Goal: Information Seeking & Learning: Compare options

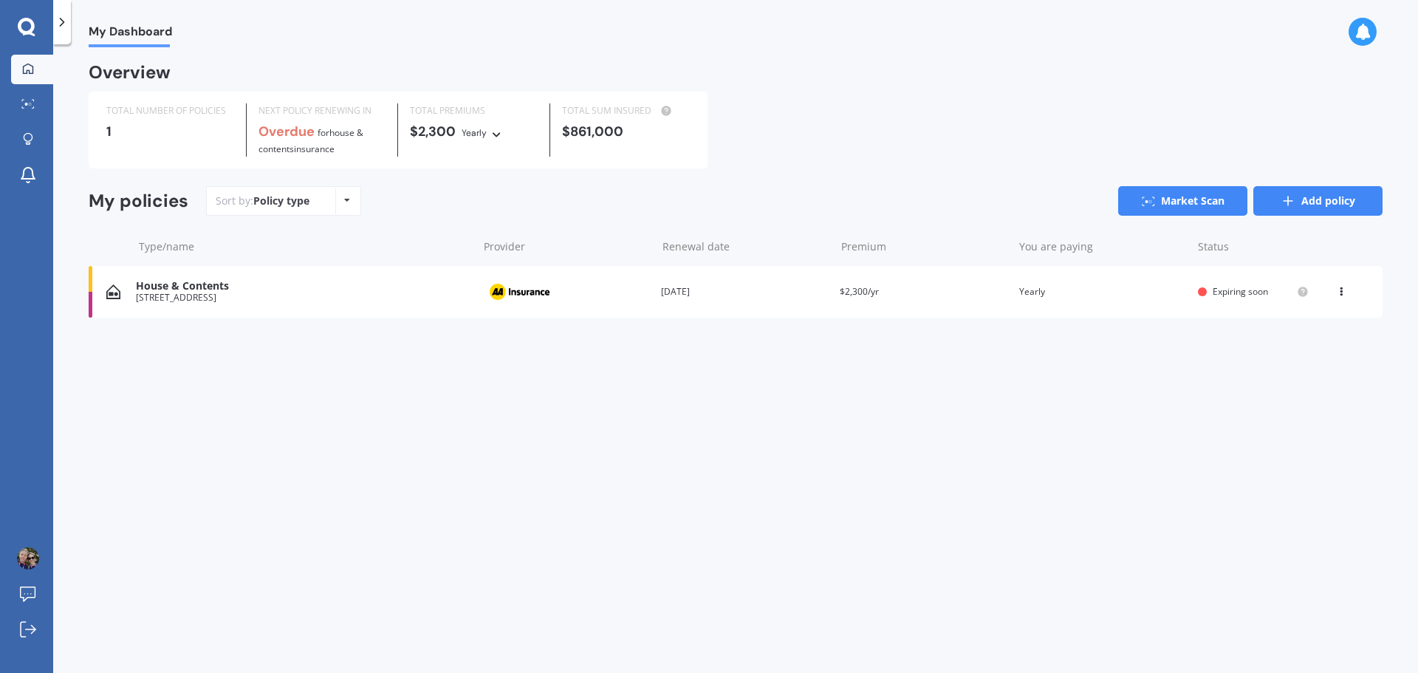
click at [1347, 206] on link "Add policy" at bounding box center [1317, 201] width 129 height 30
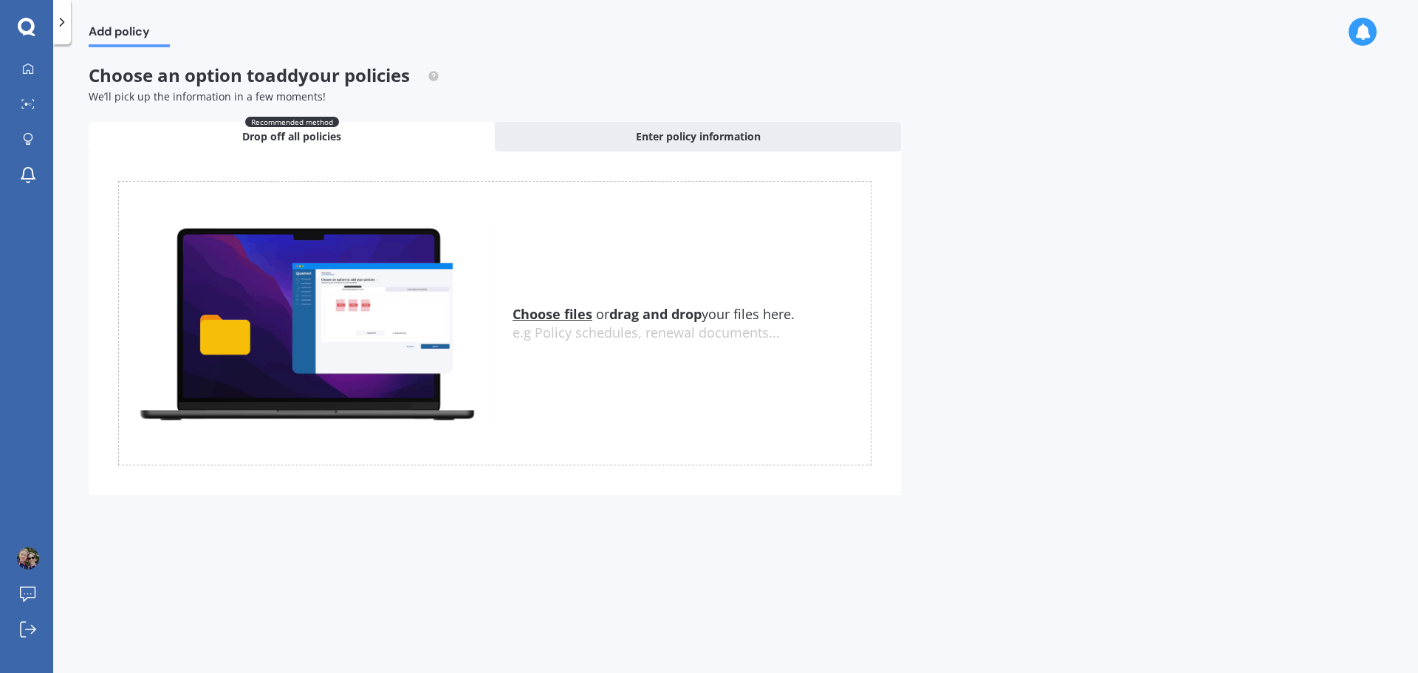
click at [563, 314] on u "Choose files" at bounding box center [552, 314] width 80 height 18
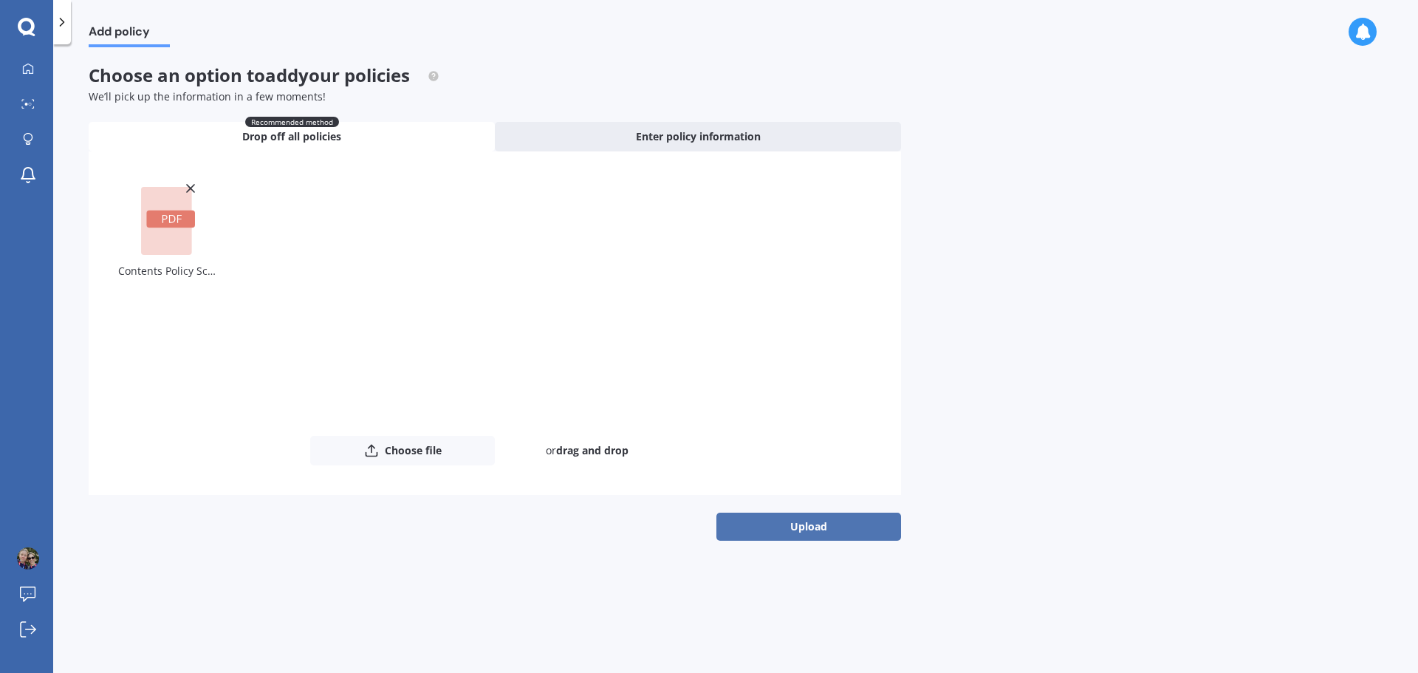
click at [794, 537] on button "Upload" at bounding box center [808, 526] width 185 height 28
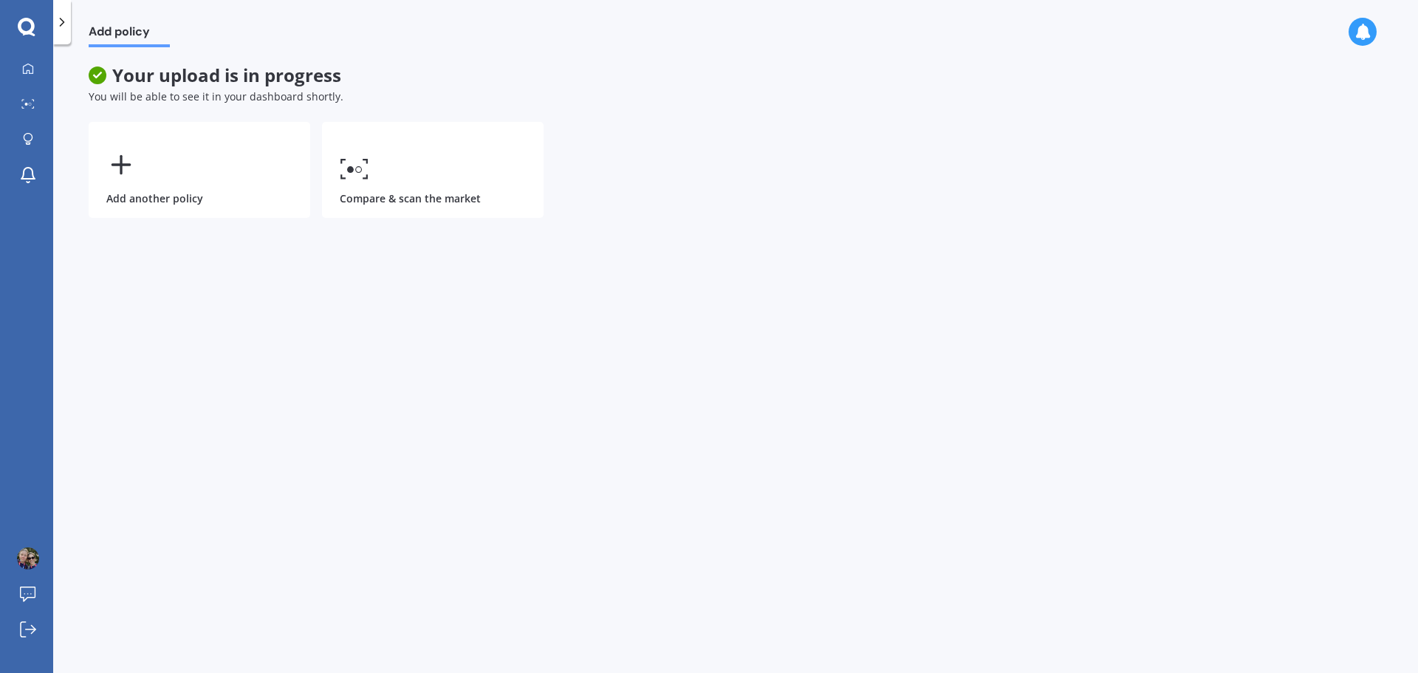
click at [380, 55] on div "Add policy Your upload is in progress You will be able to see it in your dashbo…" at bounding box center [735, 361] width 1364 height 628
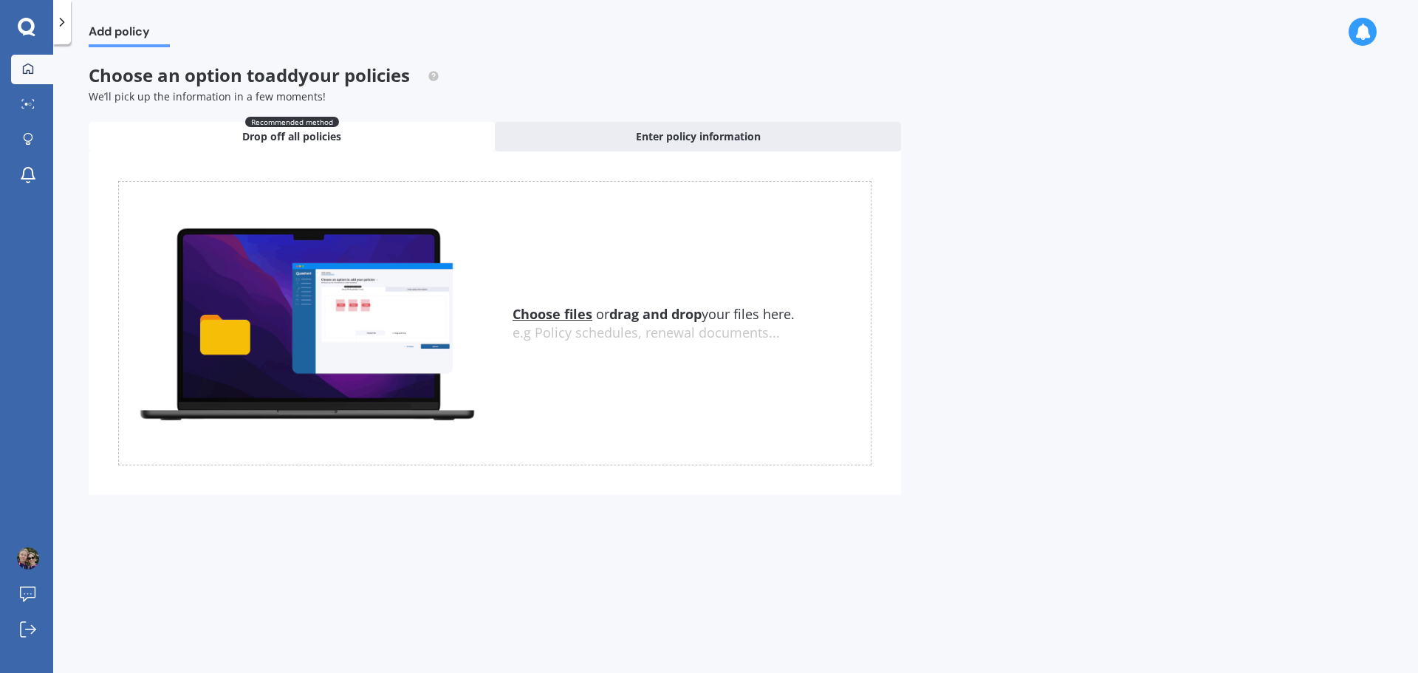
click at [30, 63] on icon at bounding box center [28, 69] width 12 height 12
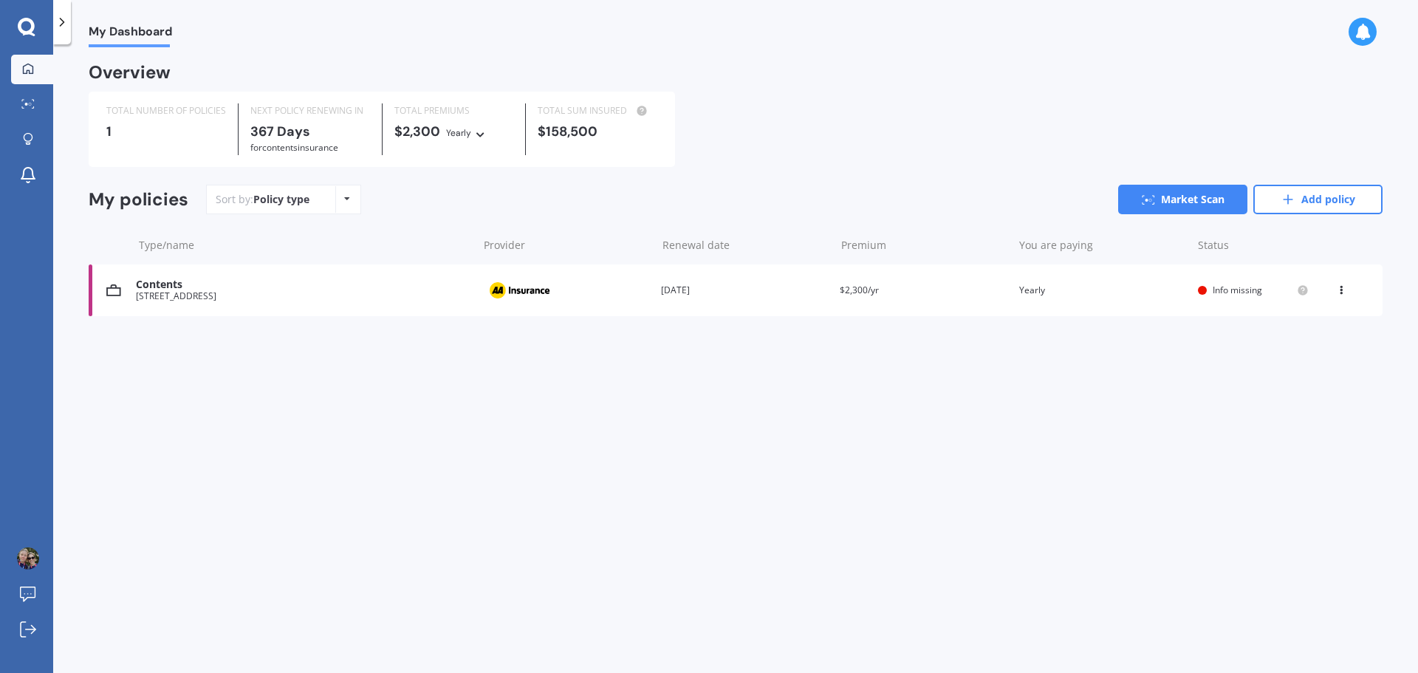
click at [199, 291] on div "Contents" at bounding box center [303, 284] width 334 height 13
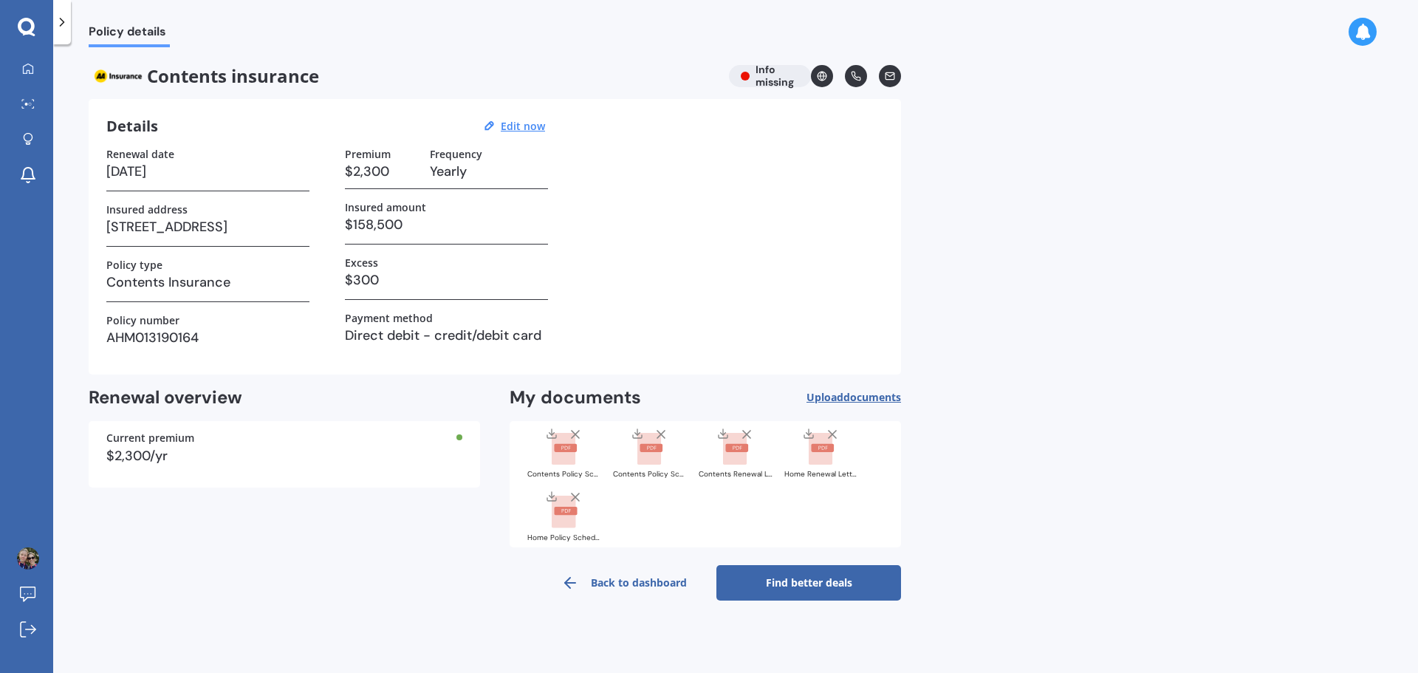
click at [791, 580] on link "Find better deals" at bounding box center [808, 582] width 185 height 35
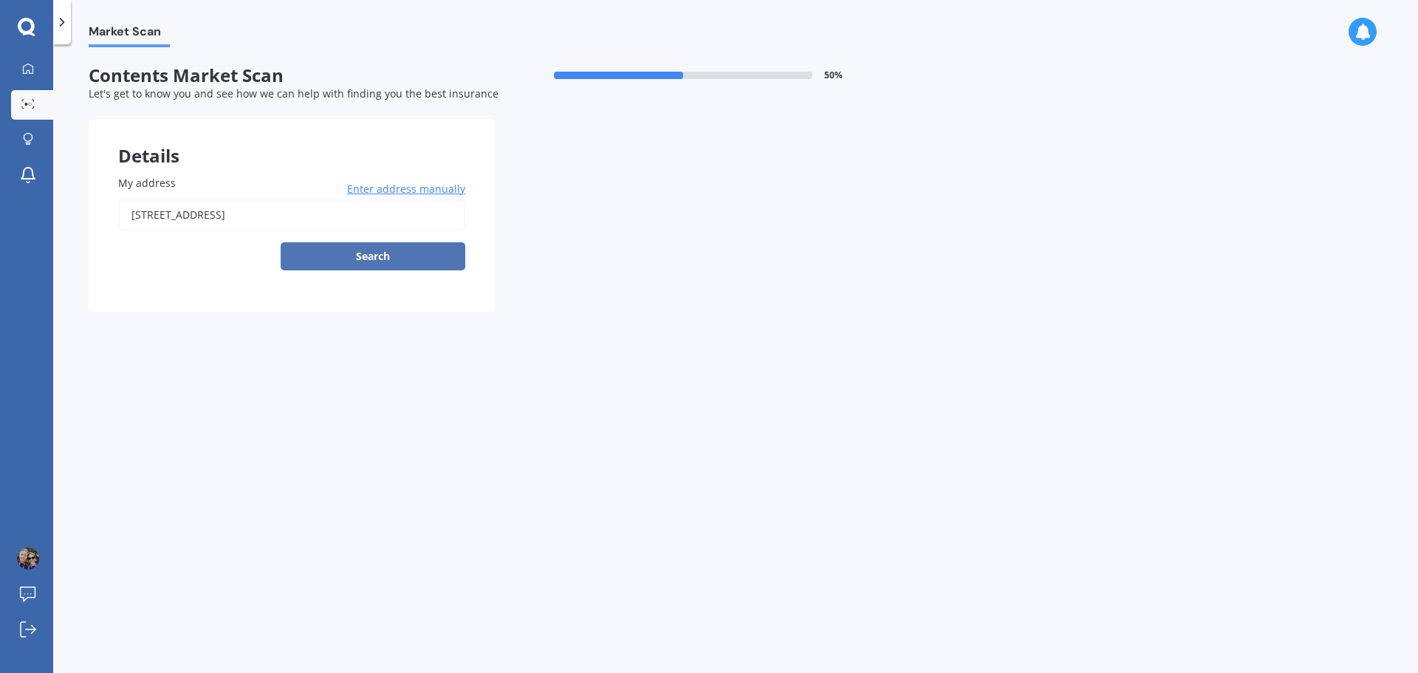
click at [351, 255] on button "Search" at bounding box center [373, 256] width 185 height 28
type input "[STREET_ADDRESS]"
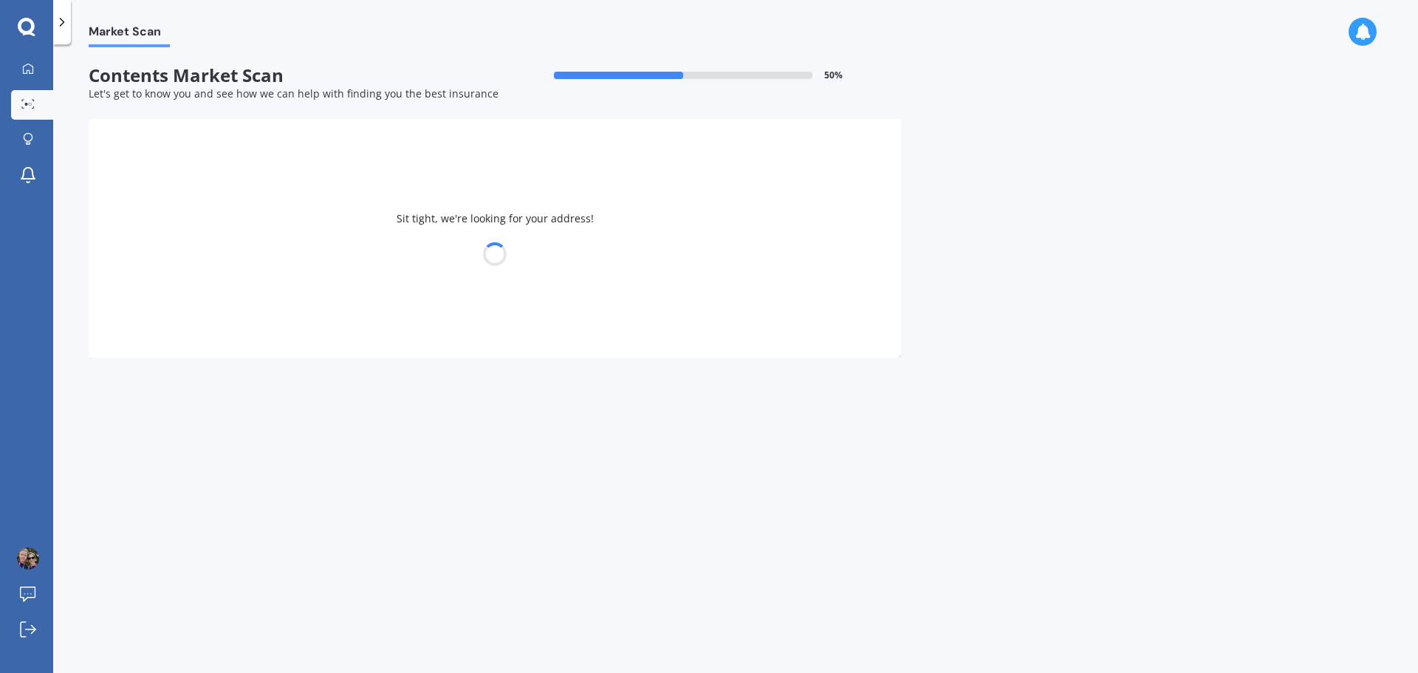
select select "28"
select select "08"
select select "1981"
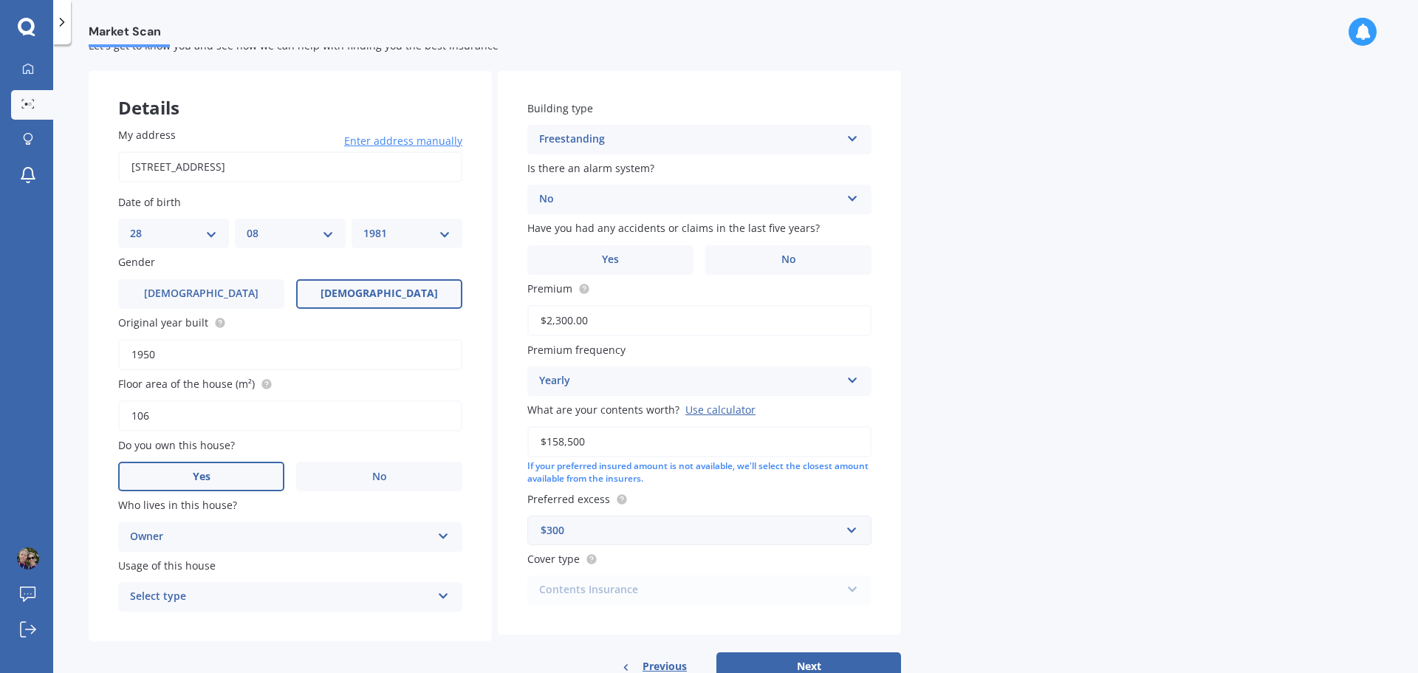
scroll to position [74, 0]
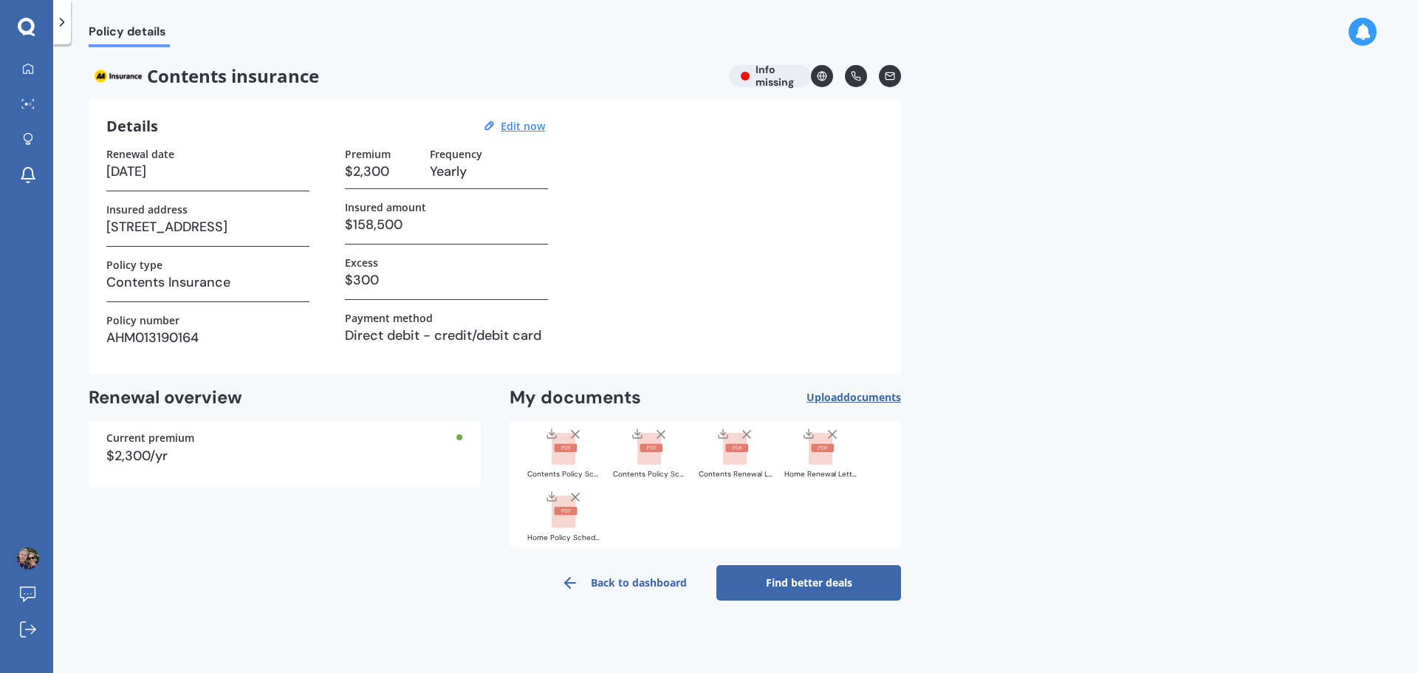
click at [665, 436] on icon at bounding box center [660, 434] width 15 height 15
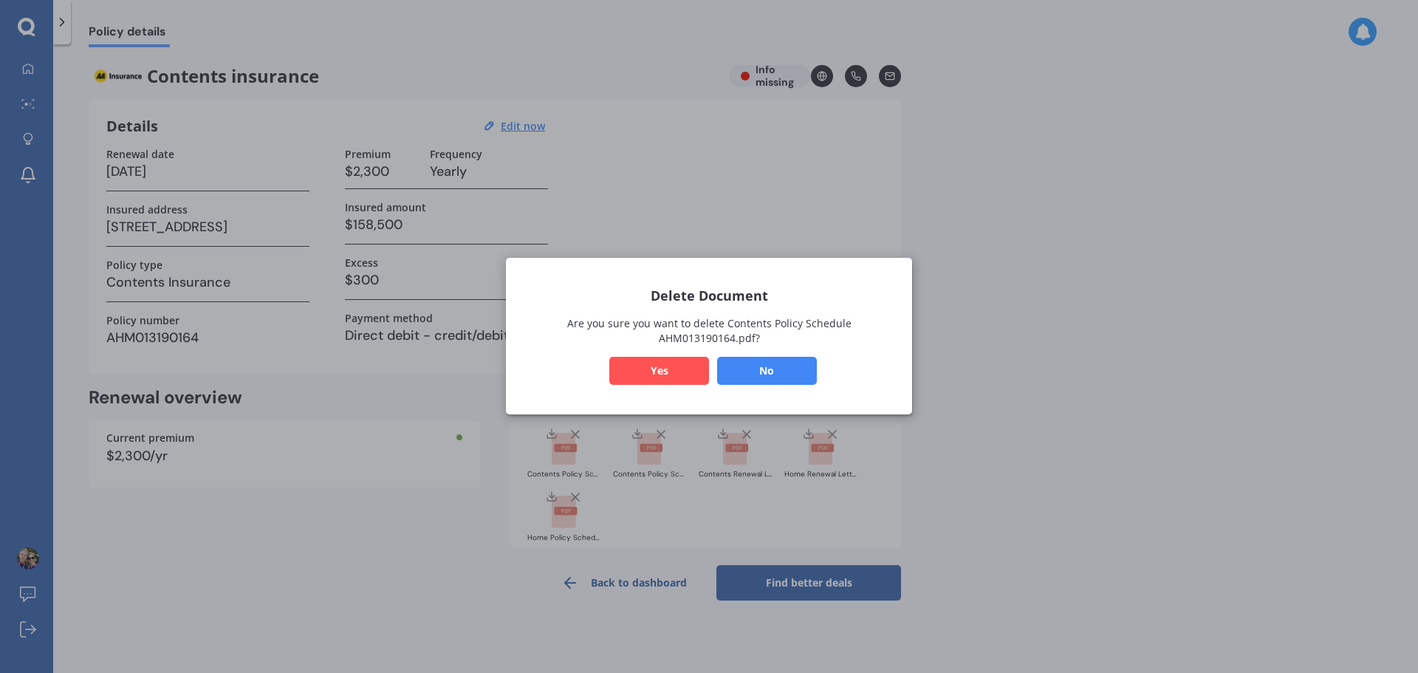
click at [680, 368] on button "Yes" at bounding box center [659, 371] width 100 height 28
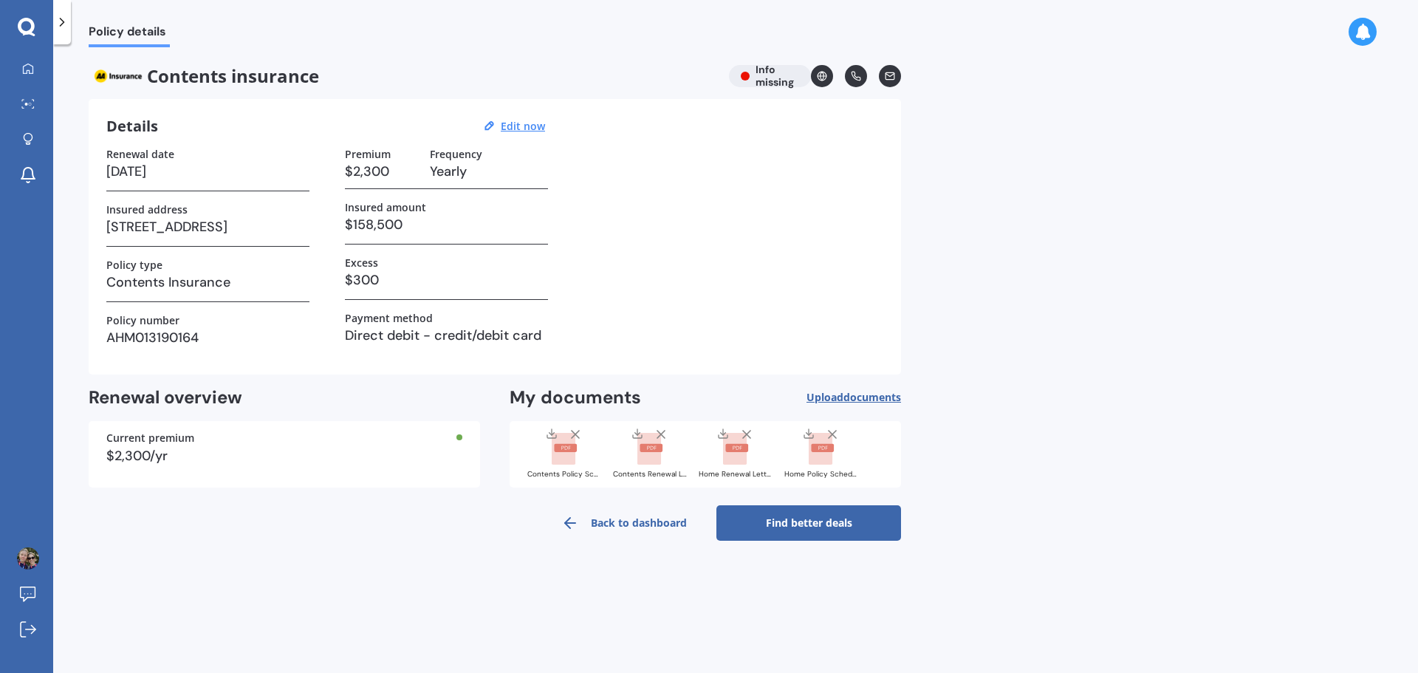
click at [746, 433] on line at bounding box center [746, 433] width 7 height 7
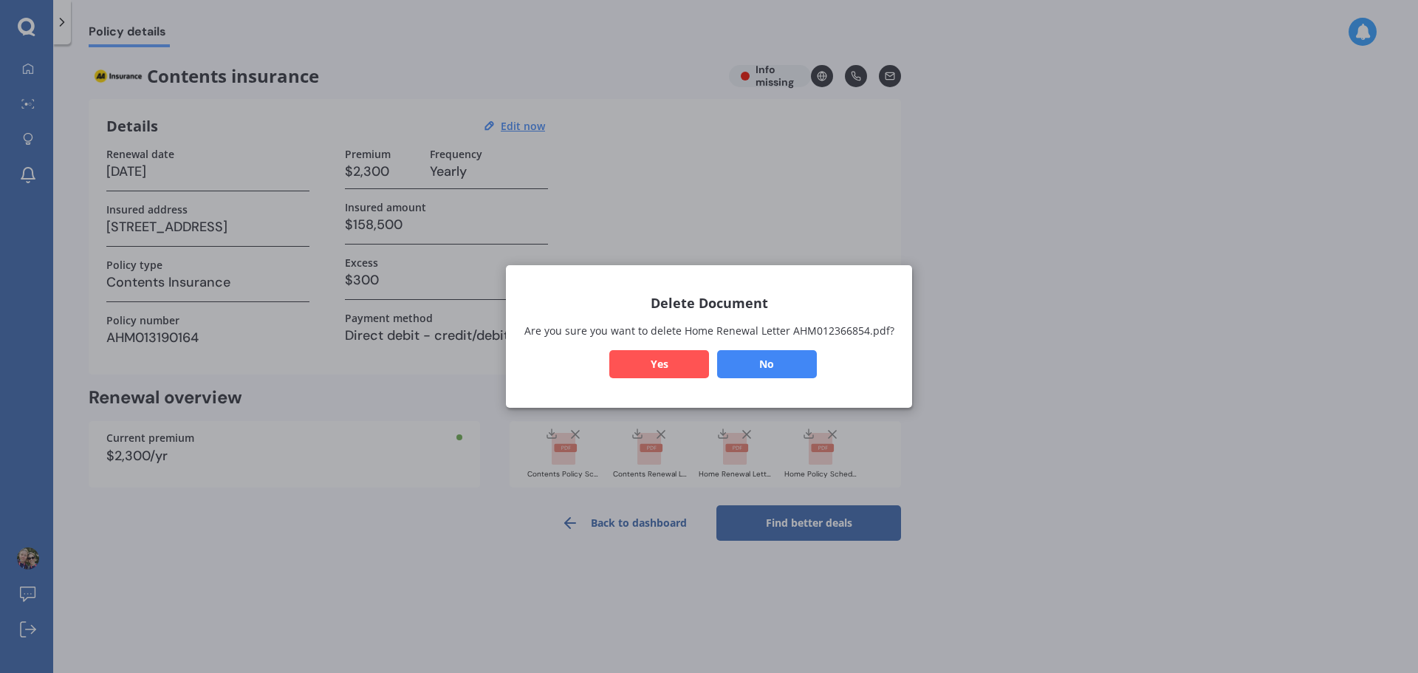
click at [658, 369] on button "Yes" at bounding box center [659, 364] width 100 height 28
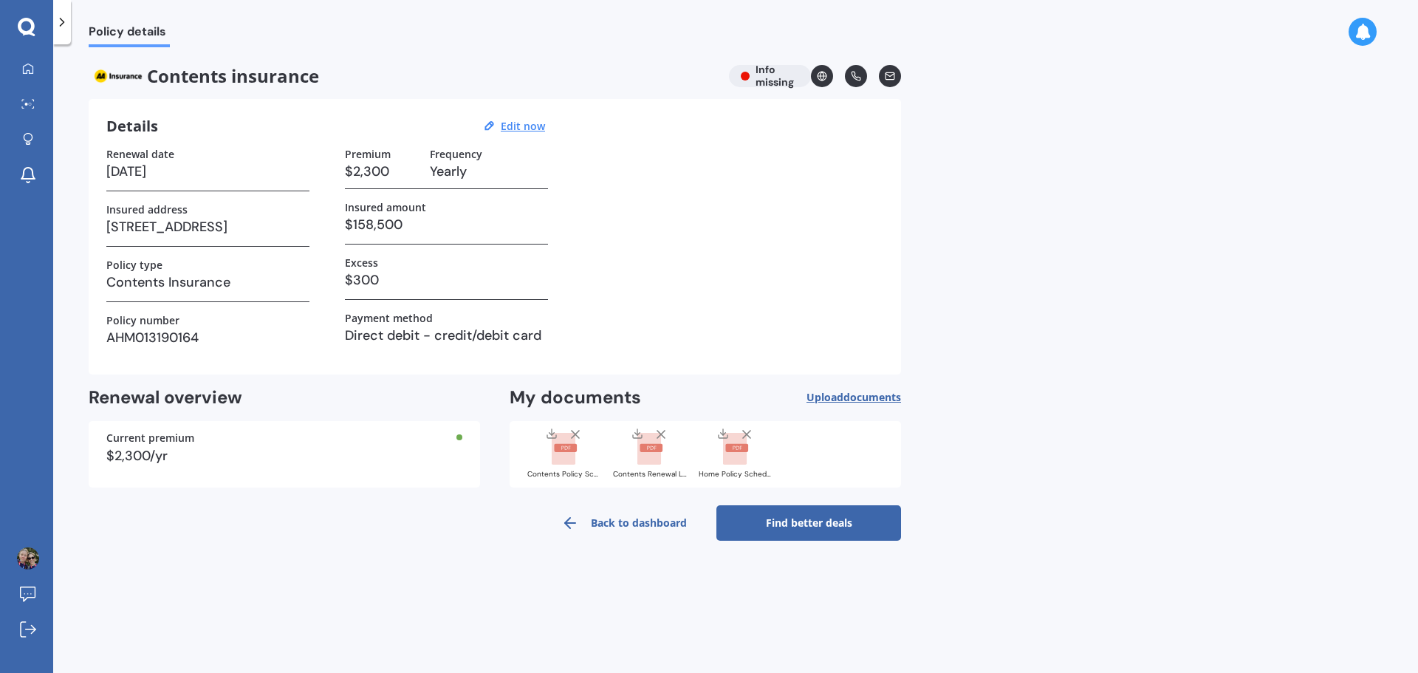
click at [745, 437] on icon at bounding box center [746, 434] width 15 height 15
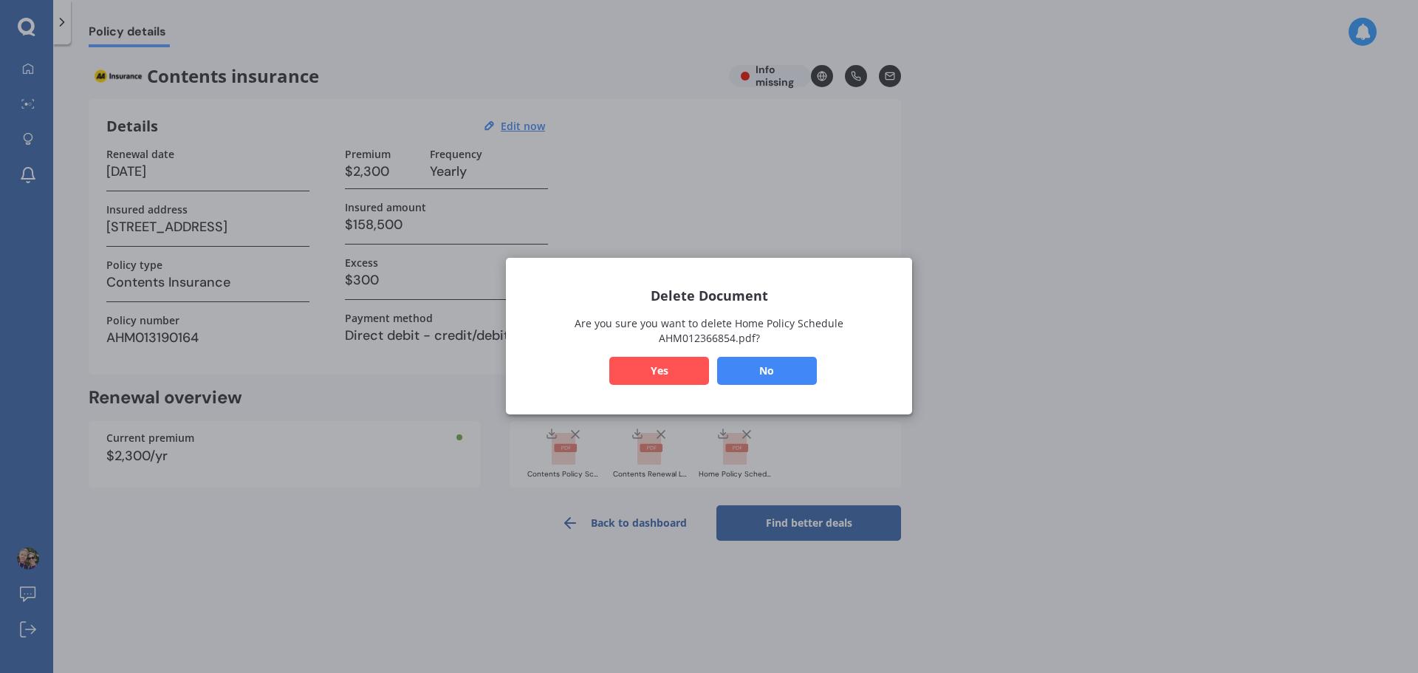
click at [654, 372] on button "Yes" at bounding box center [659, 371] width 100 height 28
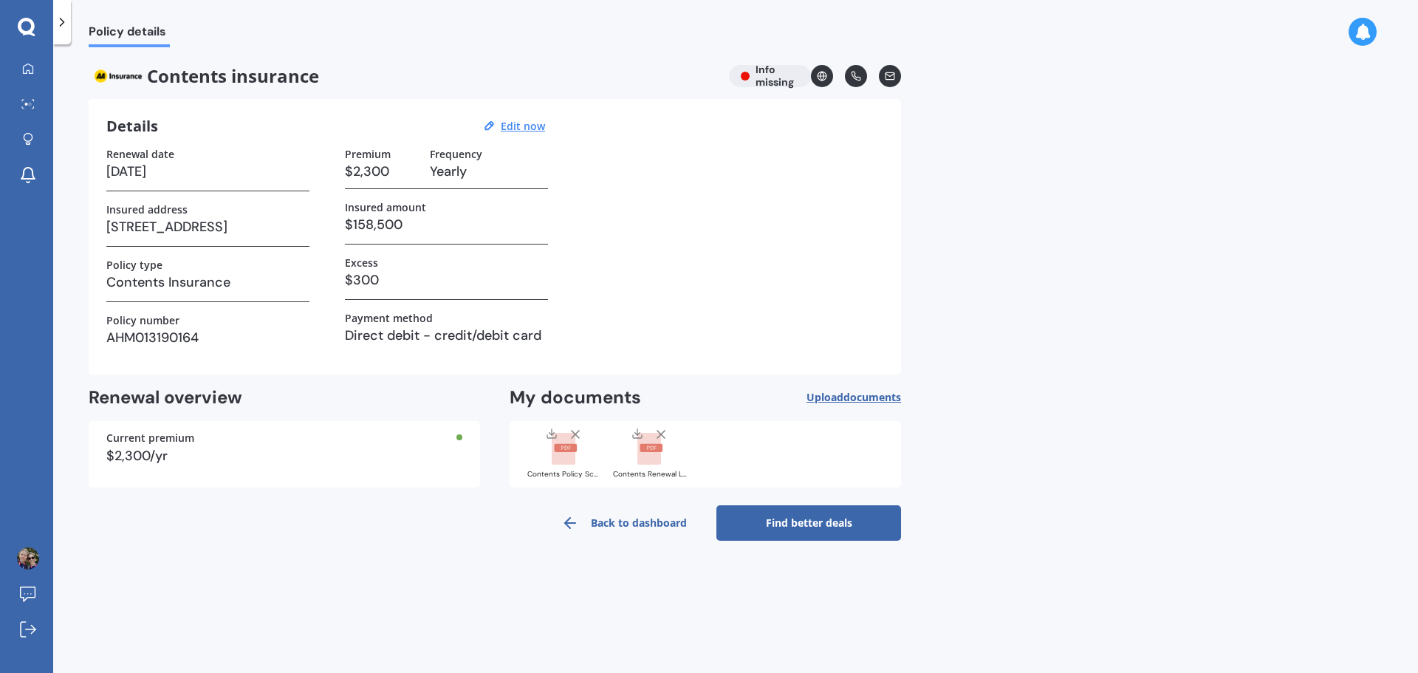
click at [662, 429] on icon at bounding box center [660, 434] width 15 height 15
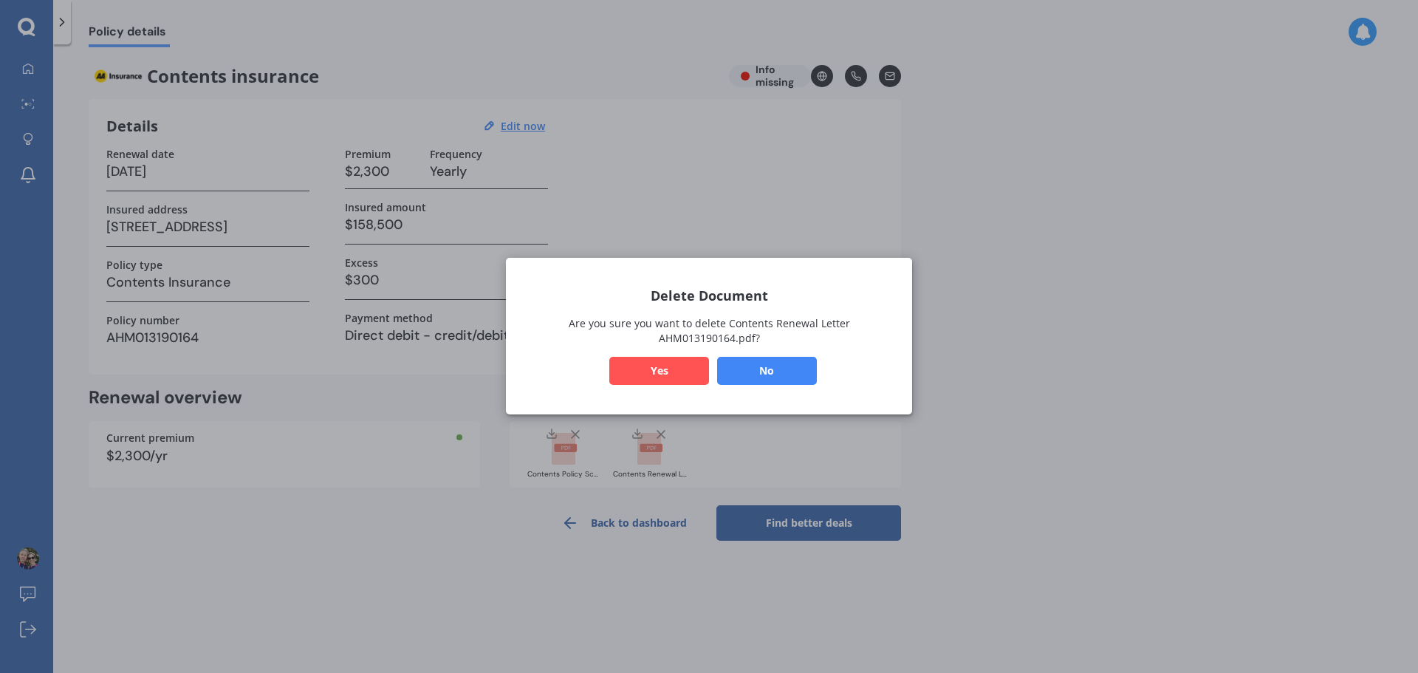
click at [674, 371] on button "Yes" at bounding box center [659, 371] width 100 height 28
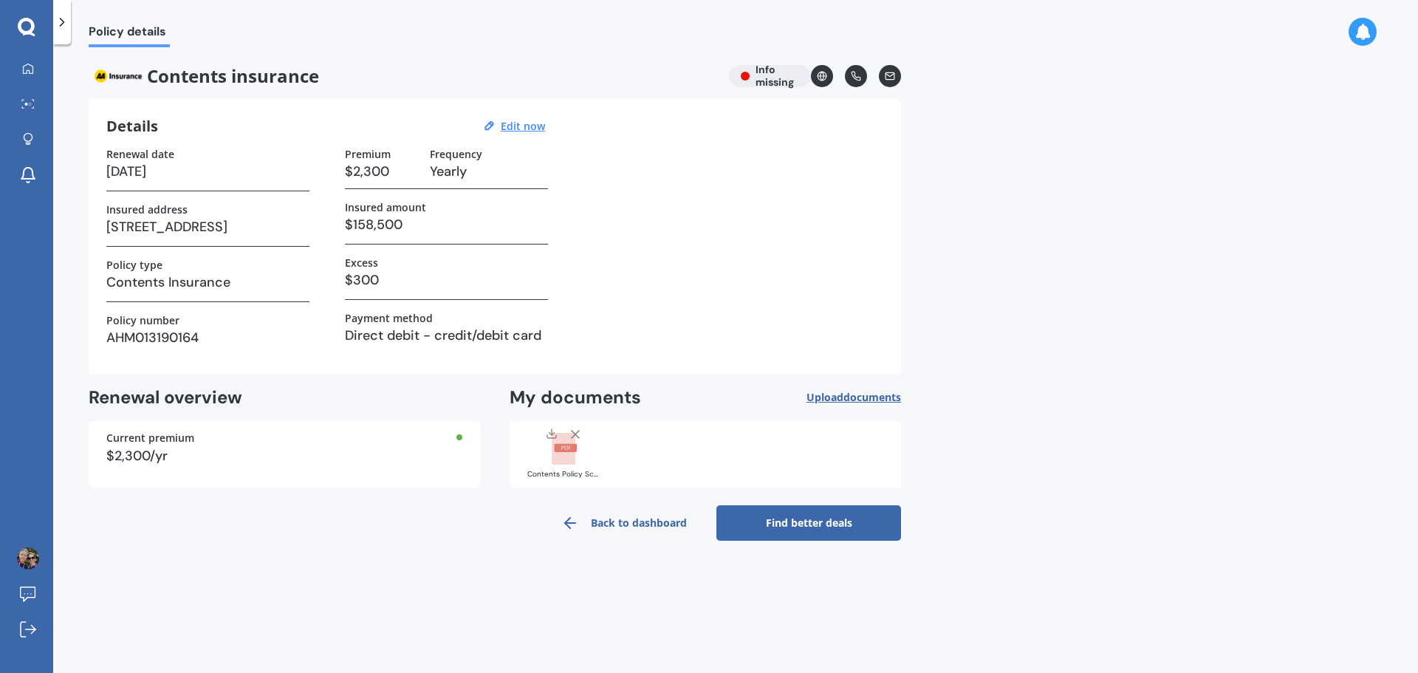
click at [468, 617] on div "Policy details Contents insurance Info missing Details Edit now Renewal date 17…" at bounding box center [735, 361] width 1364 height 628
click at [795, 518] on link "Find better deals" at bounding box center [808, 522] width 185 height 35
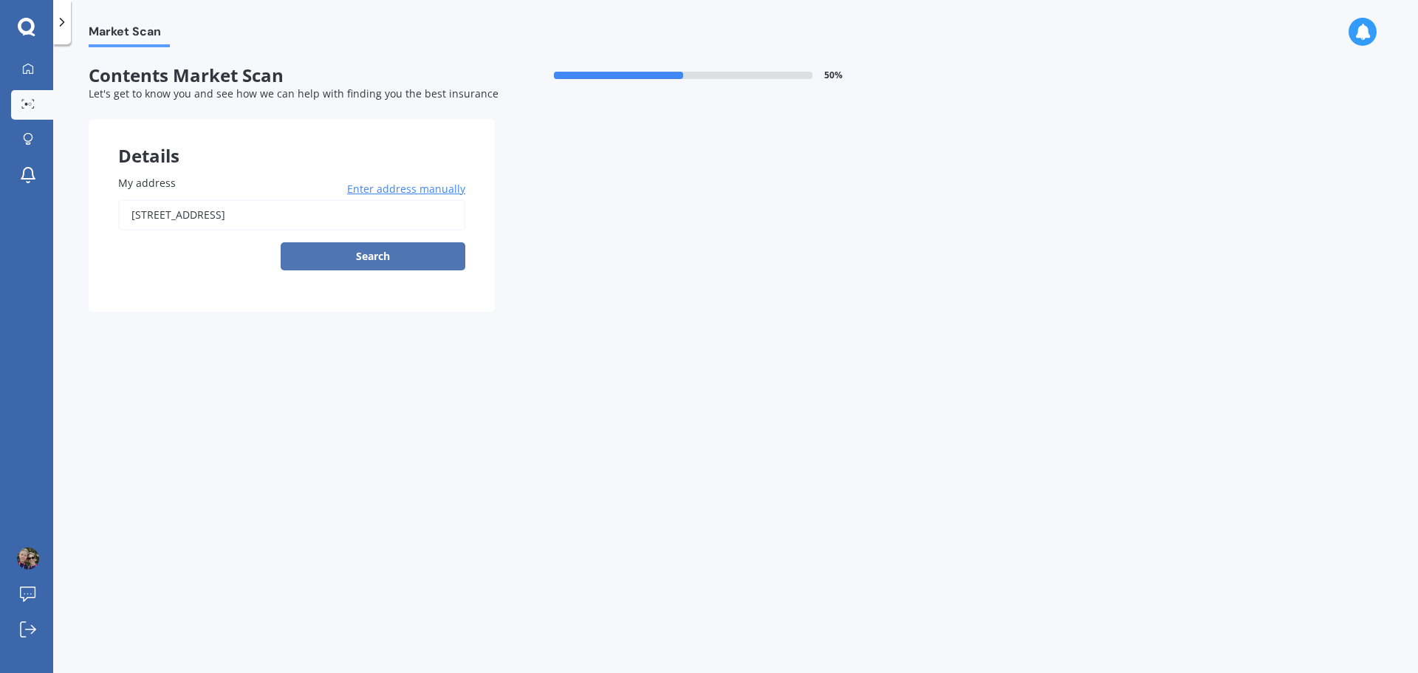
click at [383, 251] on button "Search" at bounding box center [373, 256] width 185 height 28
click at [374, 222] on input "27A Tawa Road Onehunga, Auckland 1061" at bounding box center [291, 214] width 347 height 31
type input "27A Tawa Road, Onehunga, Auckland 1061"
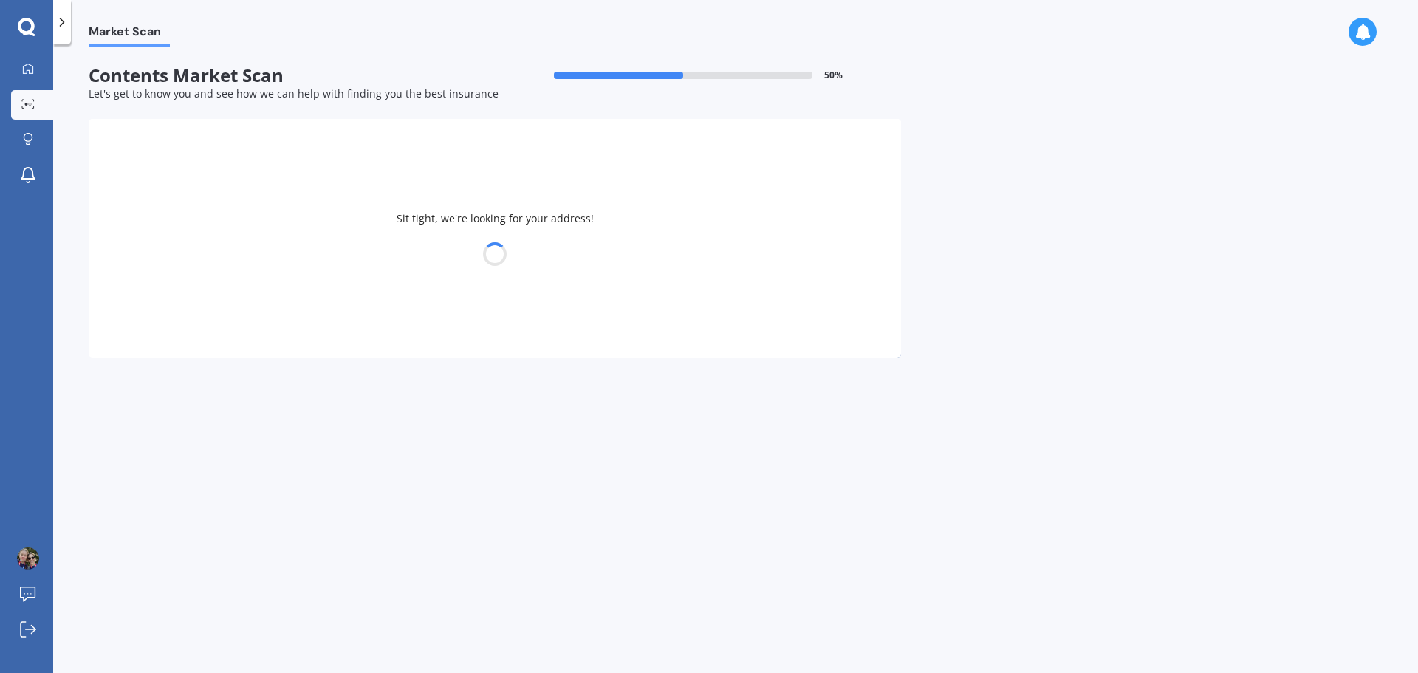
select select "28"
select select "08"
select select "1981"
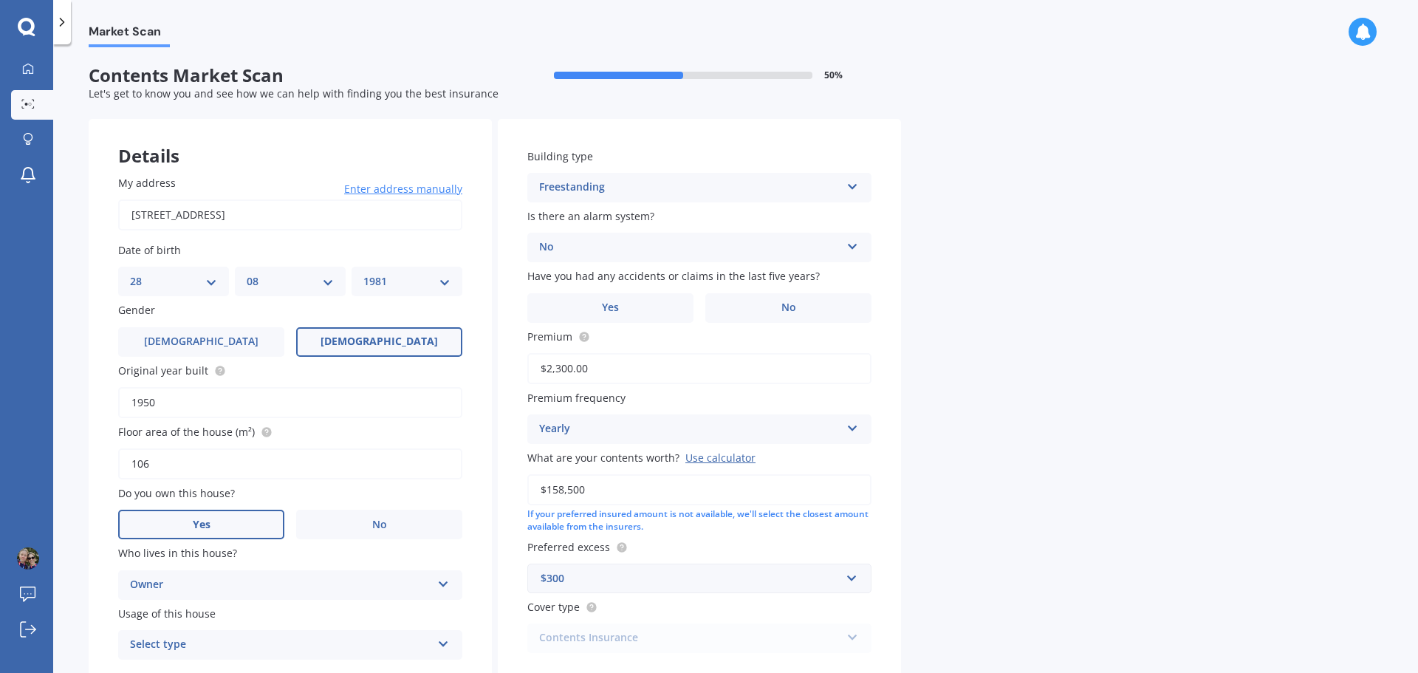
drag, startPoint x: 168, startPoint y: 406, endPoint x: 50, endPoint y: 405, distance: 117.4
click at [50, 405] on div "My Dashboard Market Scan Explore insurance Notifications Nikki Kerr Submit feed…" at bounding box center [709, 336] width 1418 height 673
type input "1997"
drag, startPoint x: 164, startPoint y: 458, endPoint x: 120, endPoint y: 457, distance: 43.6
click at [120, 457] on input "106" at bounding box center [290, 463] width 344 height 31
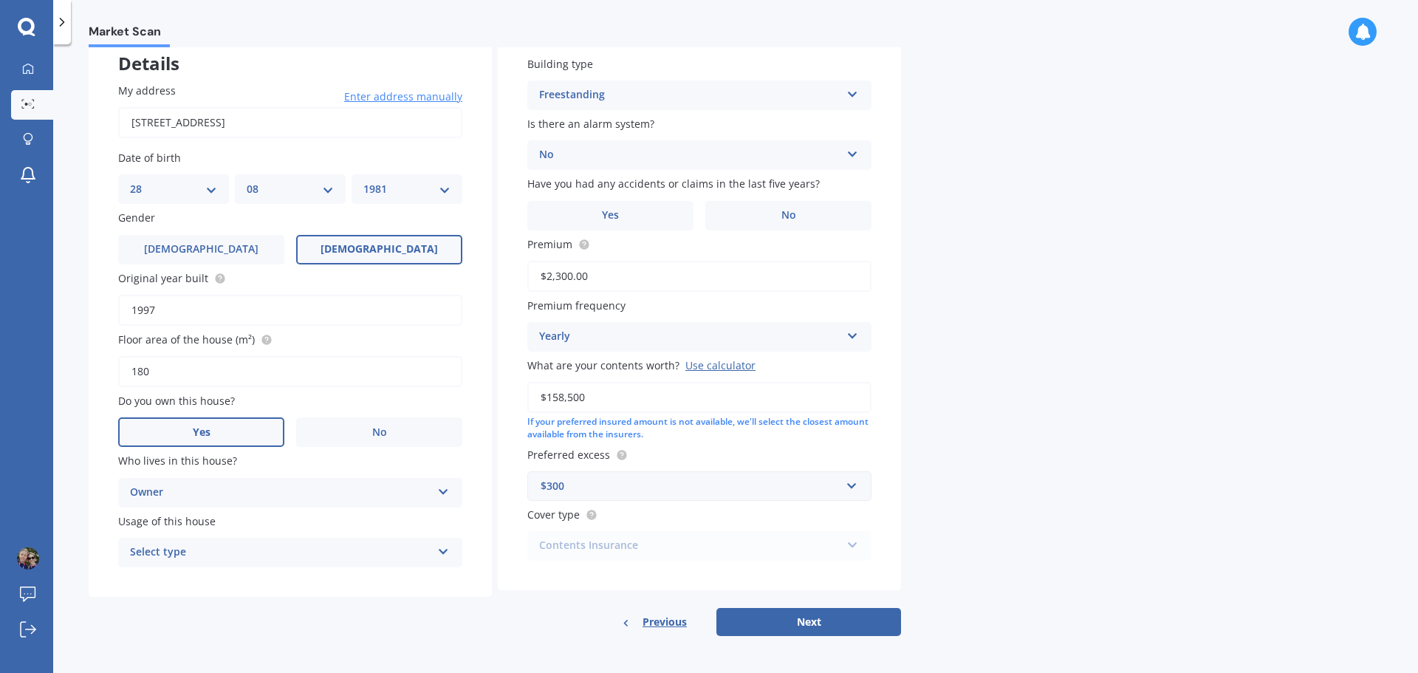
scroll to position [94, 0]
type input "180"
click at [449, 540] on div "Select type Permanent Holiday (without tenancy)" at bounding box center [290, 551] width 344 height 30
click at [245, 585] on div "Permanent" at bounding box center [290, 579] width 343 height 27
click at [777, 214] on label "No" at bounding box center [788, 214] width 166 height 30
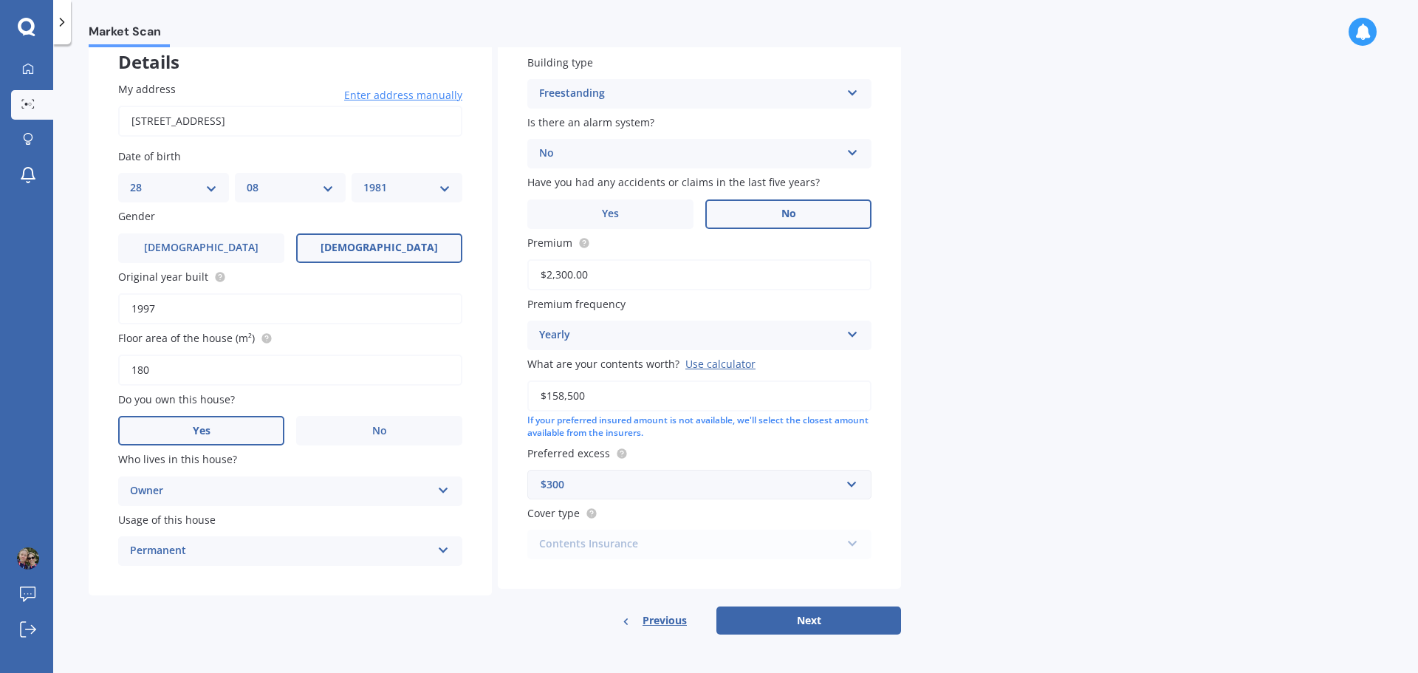
click at [0, 0] on input "No" at bounding box center [0, 0] width 0 height 0
click at [821, 629] on button "Next" at bounding box center [808, 620] width 185 height 28
select select "28"
select select "08"
select select "1981"
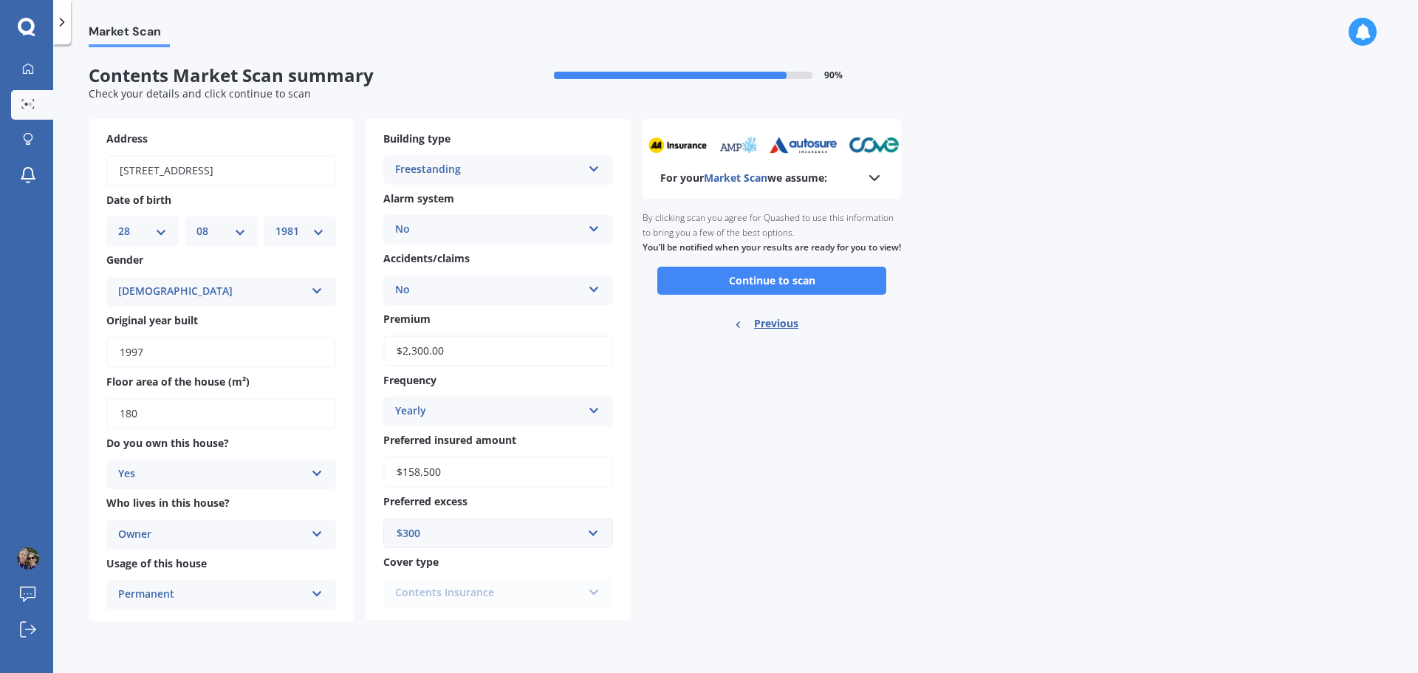
scroll to position [0, 0]
click at [758, 292] on button "Continue to scan" at bounding box center [771, 281] width 229 height 28
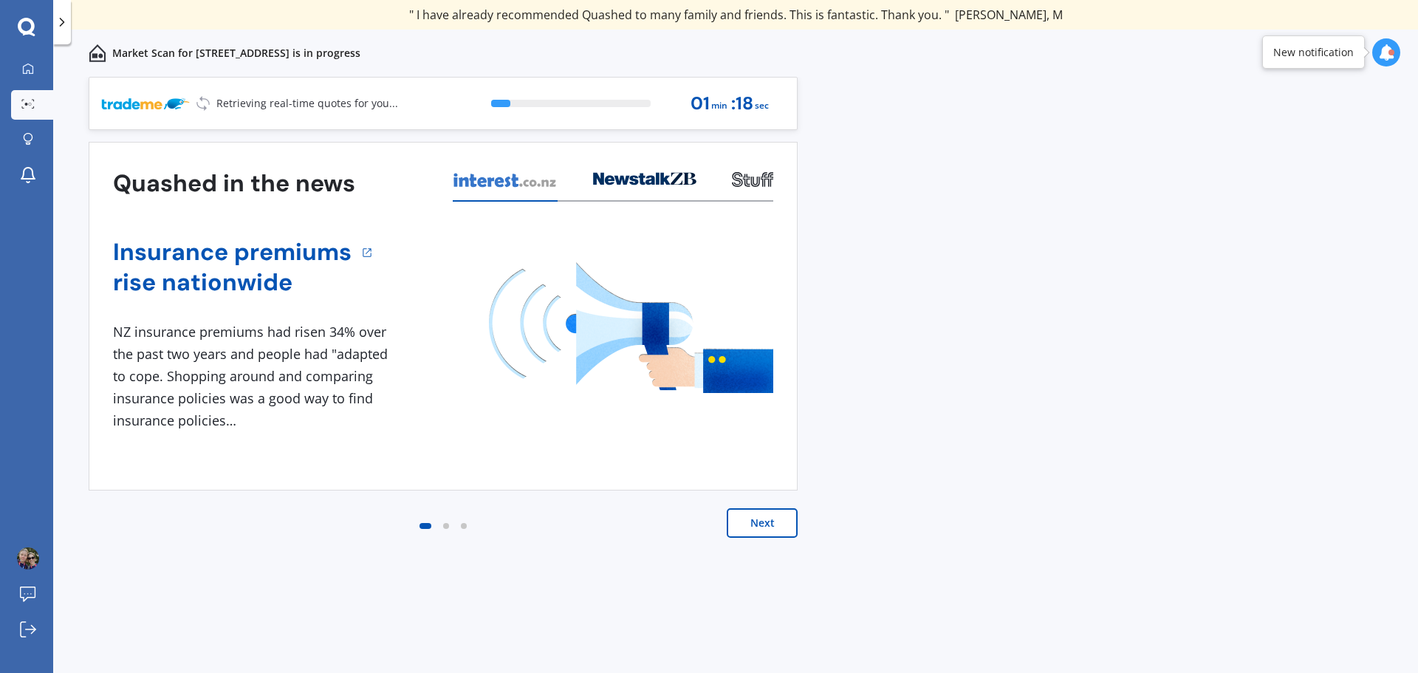
click at [773, 525] on button "Next" at bounding box center [761, 523] width 71 height 30
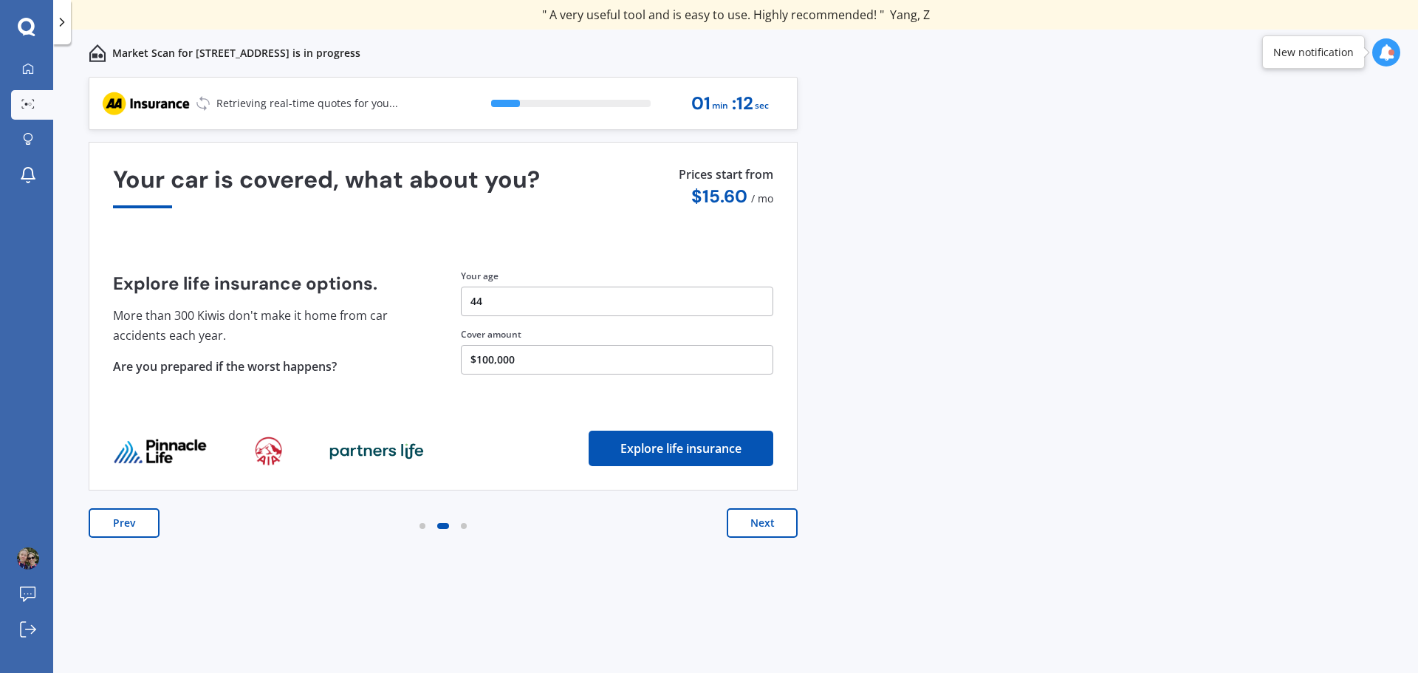
click at [773, 525] on button "Next" at bounding box center [761, 523] width 71 height 30
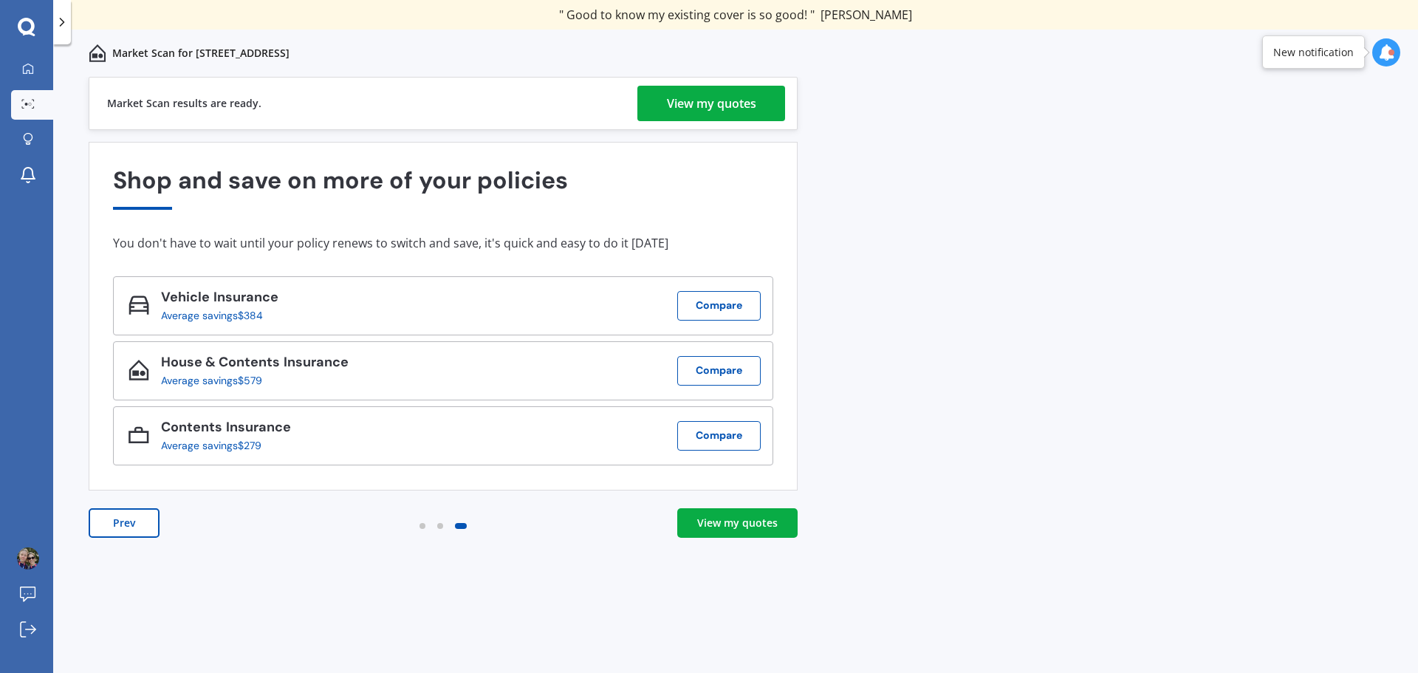
click at [732, 100] on div "View my quotes" at bounding box center [711, 103] width 89 height 35
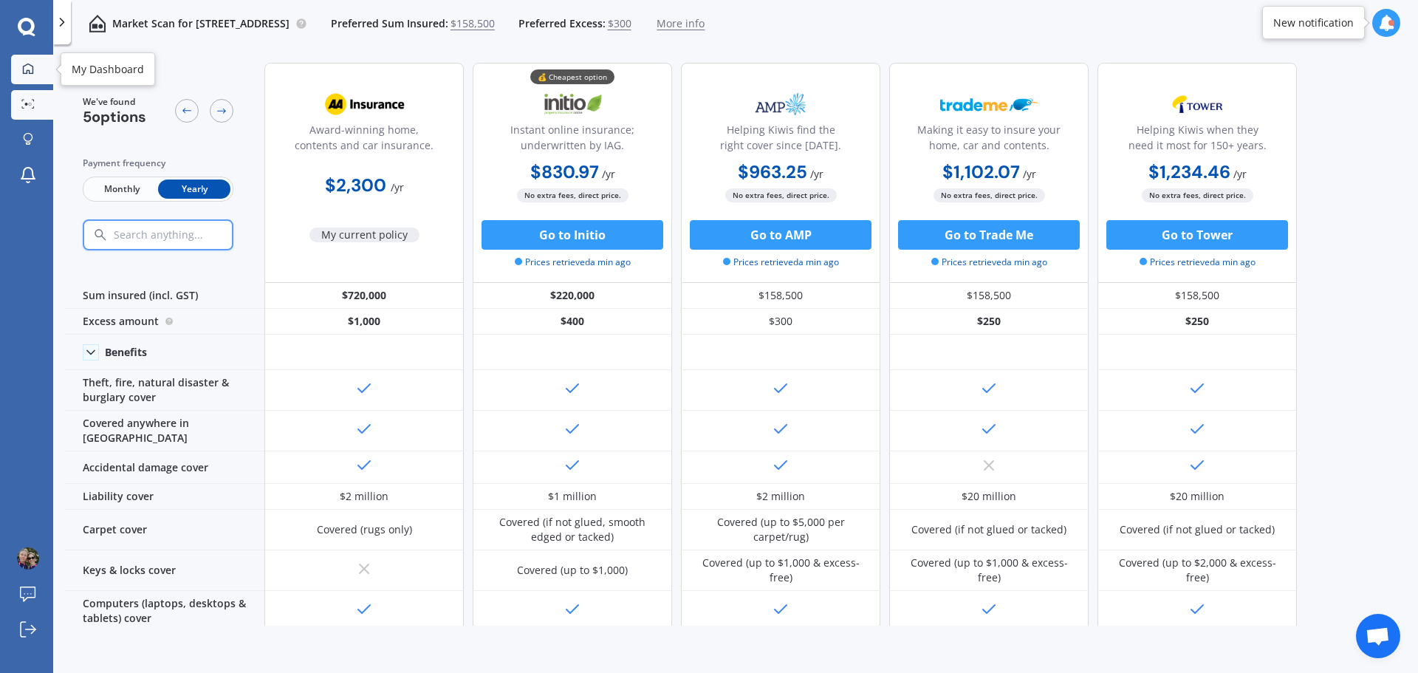
click at [24, 69] on icon at bounding box center [28, 68] width 10 height 10
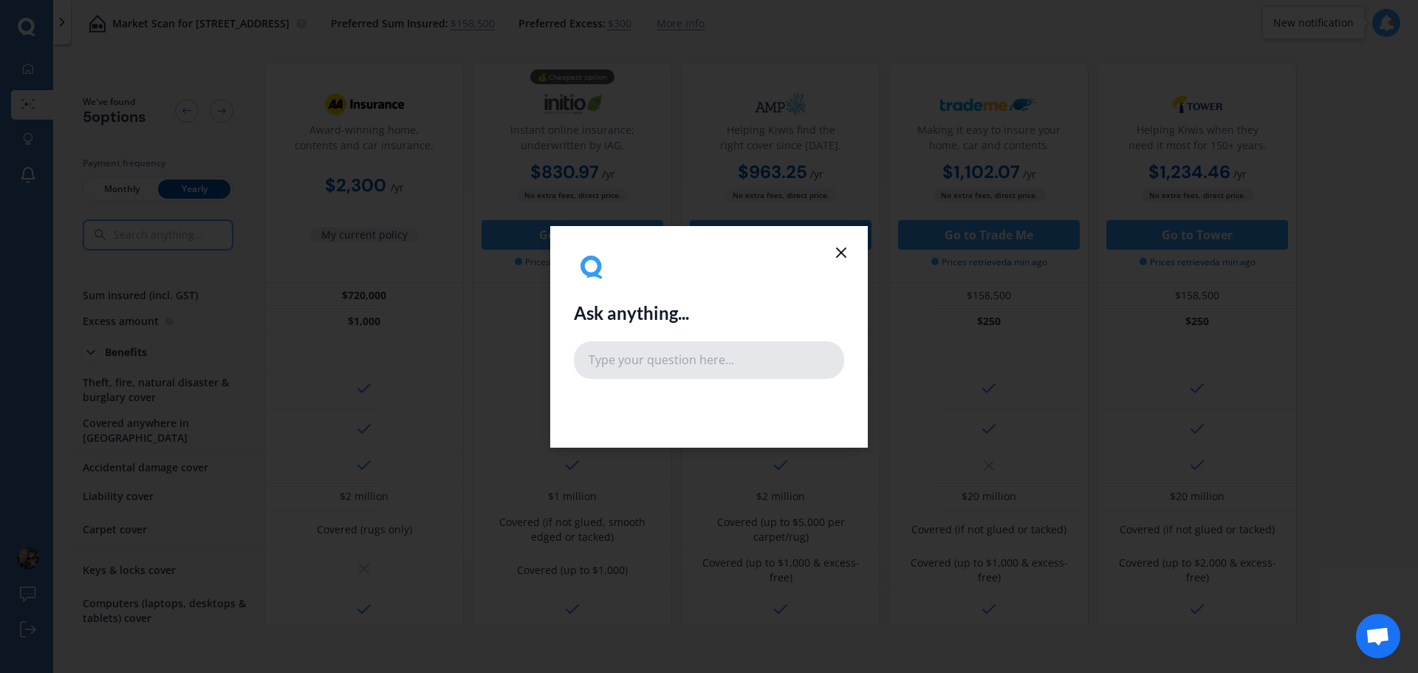
click at [730, 358] on input "text" at bounding box center [709, 359] width 270 height 37
type input "compARE CONTENTS INSURANCE"
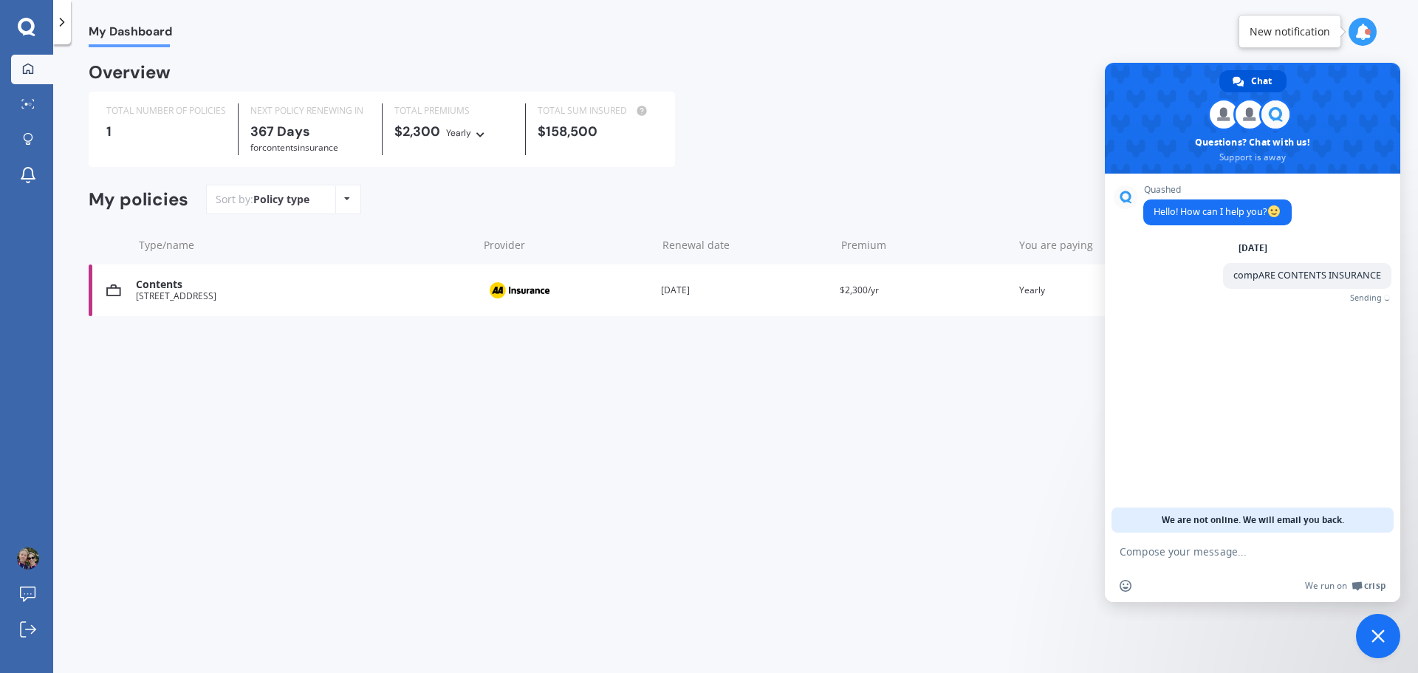
click at [825, 537] on div "My Dashboard Overview TOTAL NUMBER OF POLICIES 1 NEXT POLICY RENEWING IN 367 Da…" at bounding box center [735, 361] width 1364 height 628
click at [1383, 639] on span "Close chat" at bounding box center [1377, 635] width 13 height 13
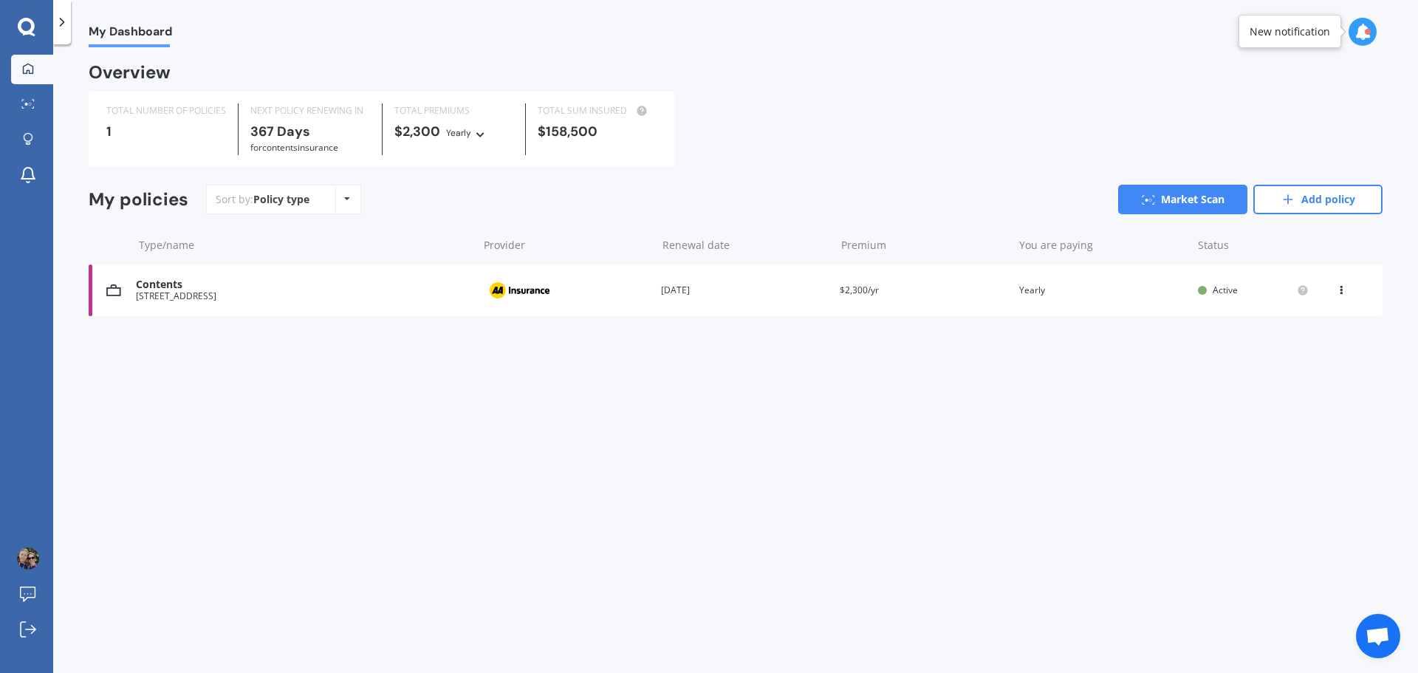
click at [862, 291] on span "$2,300/yr" at bounding box center [858, 290] width 39 height 13
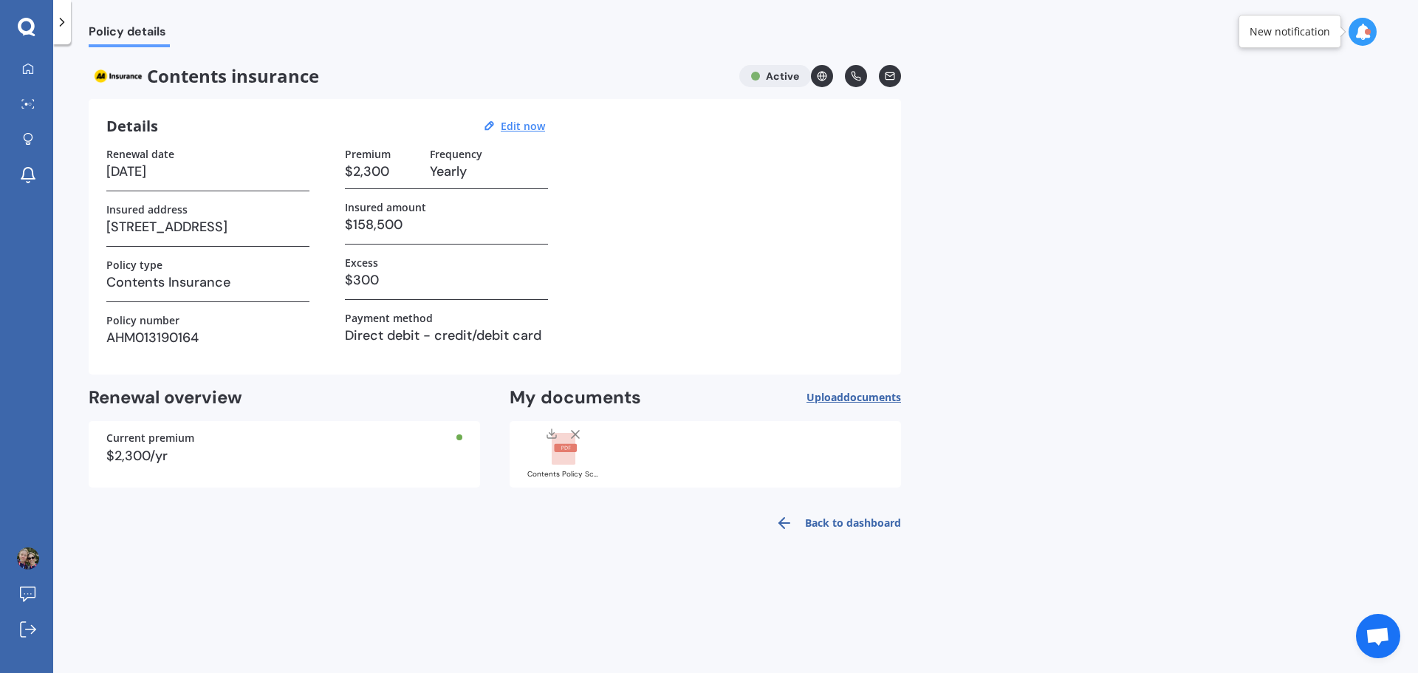
click at [365, 169] on h3 "$2,300" at bounding box center [381, 171] width 73 height 22
click at [533, 126] on u "Edit now" at bounding box center [523, 126] width 44 height 14
select select "17"
select select "09"
select select "2026"
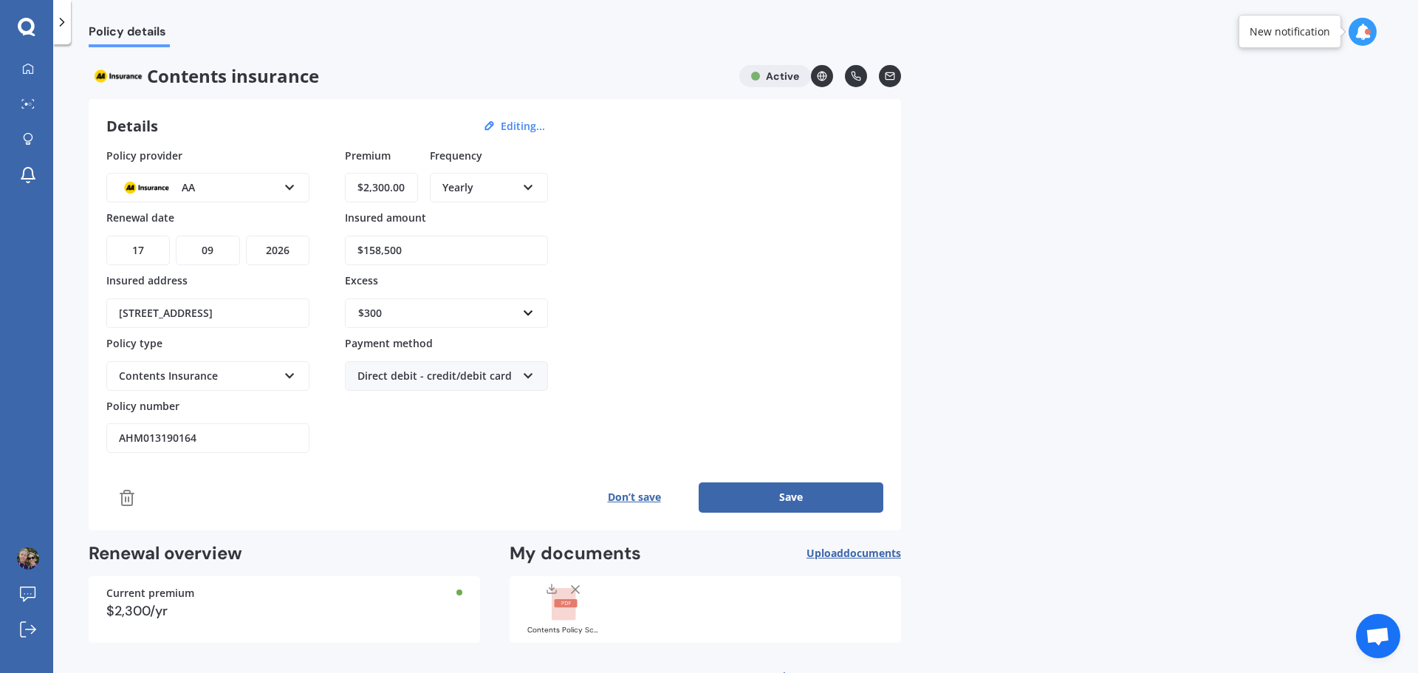
drag, startPoint x: 408, startPoint y: 189, endPoint x: 308, endPoint y: 187, distance: 99.7
click at [308, 187] on div "Policy provider AA AA AMI AMP ANZ ASB Ando BNZ Co-Operative Bank FMG Initio Kiw…" at bounding box center [494, 301] width 777 height 306
type input "$1,128.50"
click at [642, 199] on div "Policy provider AA AA AMI AMP ANZ ASB Ando BNZ Co-Operative Bank FMG Initio Kiw…" at bounding box center [494, 301] width 777 height 306
click at [752, 489] on button "Save" at bounding box center [790, 497] width 185 height 30
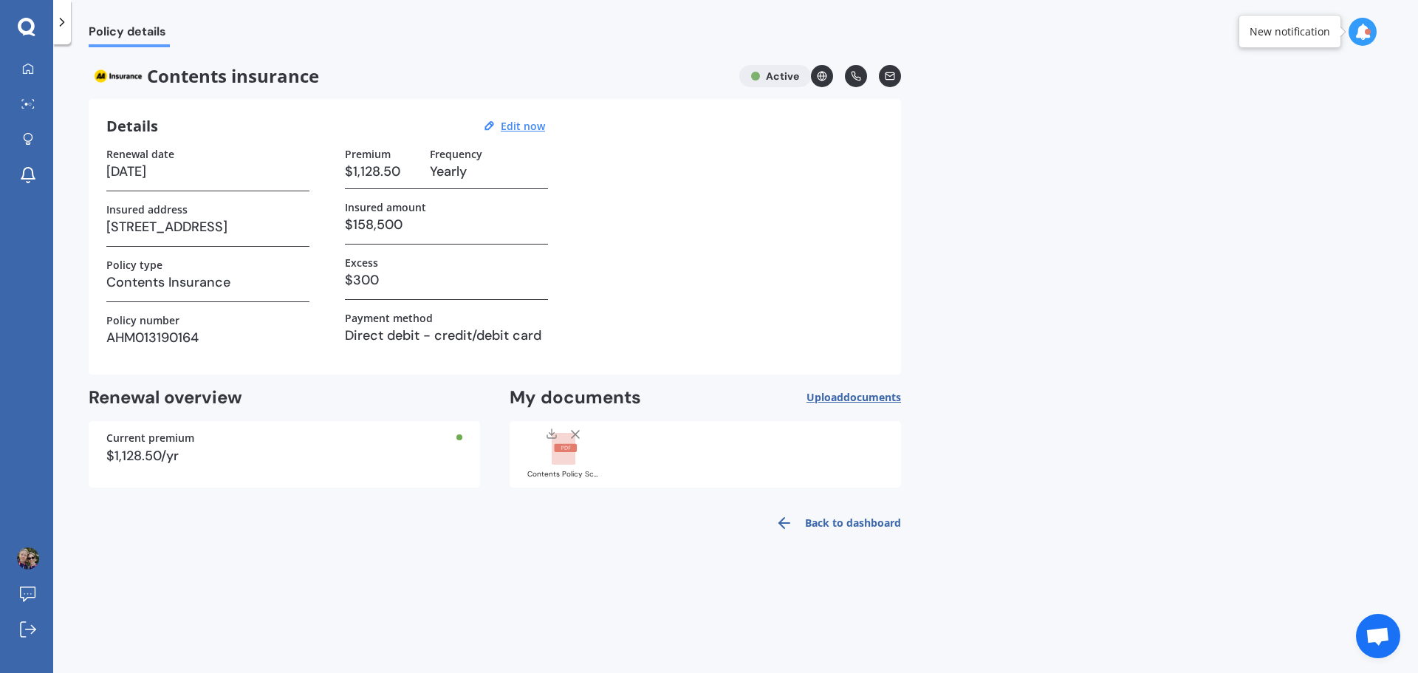
click at [561, 448] on rect at bounding box center [565, 448] width 23 height 8
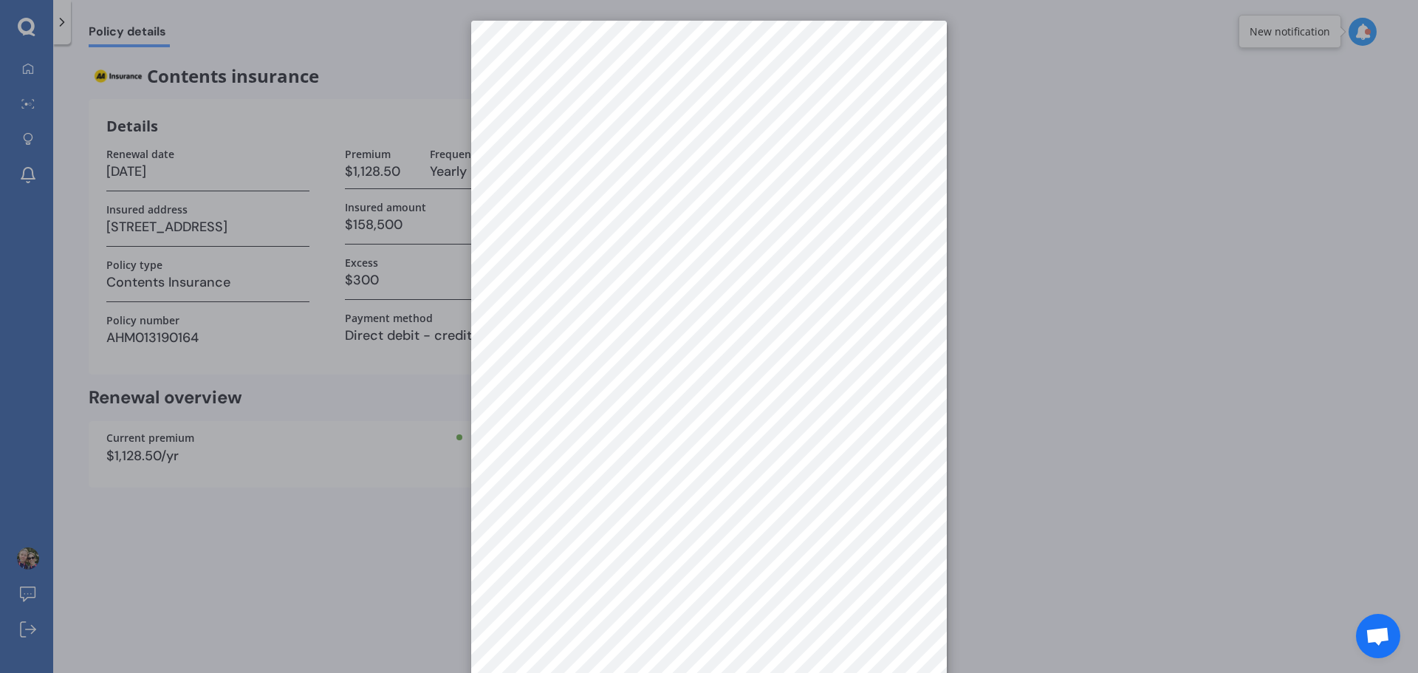
click at [348, 48] on div at bounding box center [709, 336] width 1418 height 673
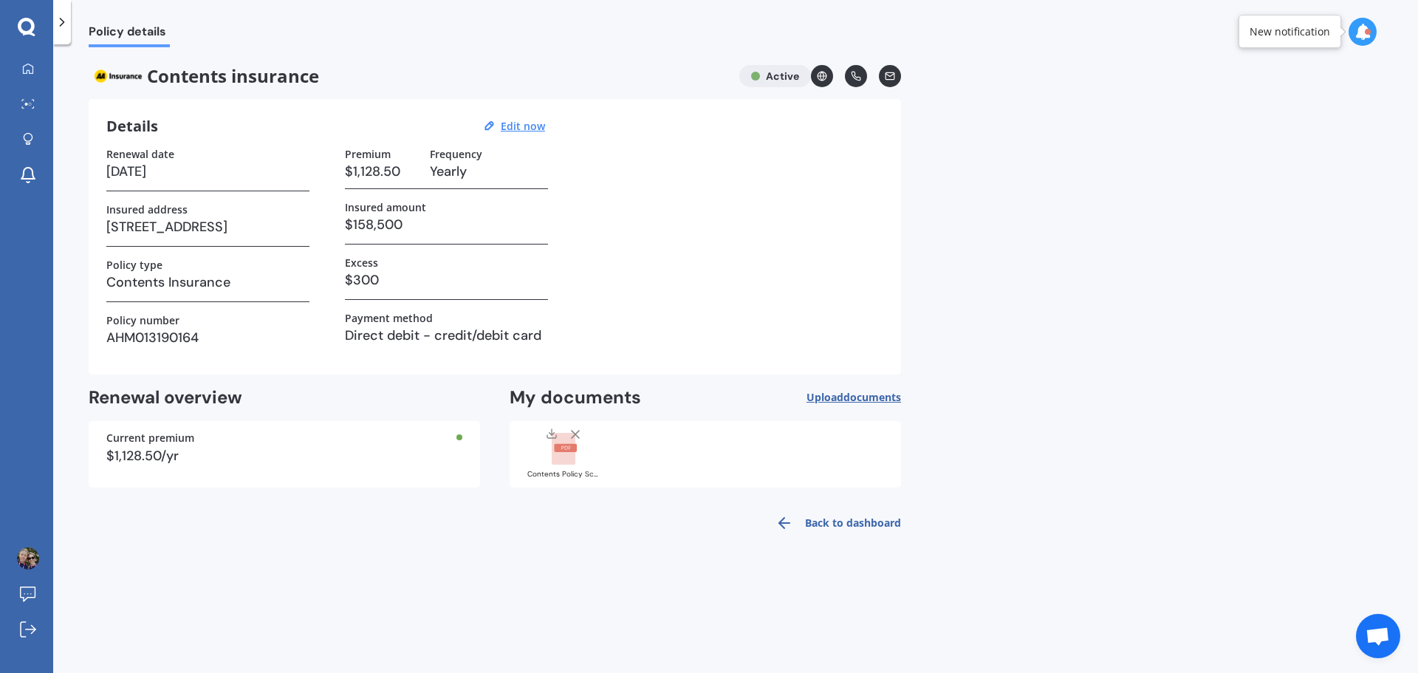
click at [985, 381] on div "Policy details Contents insurance Active Details Edit now Renewal date 17/09/20…" at bounding box center [735, 361] width 1364 height 628
click at [831, 529] on link "Back to dashboard" at bounding box center [833, 522] width 134 height 35
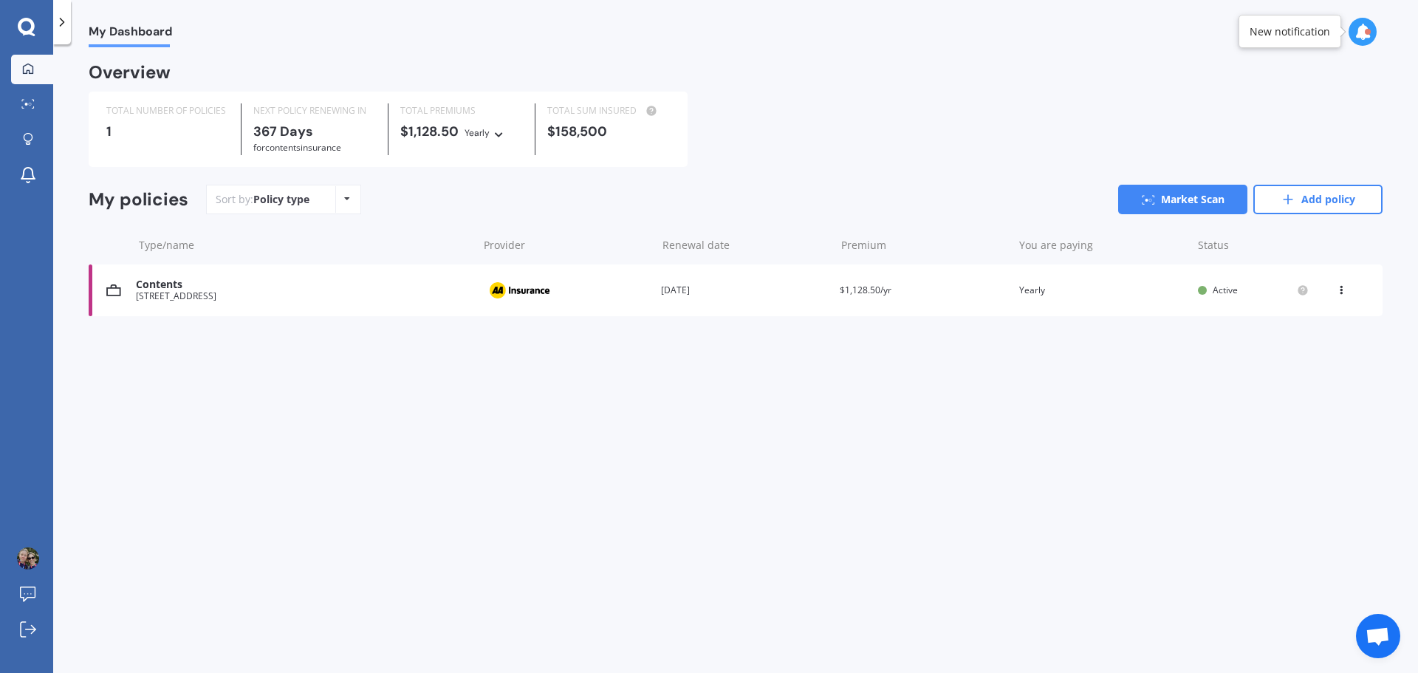
click at [1339, 292] on icon at bounding box center [1341, 287] width 10 height 9
click at [210, 299] on div "27A Tawa Road, Onehunga, Auckland 1061" at bounding box center [303, 296] width 334 height 10
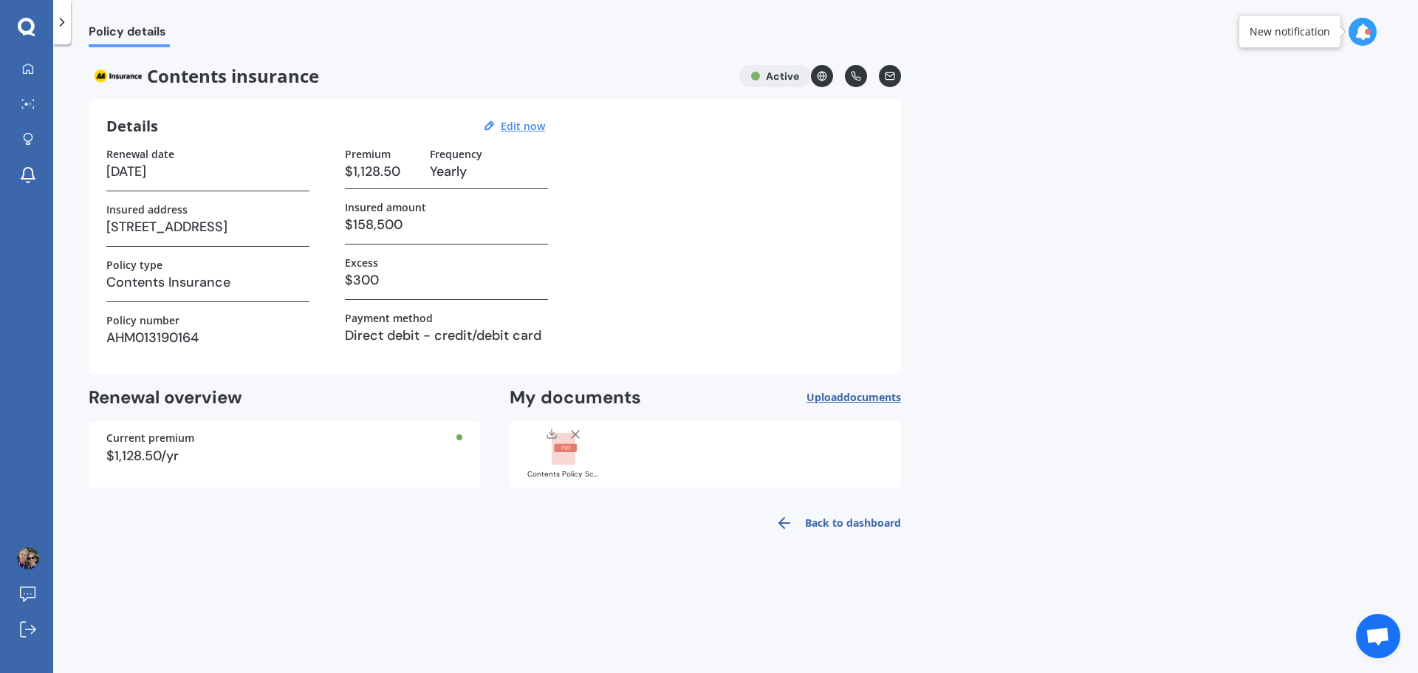
click at [114, 32] on span "Policy details" at bounding box center [129, 34] width 81 height 20
click at [55, 29] on icon at bounding box center [62, 22] width 15 height 15
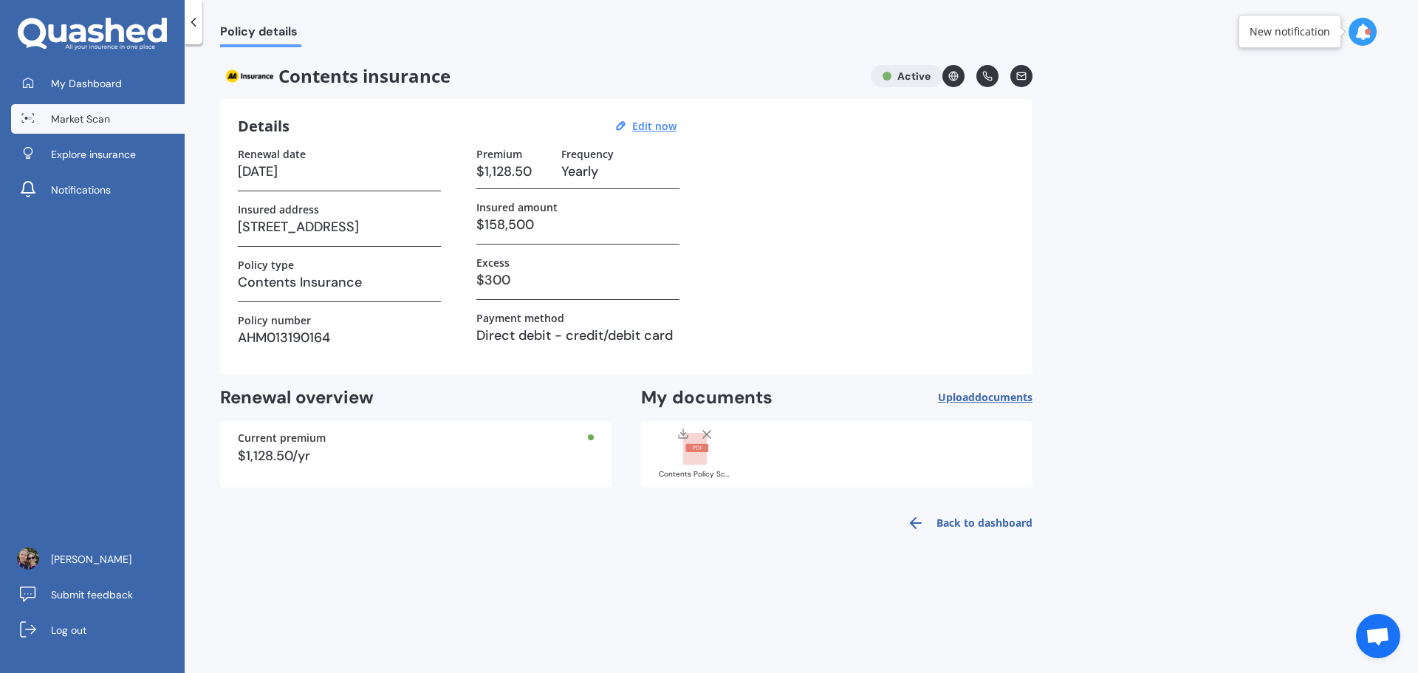
click at [103, 123] on span "Market Scan" at bounding box center [80, 118] width 59 height 15
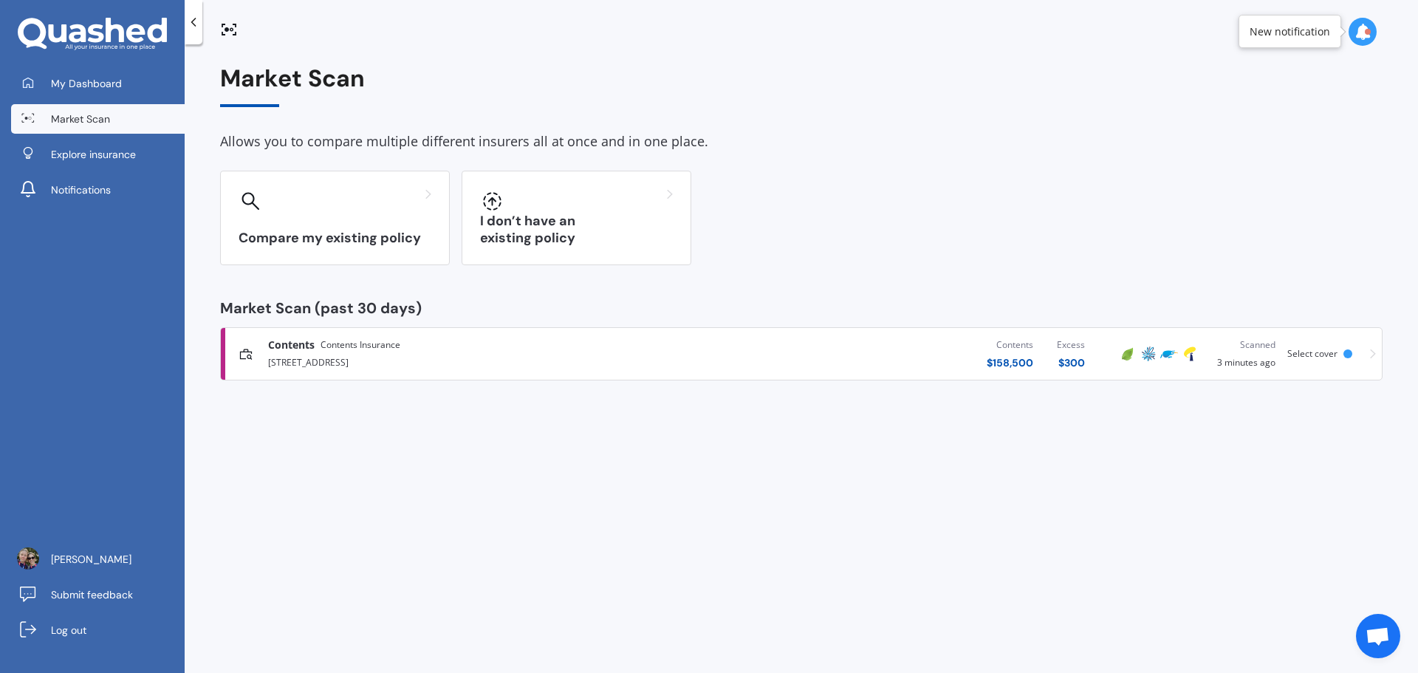
click at [1328, 350] on span "Select cover" at bounding box center [1312, 353] width 50 height 13
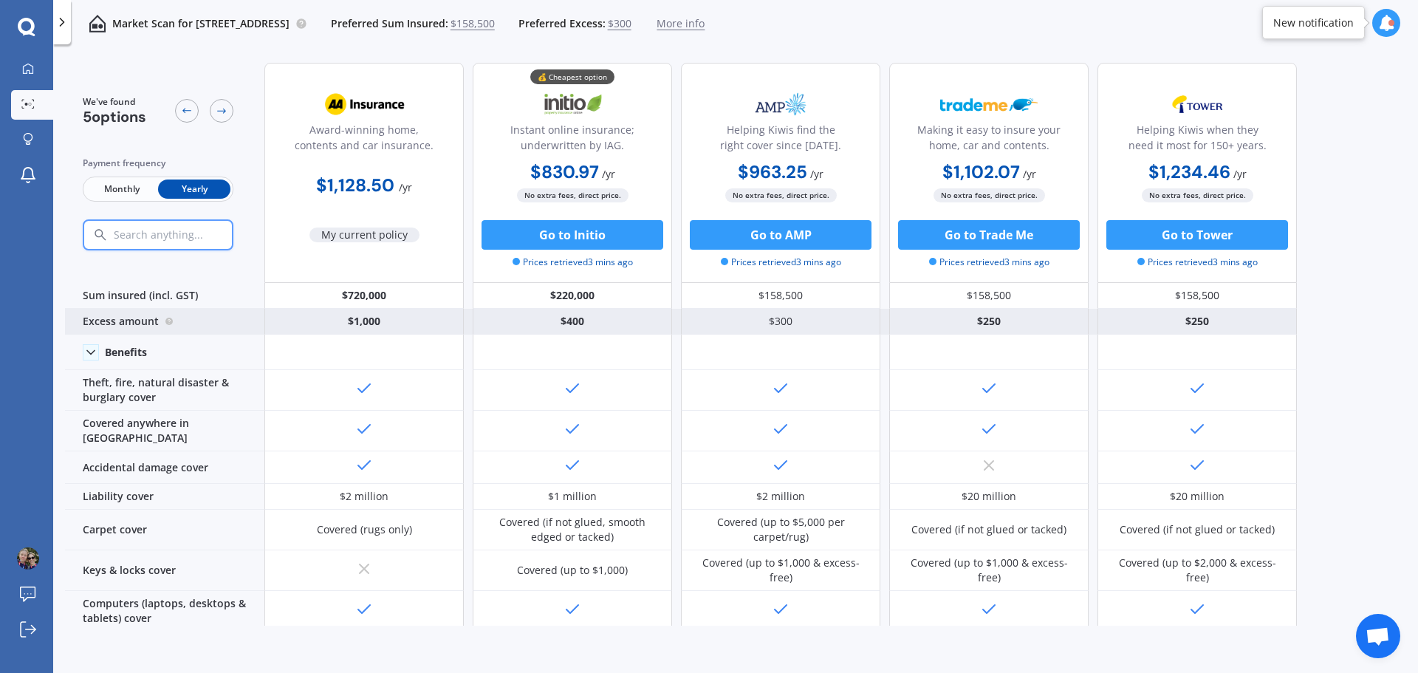
click at [343, 311] on div "$1,000" at bounding box center [363, 322] width 199 height 26
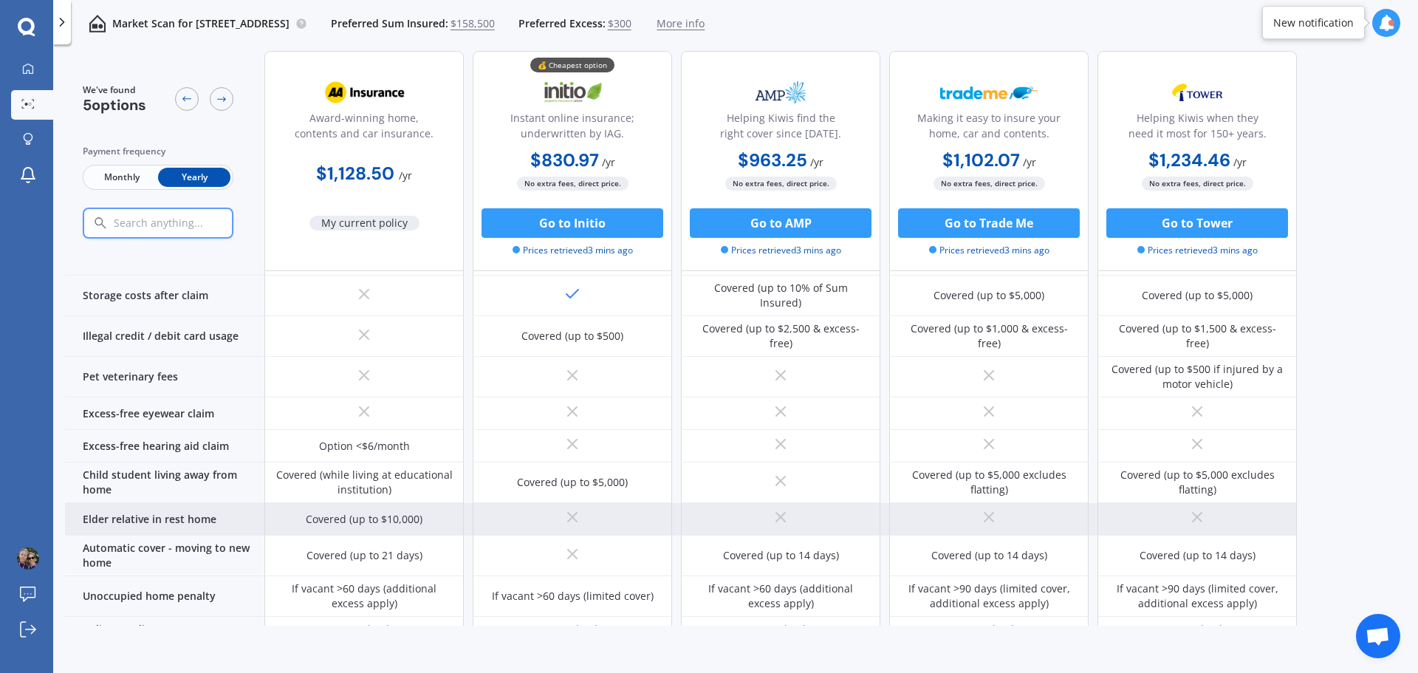
scroll to position [968, 0]
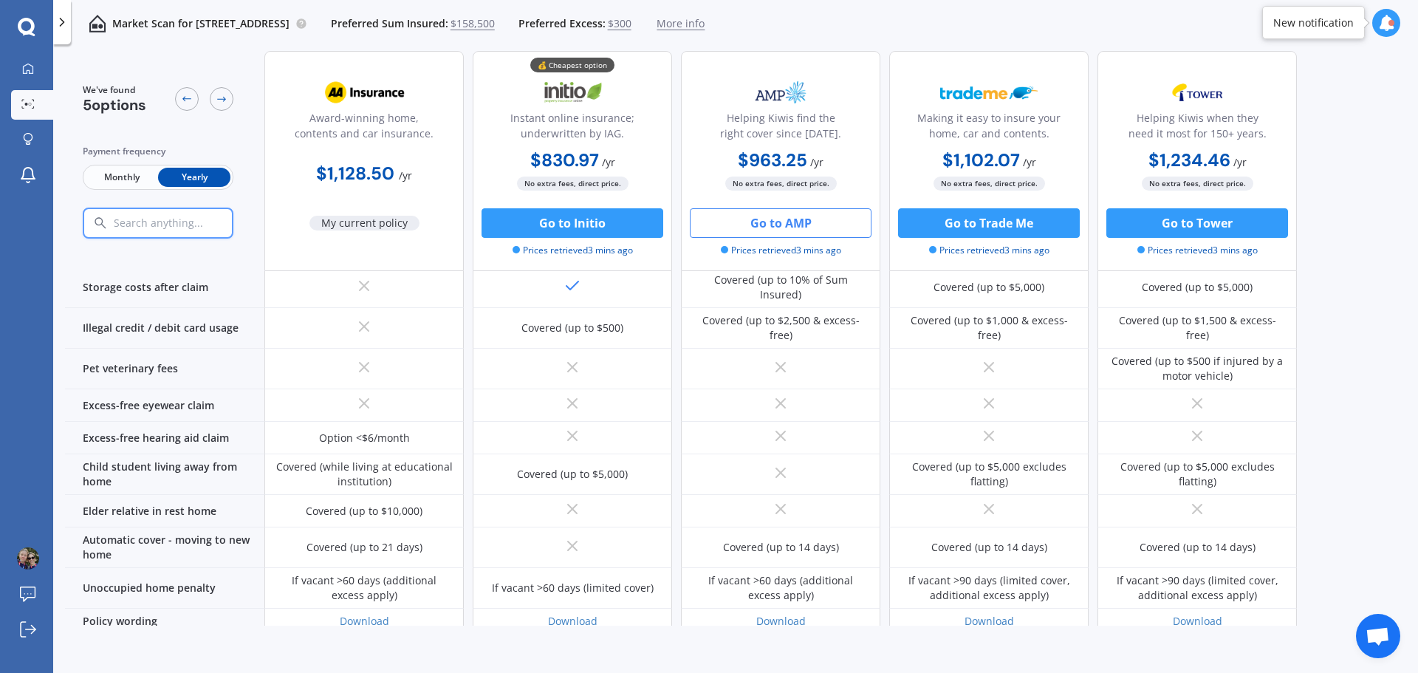
click at [766, 227] on button "Go to AMP" at bounding box center [781, 223] width 182 height 30
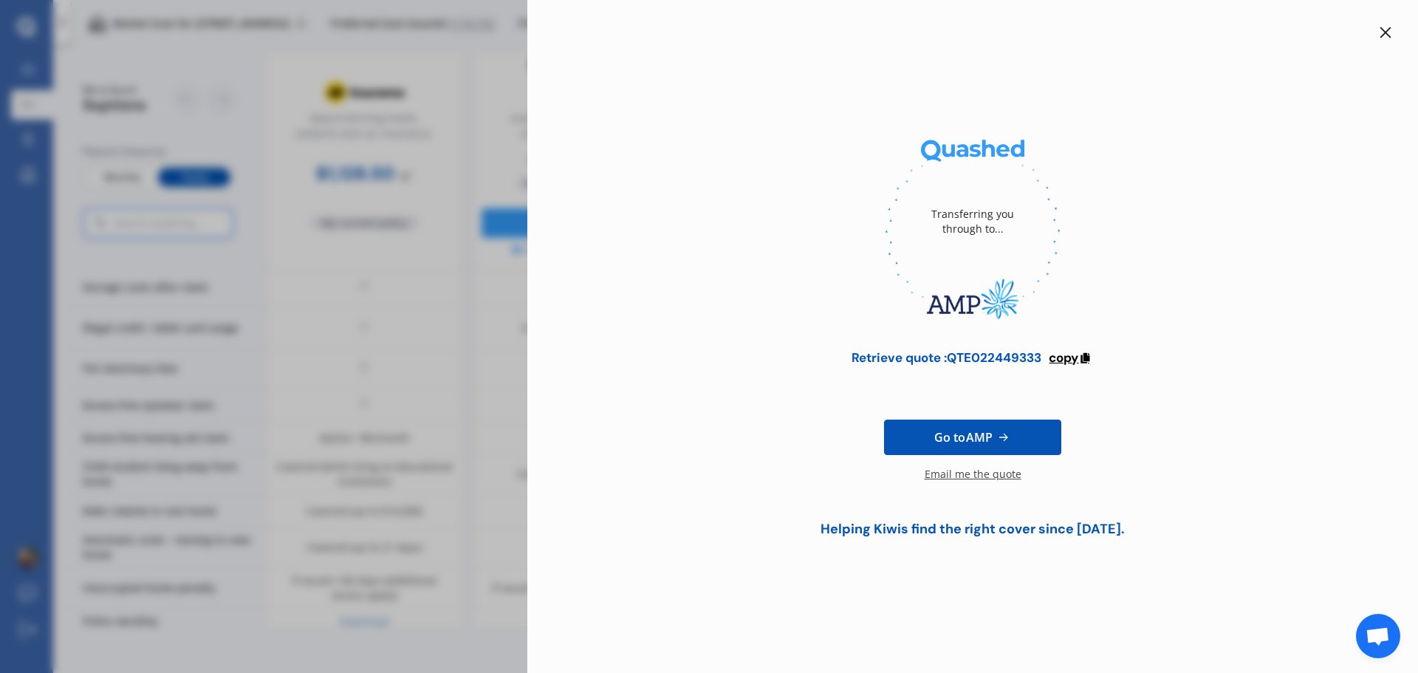
click at [1071, 358] on span "copy" at bounding box center [1063, 357] width 30 height 16
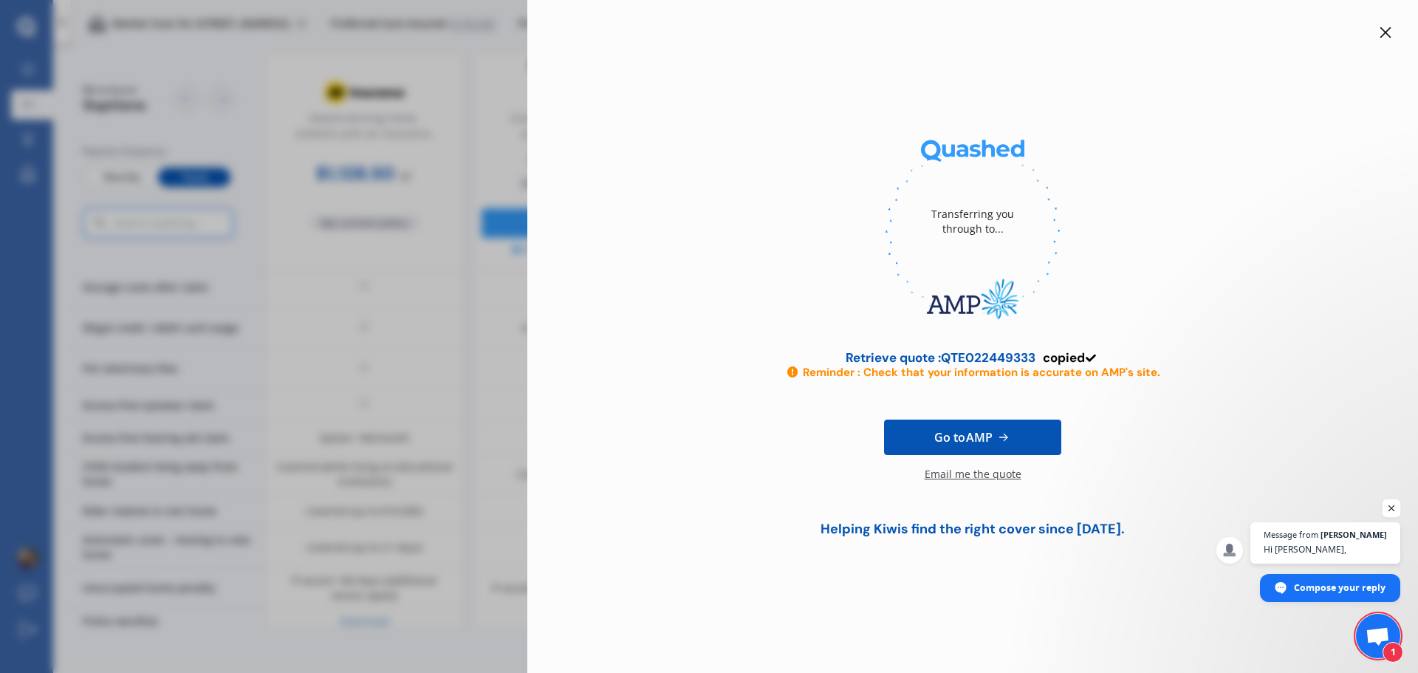
click at [1391, 507] on span "Open chat" at bounding box center [1391, 508] width 18 height 18
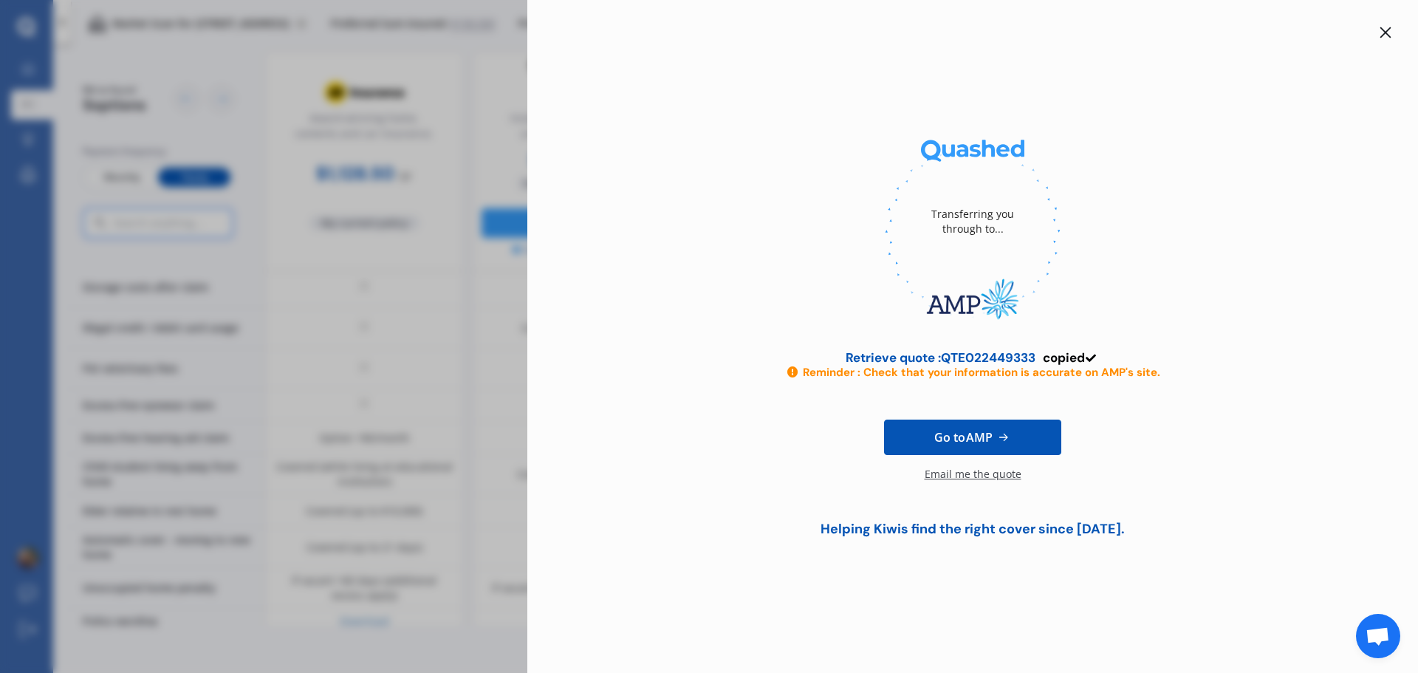
click at [1385, 20] on div "Transferring you through to... Retrieve quote : QTE022449333 copied Reminder : …" at bounding box center [972, 336] width 890 height 673
click at [1378, 24] on div at bounding box center [1385, 33] width 18 height 18
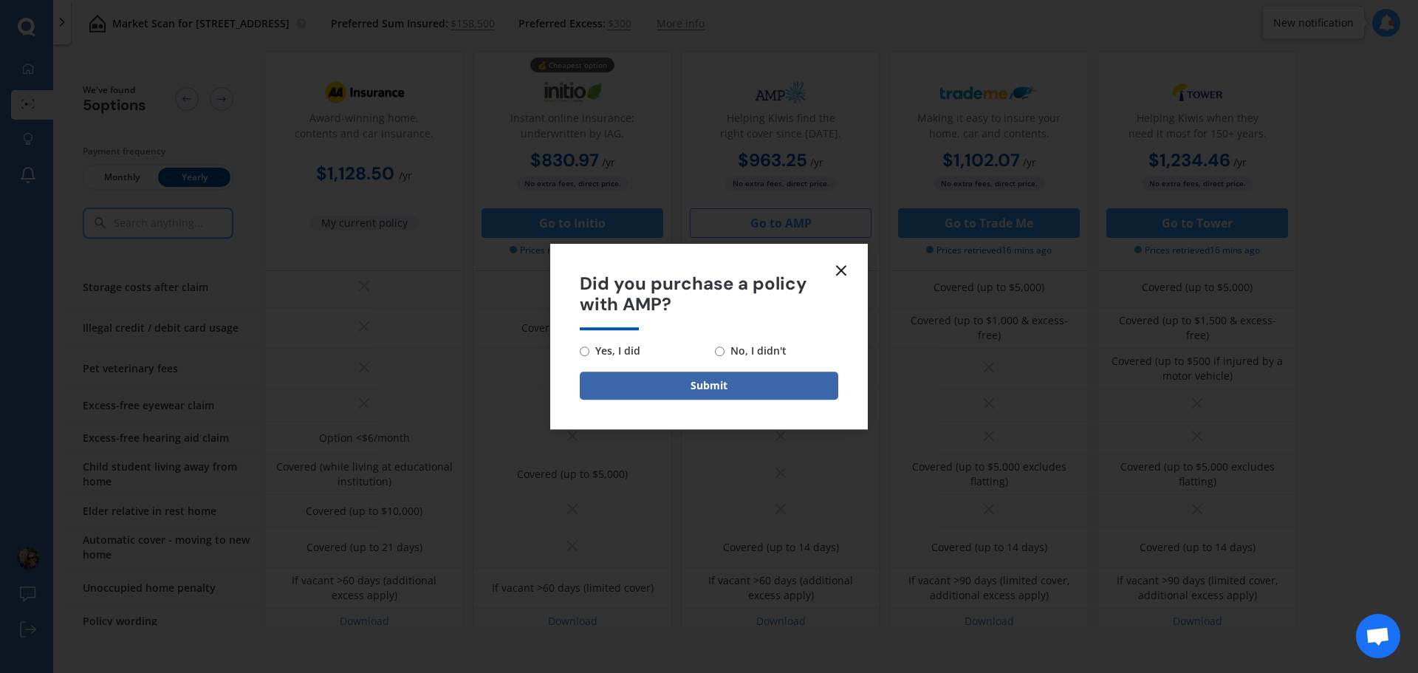
click at [840, 264] on icon at bounding box center [841, 270] width 18 height 18
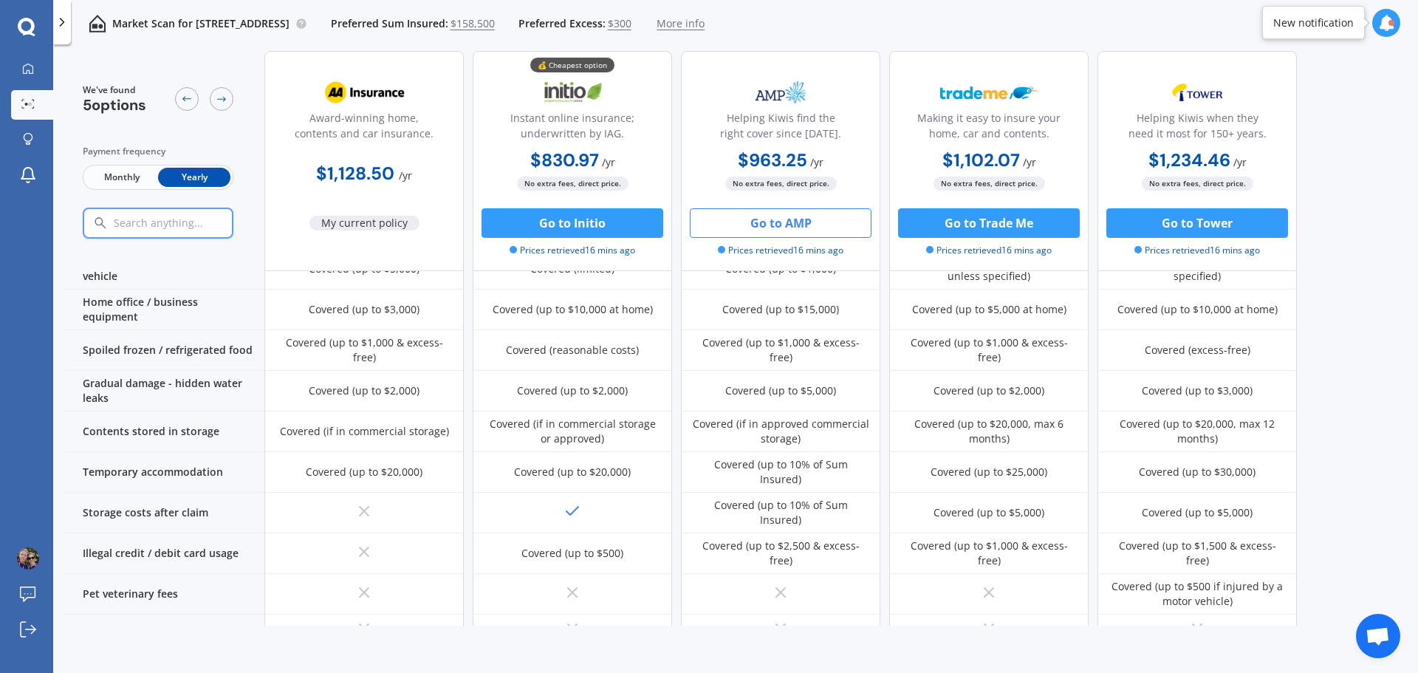
scroll to position [525, 0]
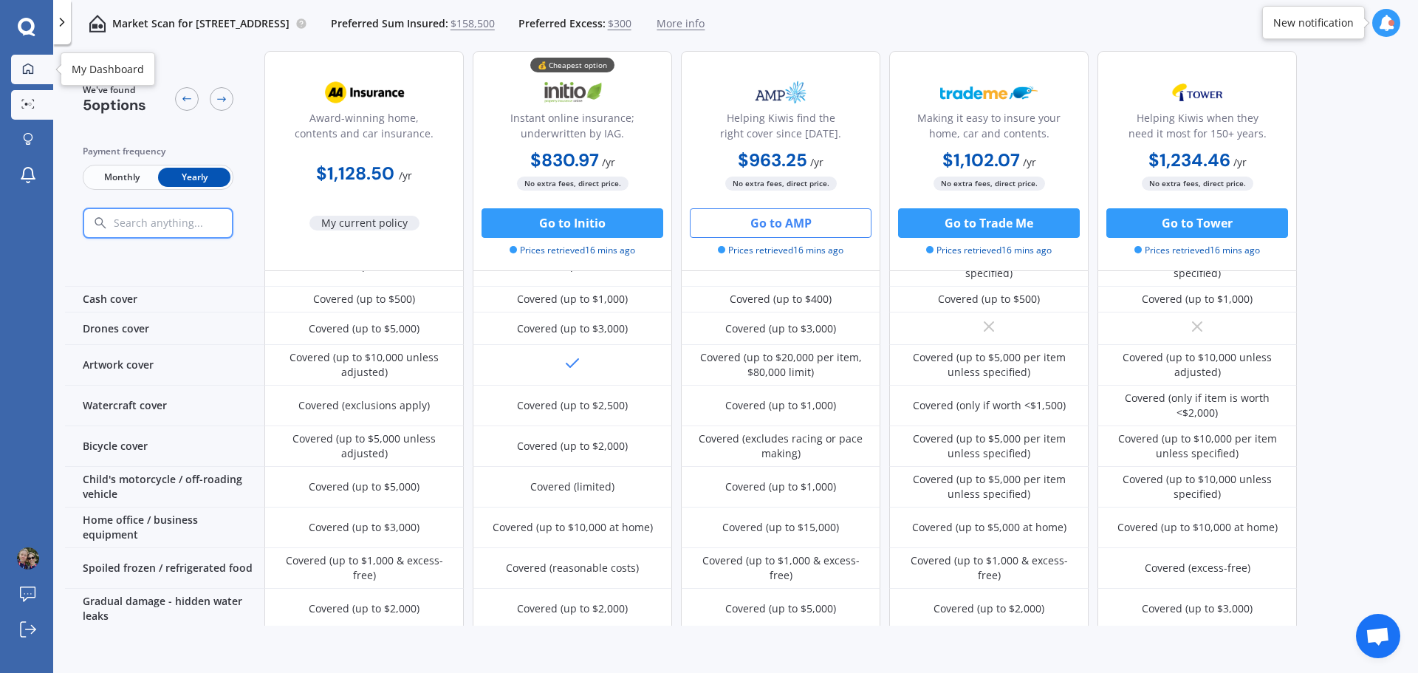
click at [21, 66] on div at bounding box center [28, 69] width 22 height 13
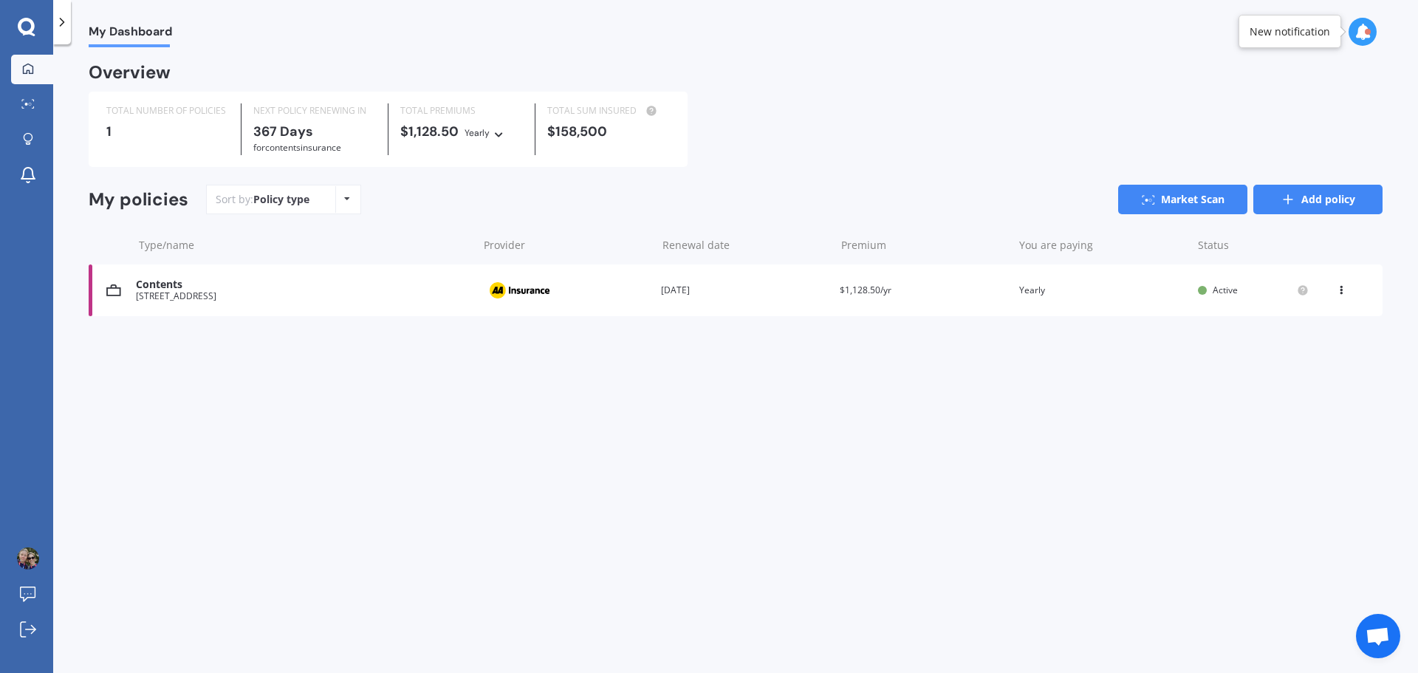
click at [1359, 202] on link "Add policy" at bounding box center [1317, 200] width 129 height 30
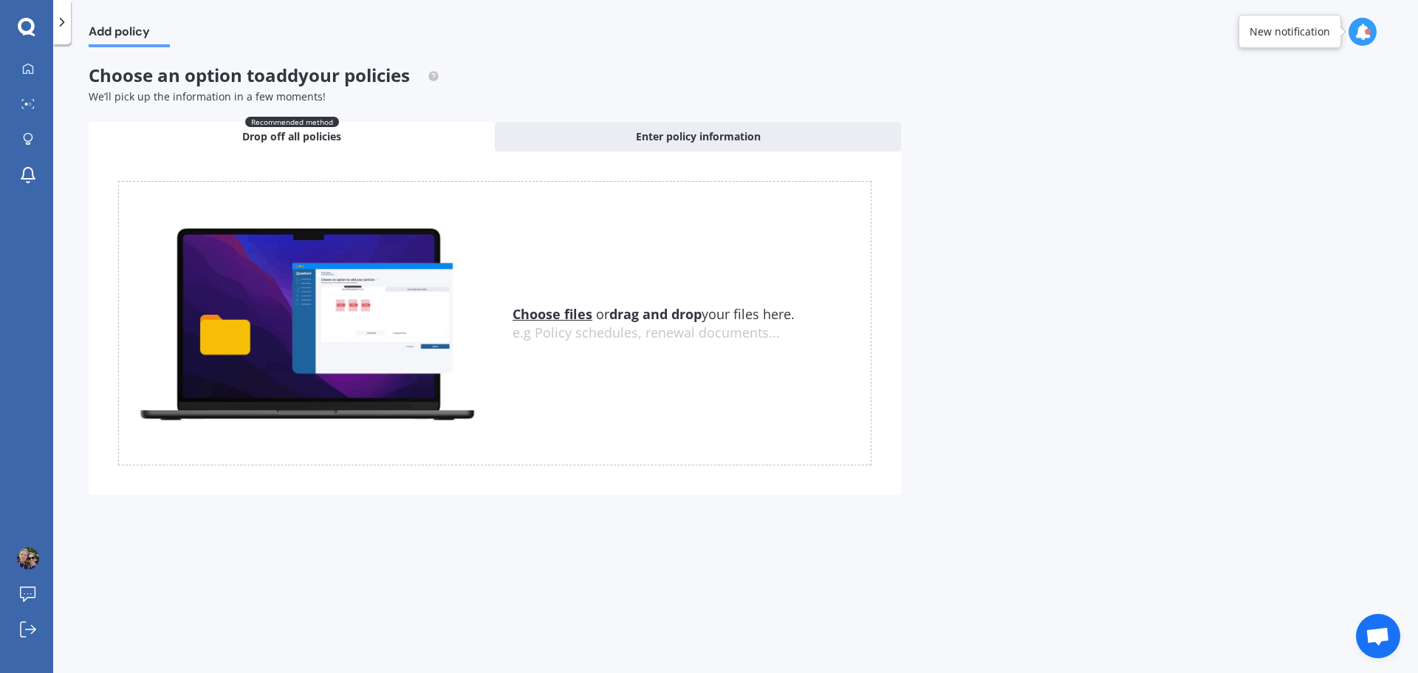
click at [543, 310] on u "Choose files" at bounding box center [552, 314] width 80 height 18
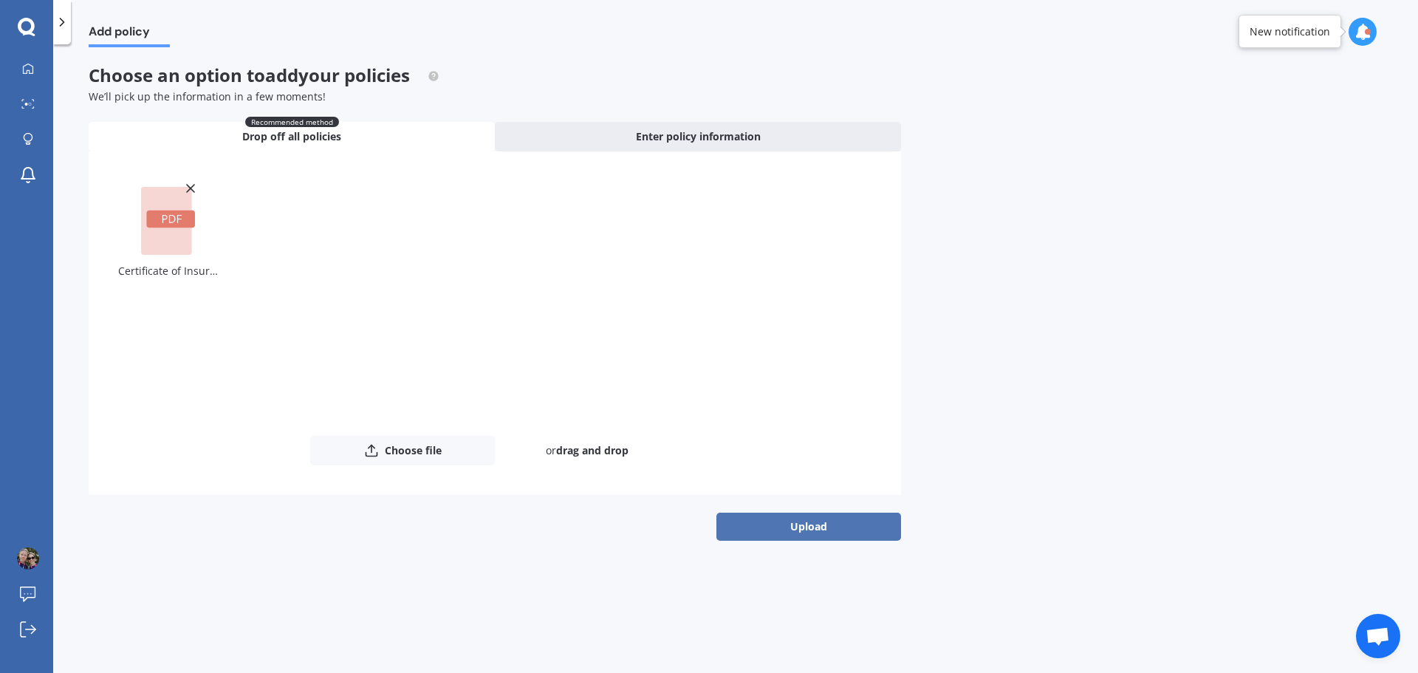
click at [786, 535] on button "Upload" at bounding box center [808, 526] width 185 height 28
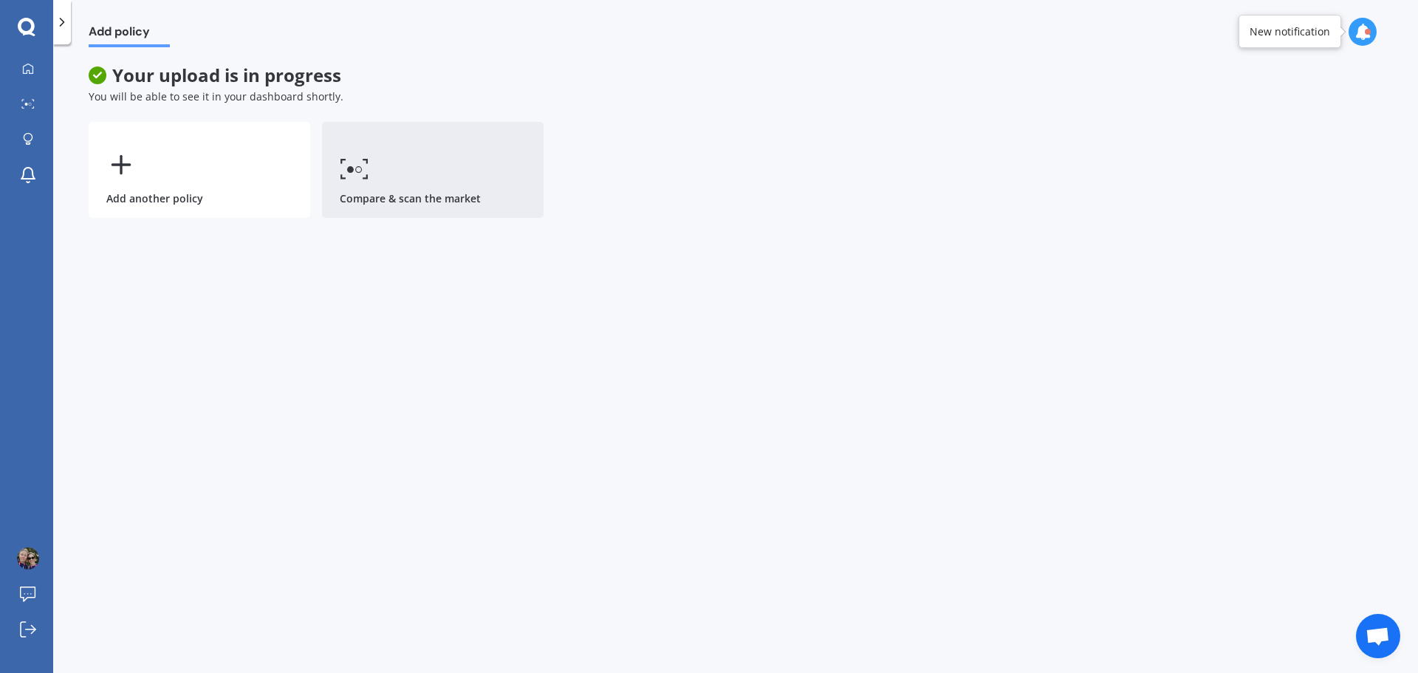
click at [409, 176] on link "Compare & scan the market" at bounding box center [432, 170] width 221 height 96
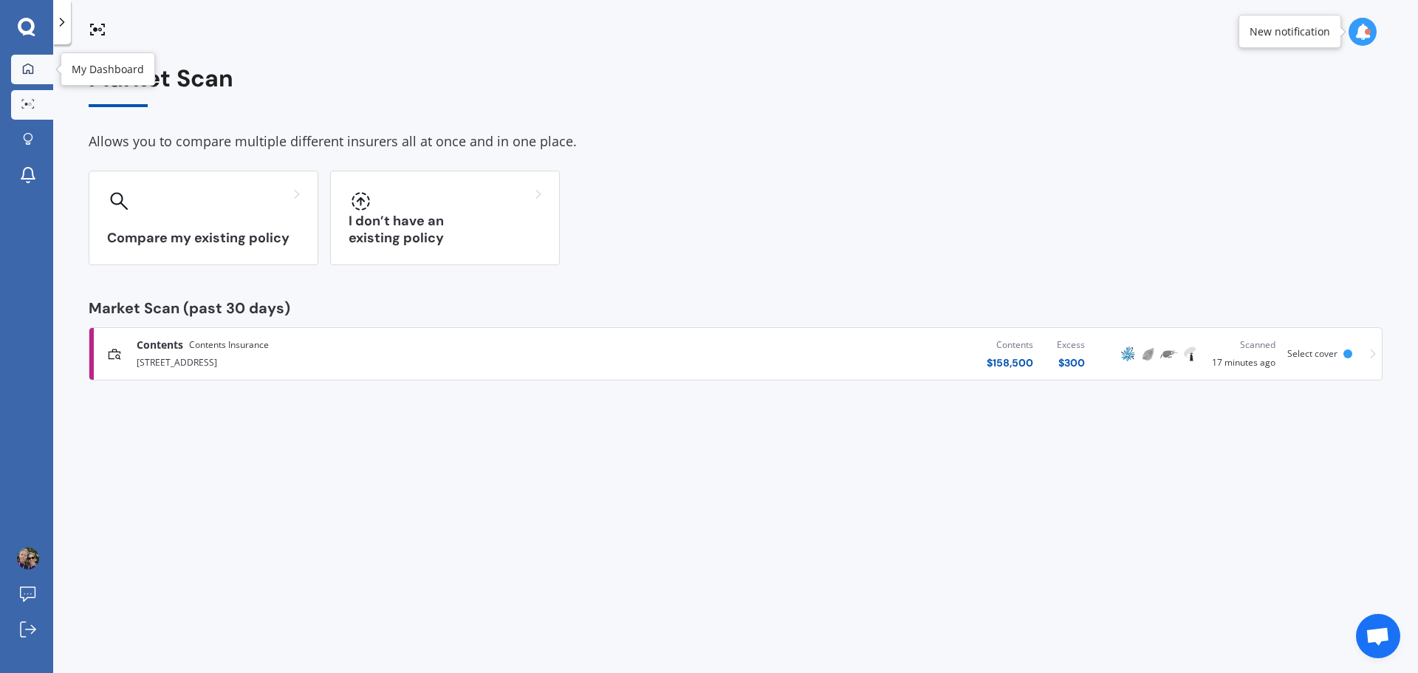
click at [28, 64] on icon at bounding box center [28, 69] width 12 height 12
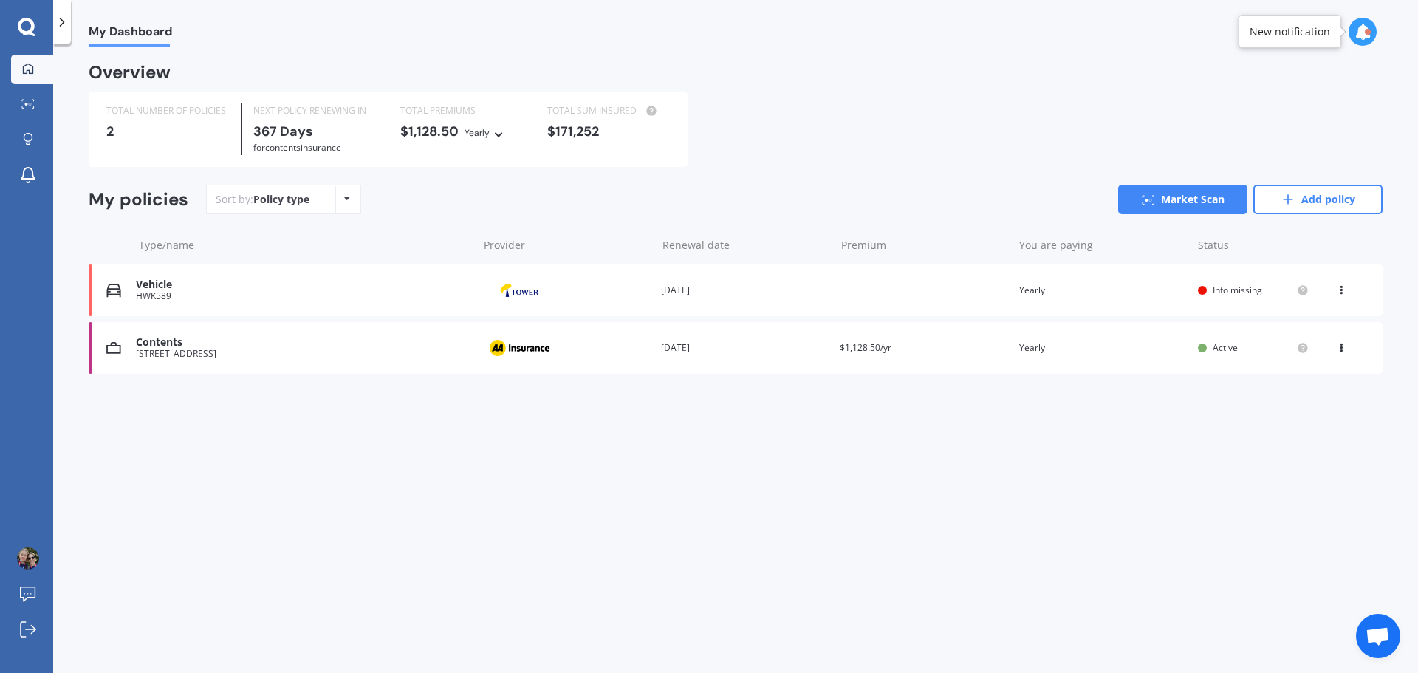
click at [1035, 288] on div "You are paying Yearly" at bounding box center [1102, 290] width 167 height 15
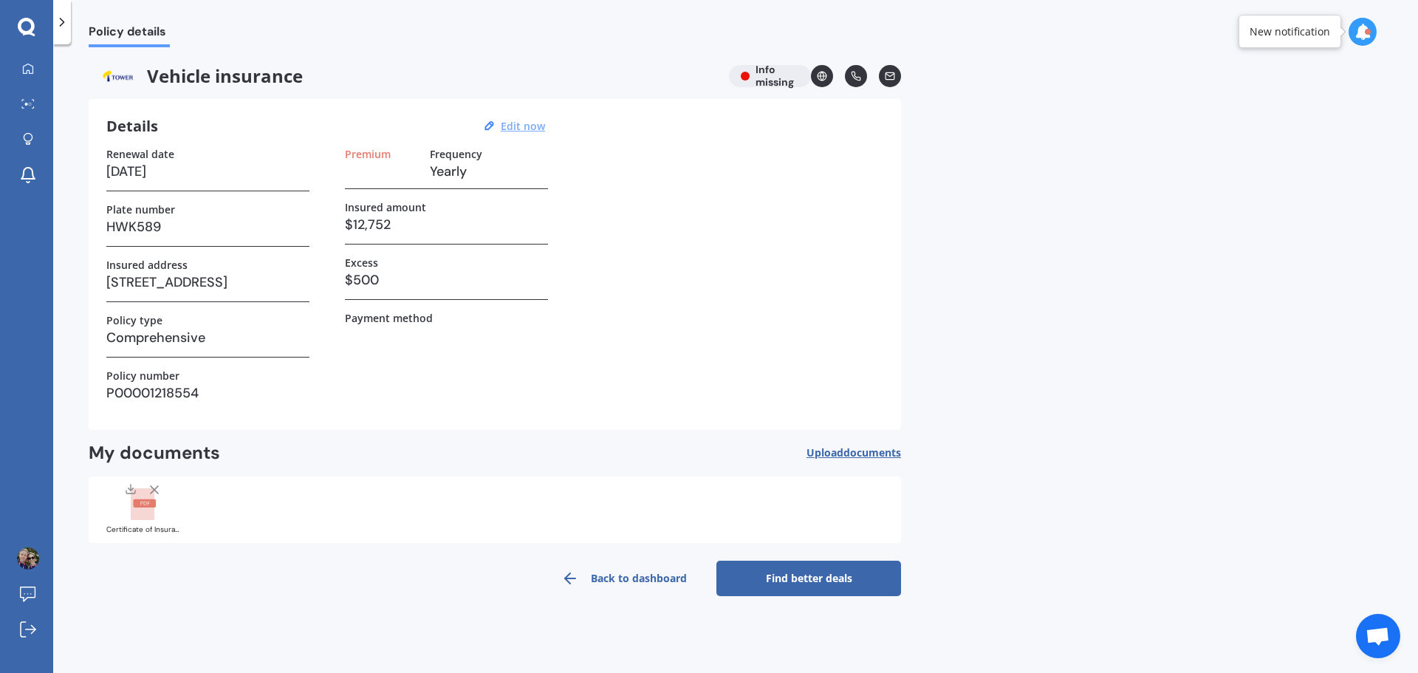
click at [526, 120] on u "Edit now" at bounding box center [523, 126] width 44 height 14
select select "09"
select select "10"
select select "2026"
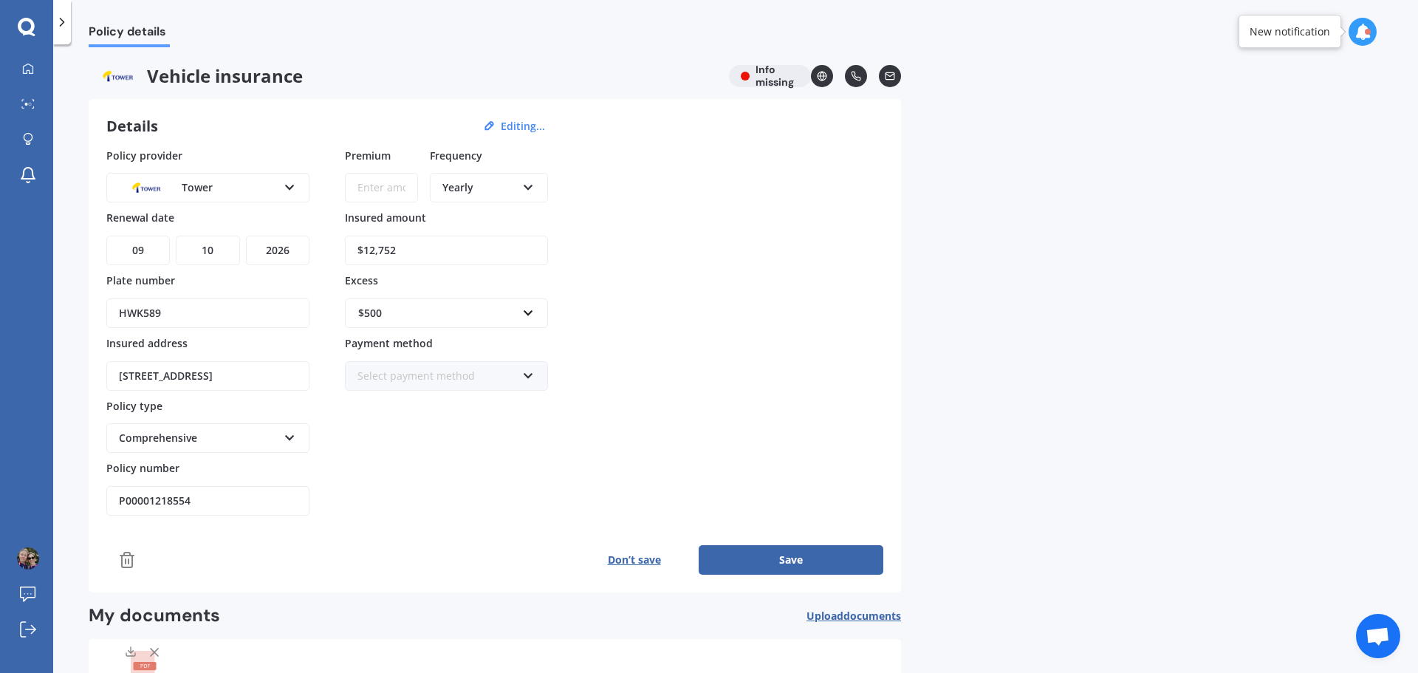
click at [377, 187] on input "Premium" at bounding box center [381, 188] width 73 height 30
type input "$1,161.00"
click at [806, 545] on button "Save" at bounding box center [790, 560] width 185 height 30
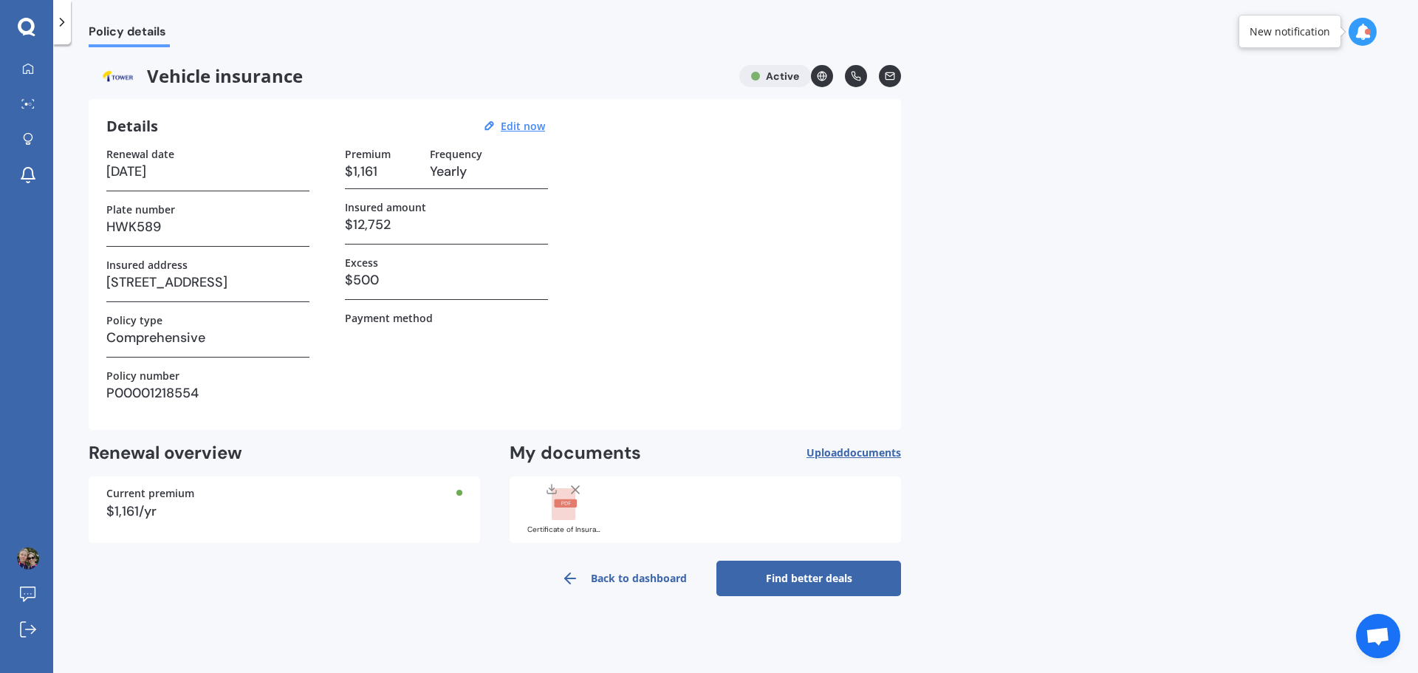
click at [806, 583] on link "Find better deals" at bounding box center [808, 577] width 185 height 35
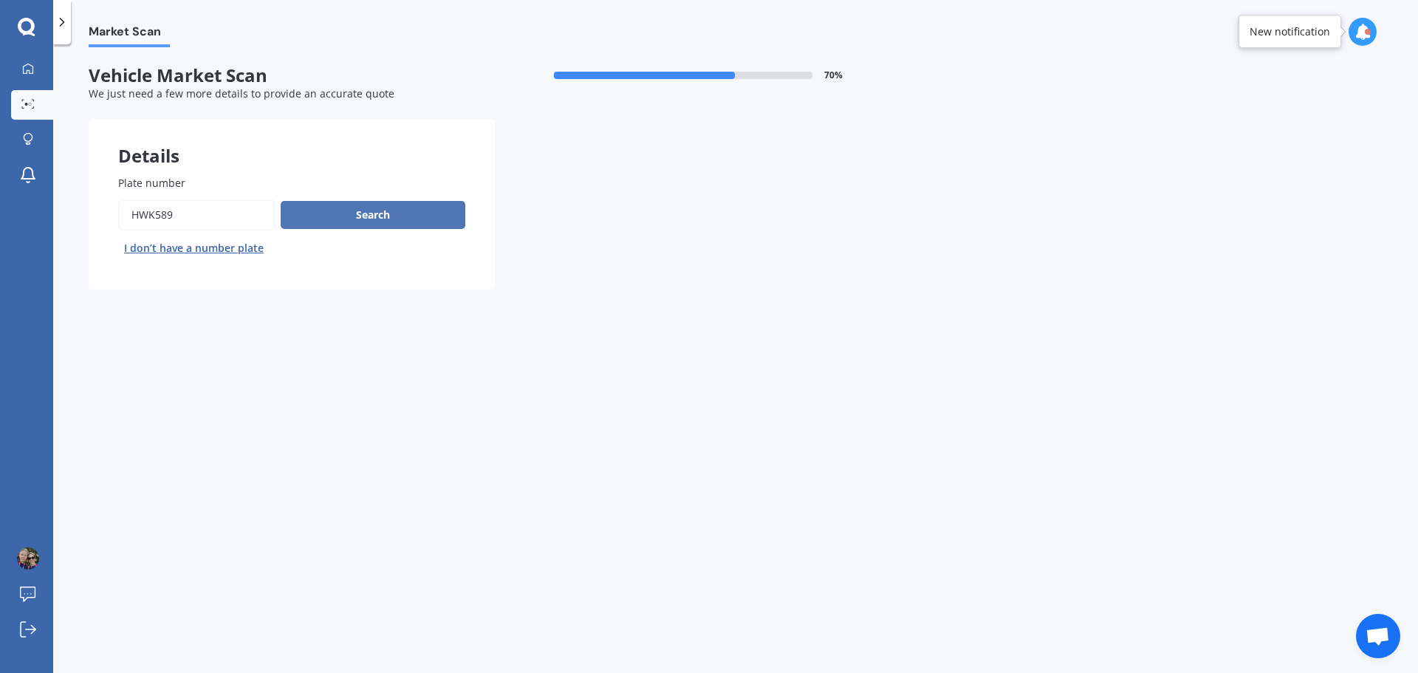
click at [345, 230] on div "Search I don’t have a number plate" at bounding box center [291, 229] width 347 height 61
click at [351, 213] on button "Search" at bounding box center [373, 215] width 185 height 28
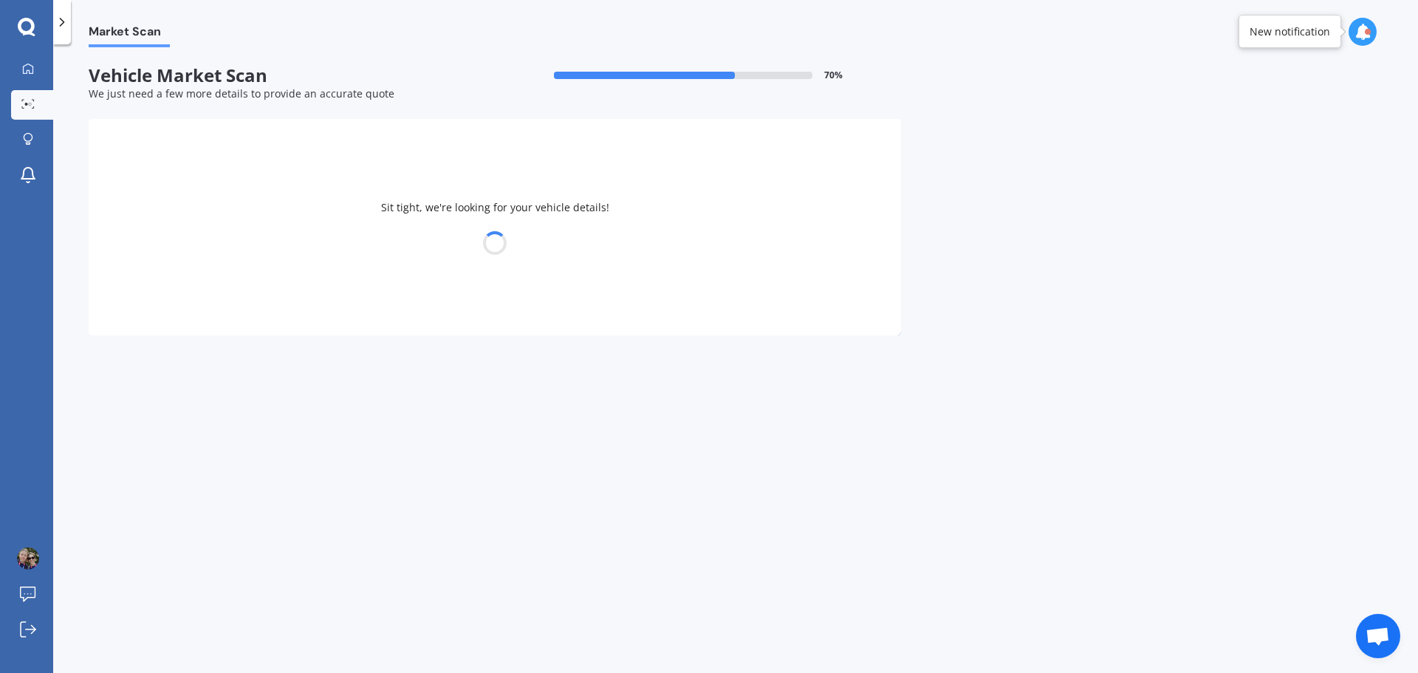
select select "HYUNDAI"
select select "I30"
select select "28"
select select "08"
select select "1981"
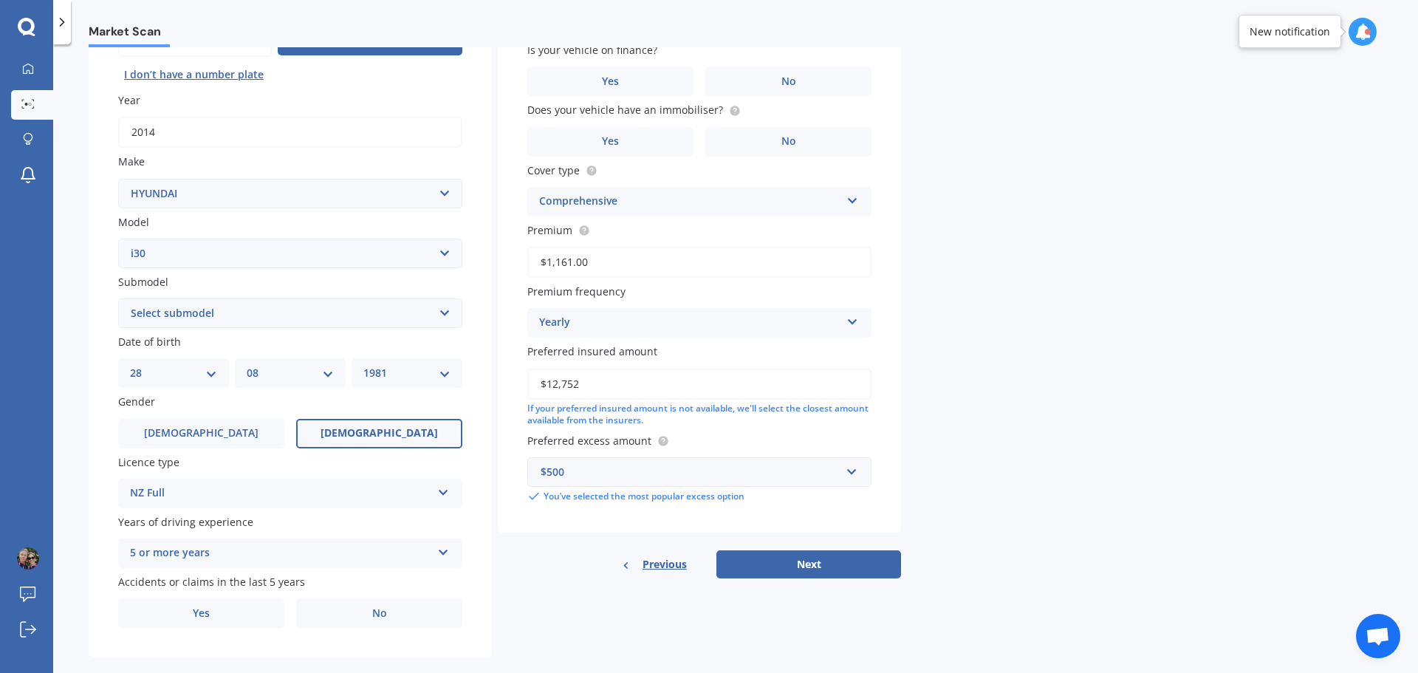
scroll to position [196, 0]
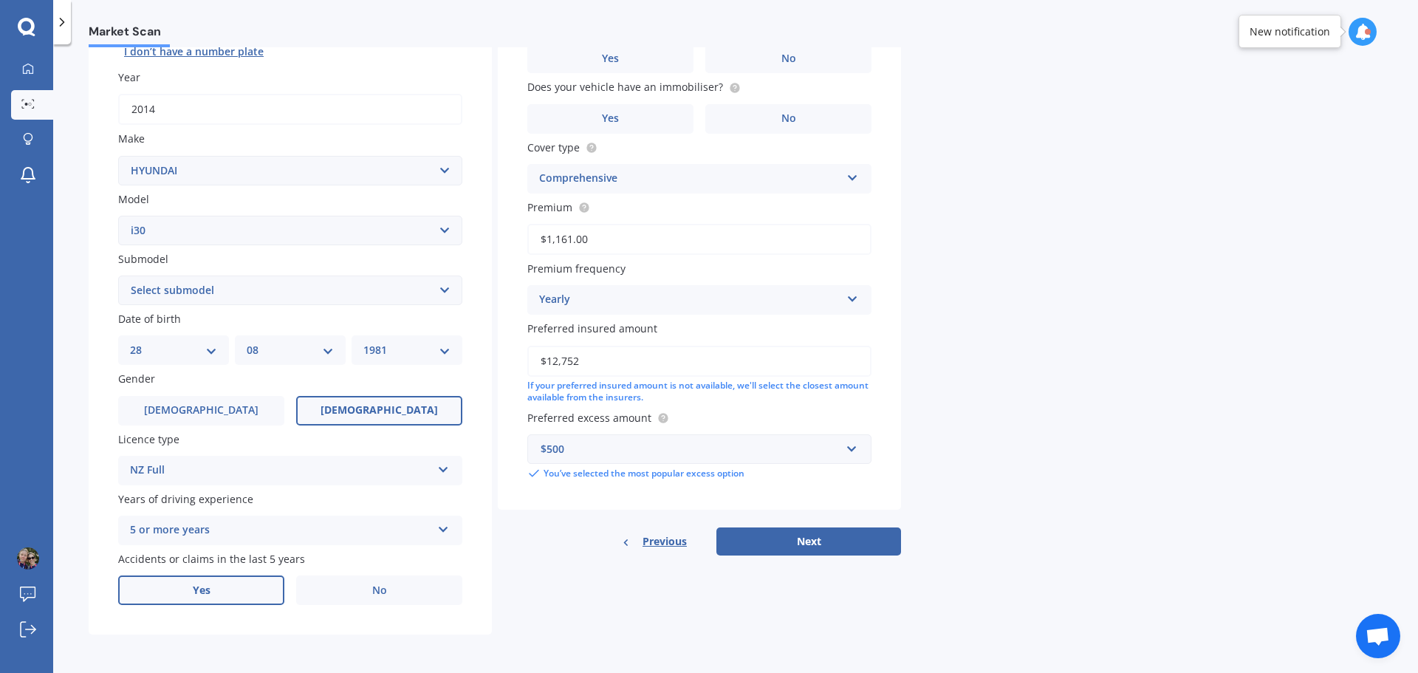
click at [199, 586] on span "Yes" at bounding box center [202, 590] width 18 height 13
click at [0, 0] on input "Yes" at bounding box center [0, 0] width 0 height 0
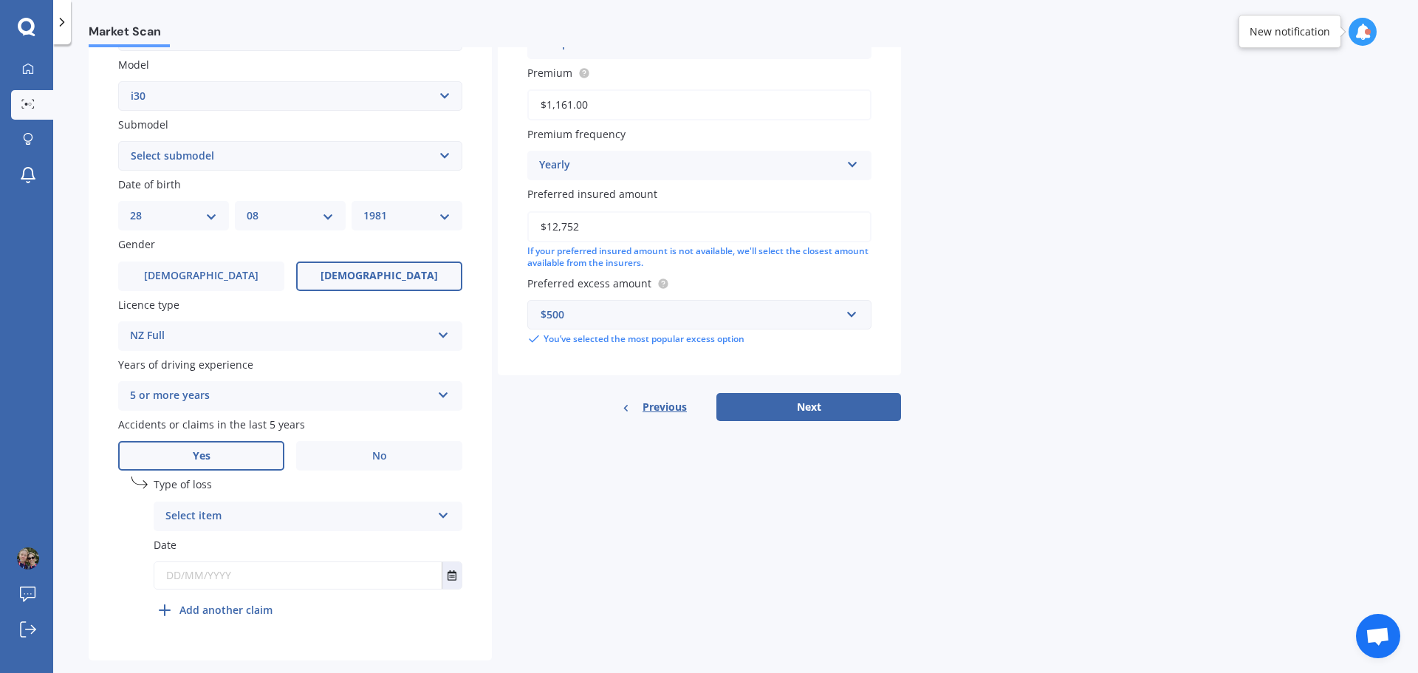
scroll to position [357, 0]
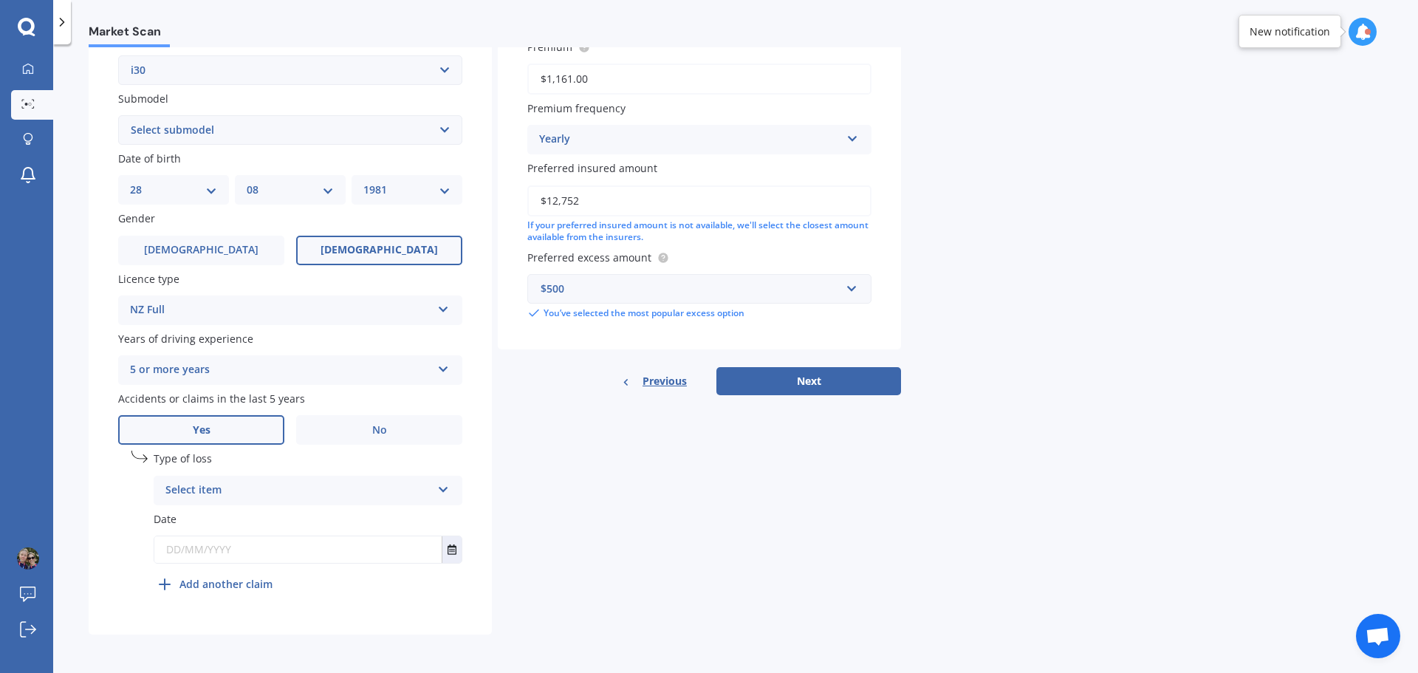
click at [450, 494] on div "Select item At fault accident Not at fault accident" at bounding box center [308, 490] width 309 height 30
click at [230, 523] on span "At fault accident" at bounding box center [207, 519] width 83 height 14
click at [241, 542] on input "text" at bounding box center [297, 549] width 287 height 27
click at [452, 542] on button "Select date" at bounding box center [452, 549] width 20 height 27
click at [455, 491] on div "At fault accident At fault accident Not at fault accident" at bounding box center [308, 490] width 309 height 30
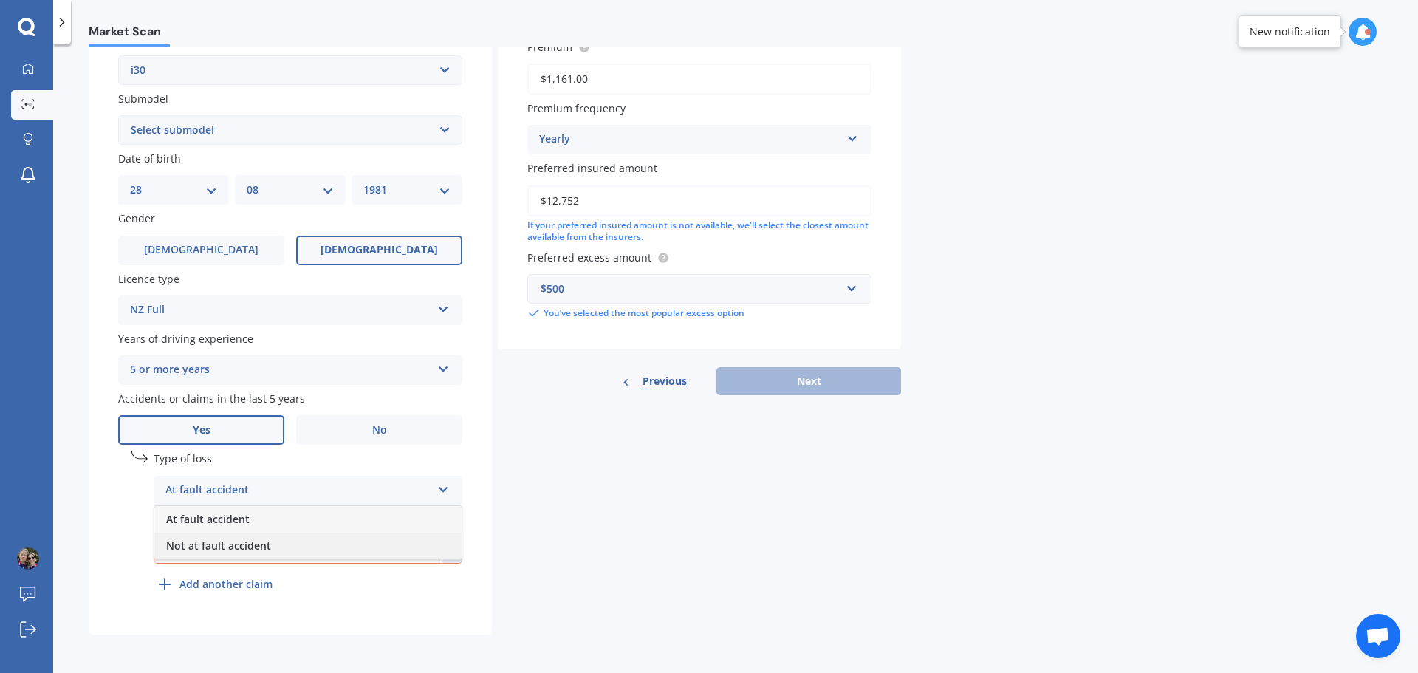
click at [272, 552] on div "Not at fault accident" at bounding box center [307, 545] width 307 height 27
click at [454, 552] on icon "Select date" at bounding box center [451, 549] width 9 height 10
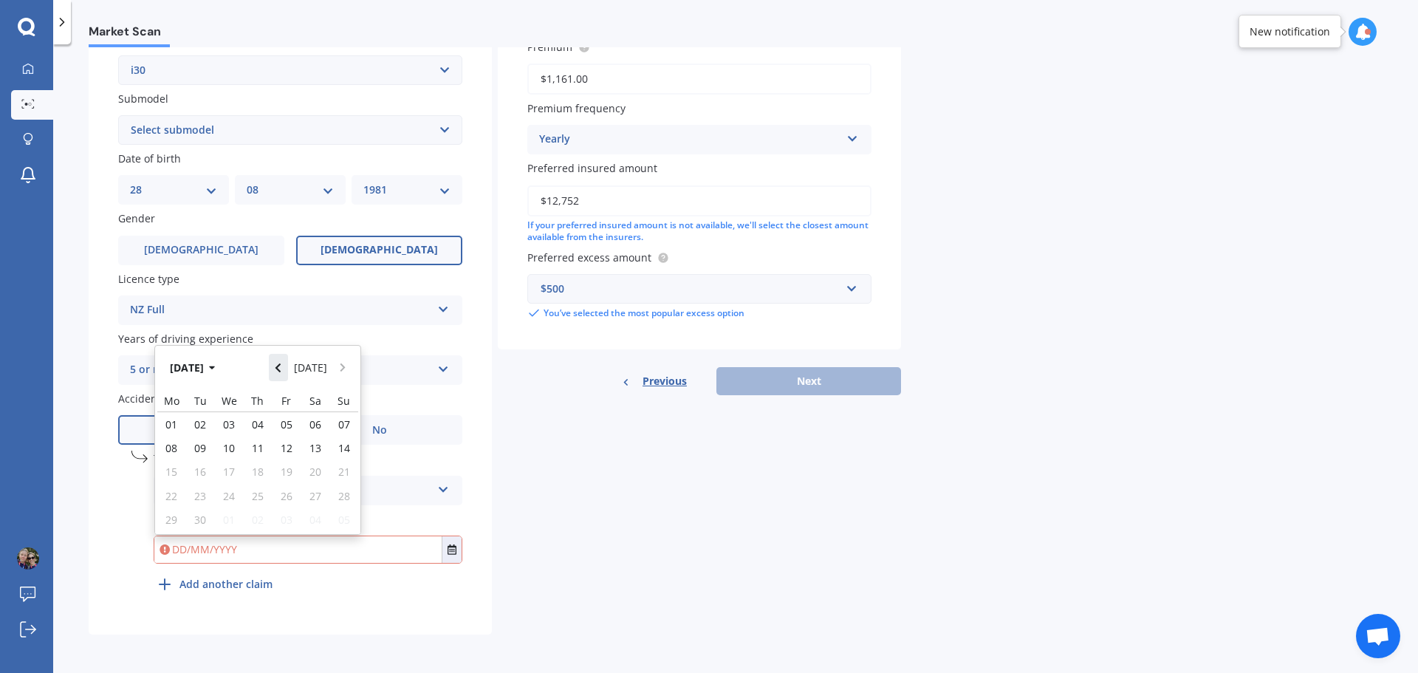
click at [279, 369] on icon "Navigate back" at bounding box center [278, 368] width 7 height 10
click at [217, 368] on button "Aug 2025" at bounding box center [194, 367] width 63 height 27
click at [194, 418] on div "Jan" at bounding box center [182, 414] width 50 height 47
click at [216, 368] on icon "button" at bounding box center [212, 368] width 7 height 10
click at [205, 366] on button "2025" at bounding box center [189, 367] width 53 height 27
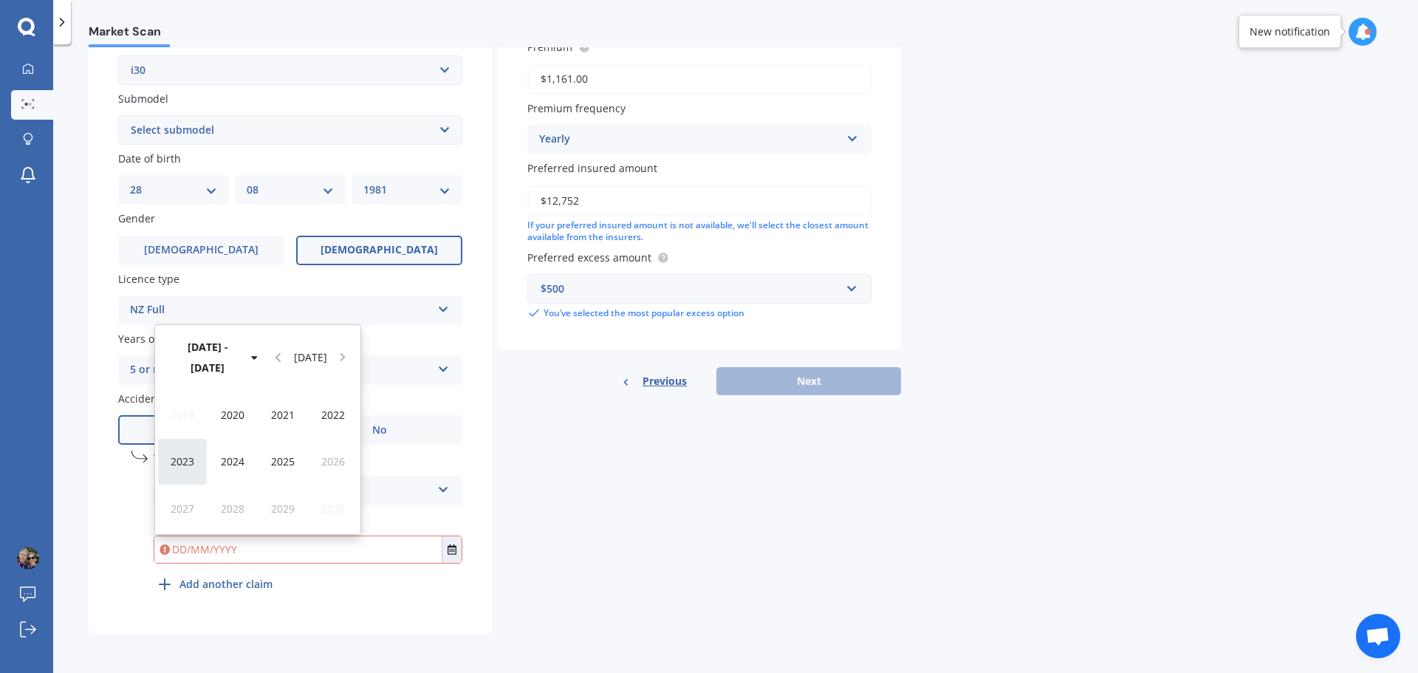
click at [182, 461] on span "2023" at bounding box center [183, 461] width 24 height 14
click at [182, 419] on span "Jan" at bounding box center [183, 415] width 16 height 14
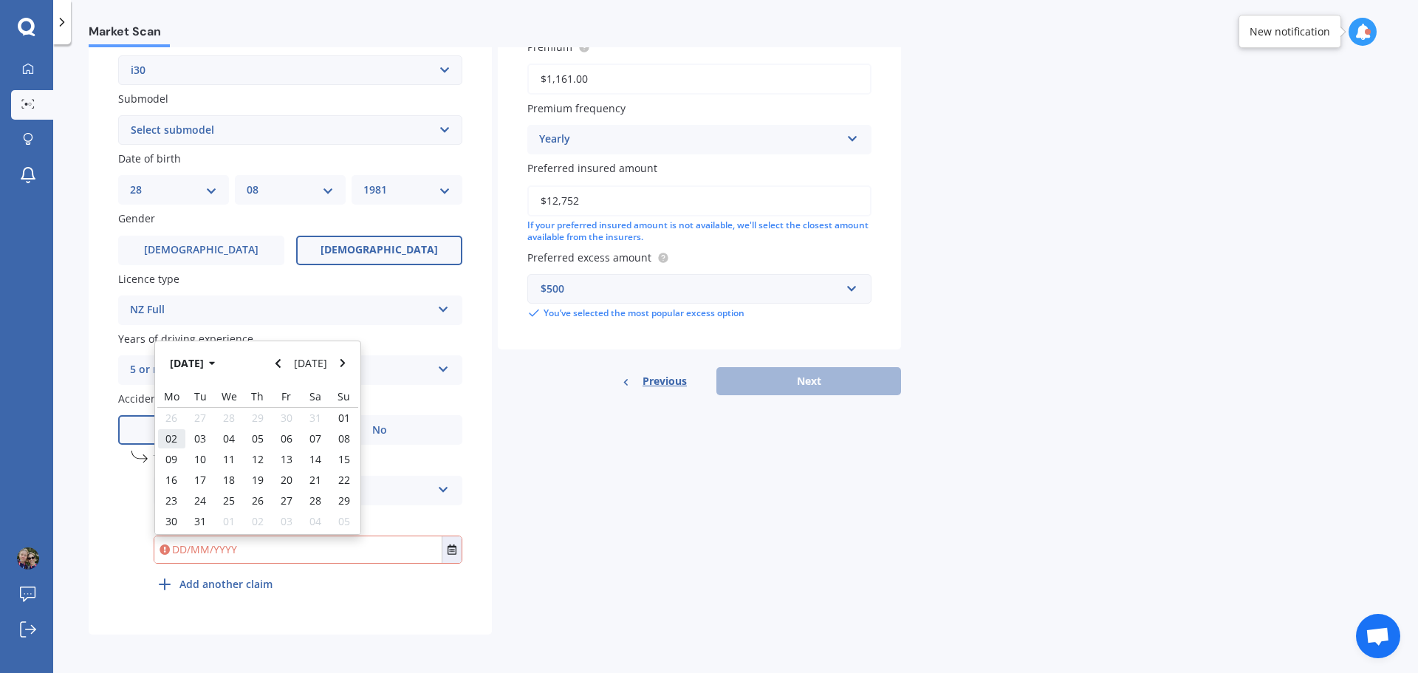
click at [174, 443] on span "02" at bounding box center [171, 438] width 12 height 14
type input "02/01/2023"
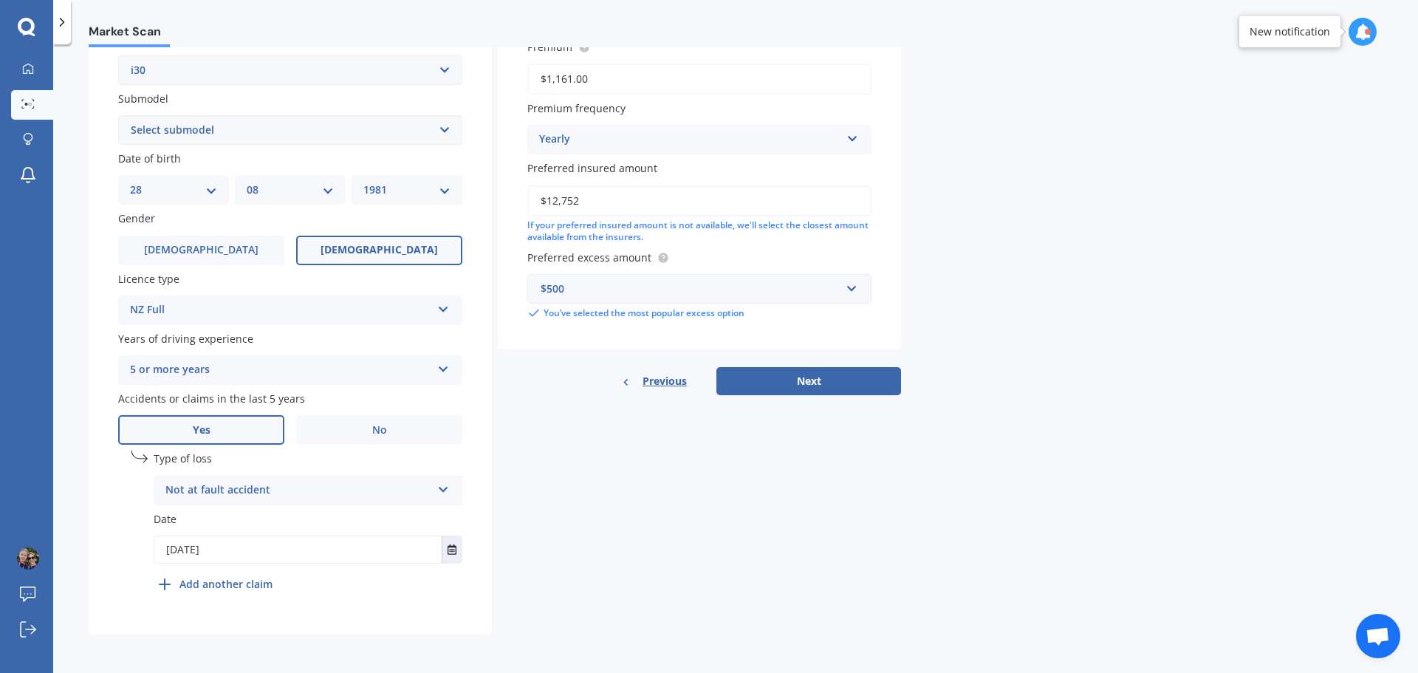
click at [573, 532] on div "Details Plate number Search I don’t have a number plate Year 2014 Make Select m…" at bounding box center [495, 198] width 812 height 872
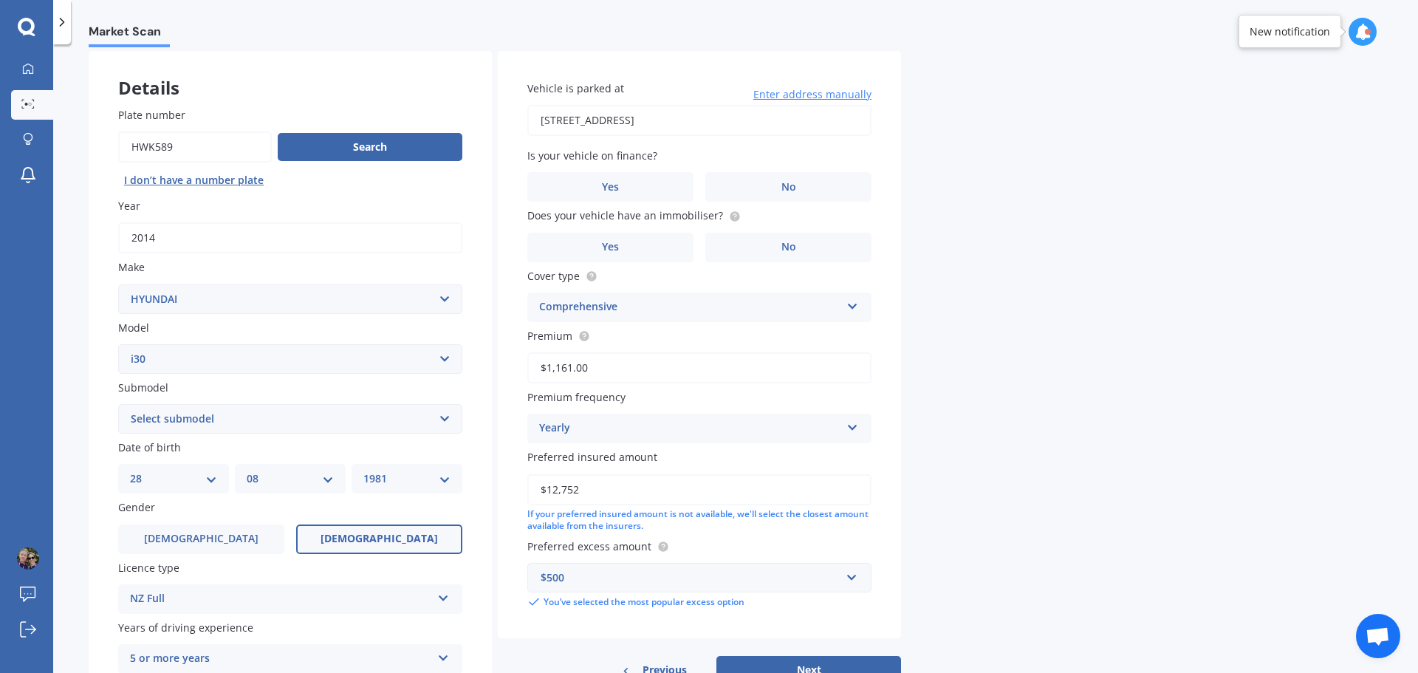
scroll to position [0, 0]
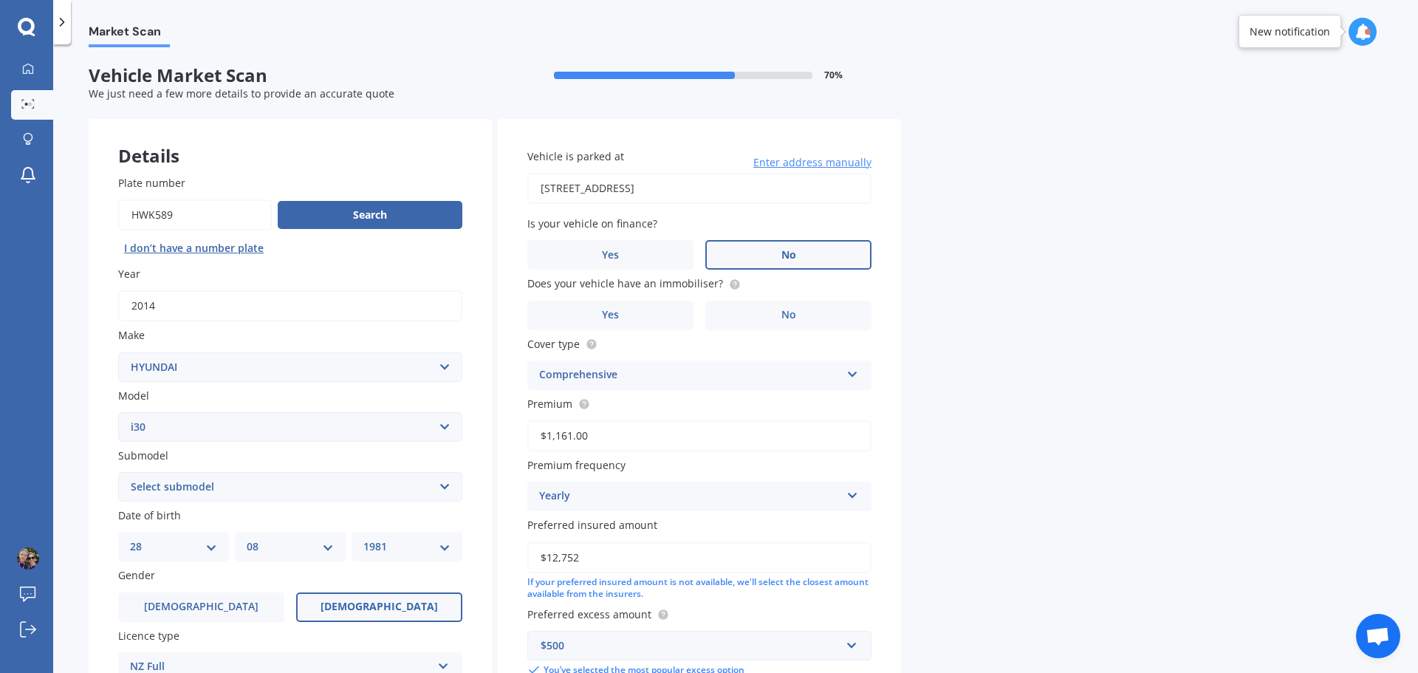
click at [783, 249] on span "No" at bounding box center [788, 255] width 15 height 13
click at [0, 0] on input "No" at bounding box center [0, 0] width 0 height 0
click at [773, 316] on label "No" at bounding box center [788, 315] width 166 height 30
click at [0, 0] on input "No" at bounding box center [0, 0] width 0 height 0
click at [852, 371] on icon at bounding box center [852, 371] width 13 height 10
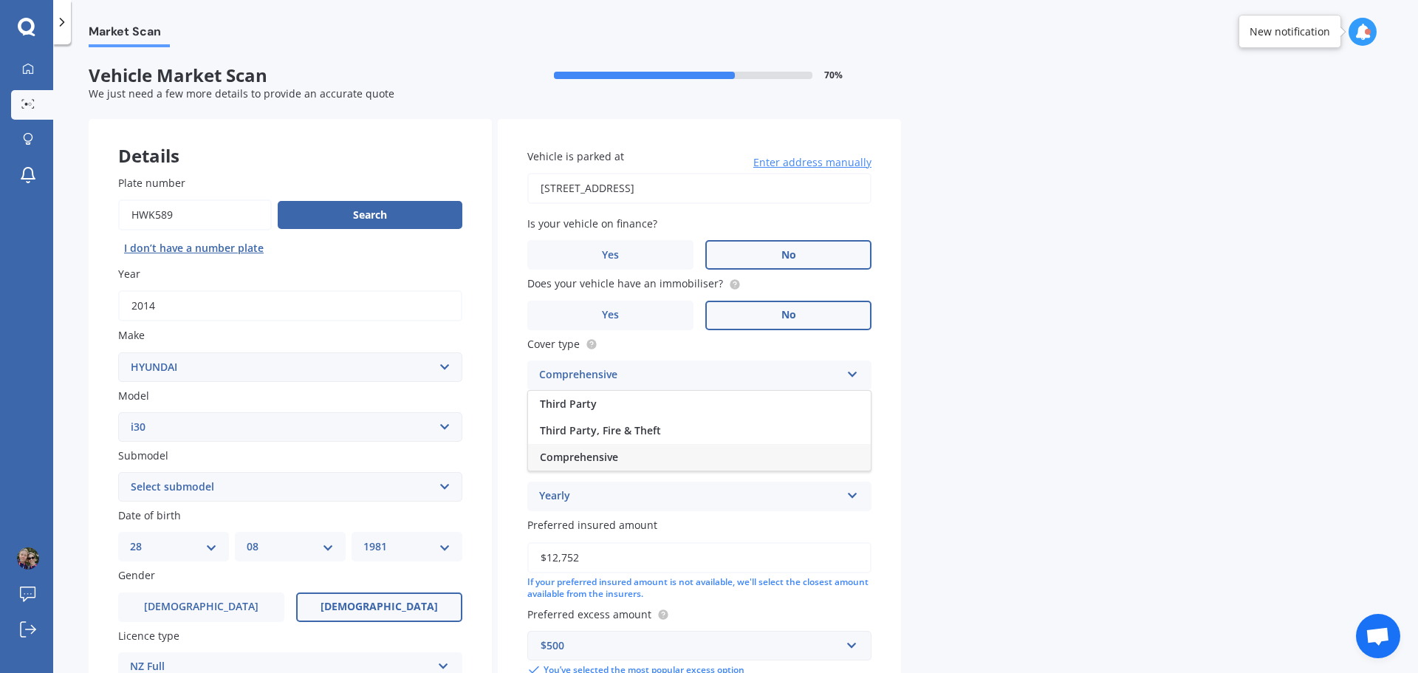
click at [852, 371] on icon at bounding box center [852, 371] width 13 height 10
click at [955, 384] on div "Market Scan Vehicle Market Scan 70 % We just need a few more details to provide…" at bounding box center [735, 361] width 1364 height 628
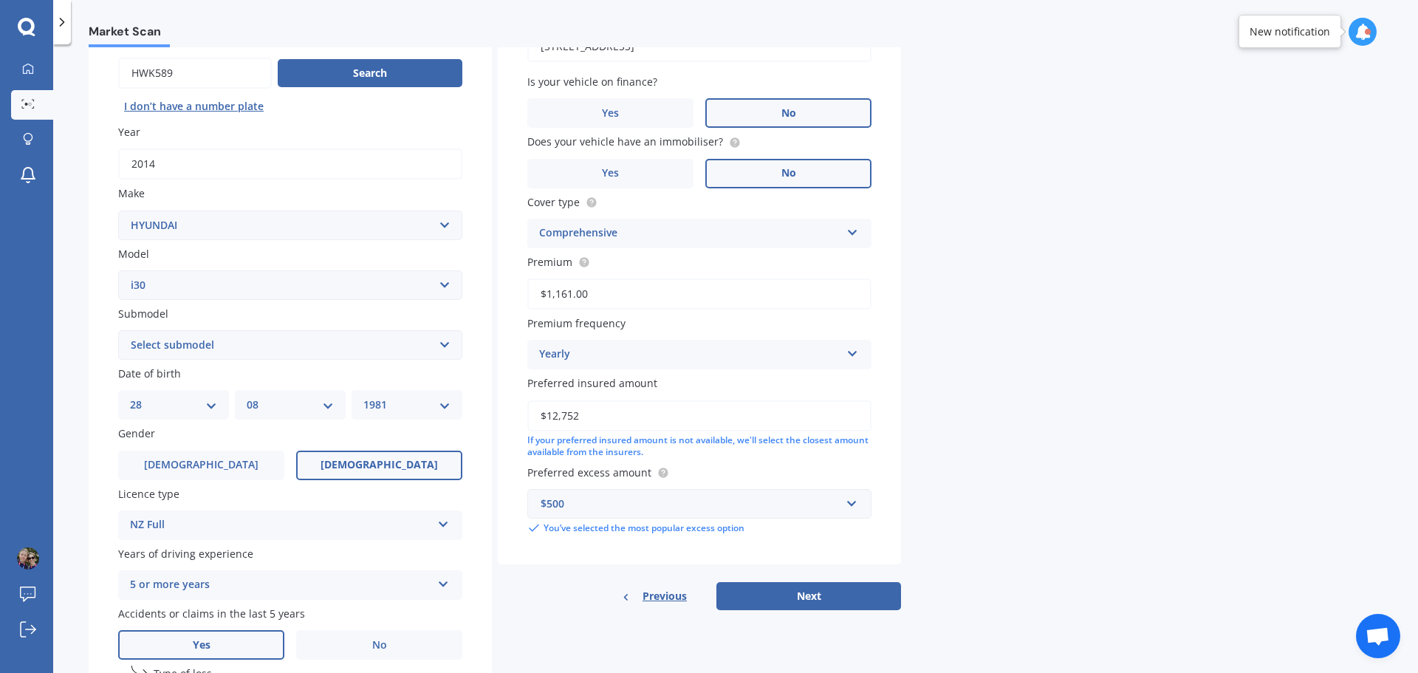
scroll to position [221, 0]
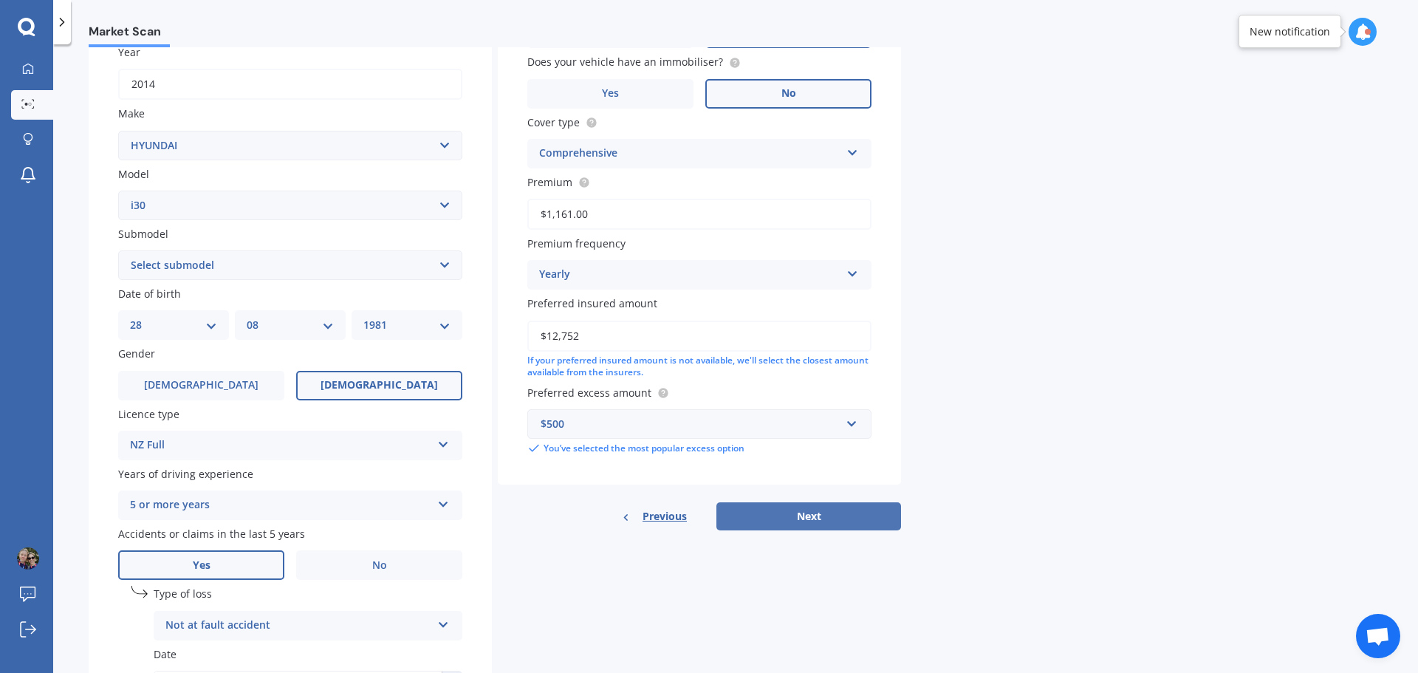
click at [786, 514] on button "Next" at bounding box center [808, 516] width 185 height 28
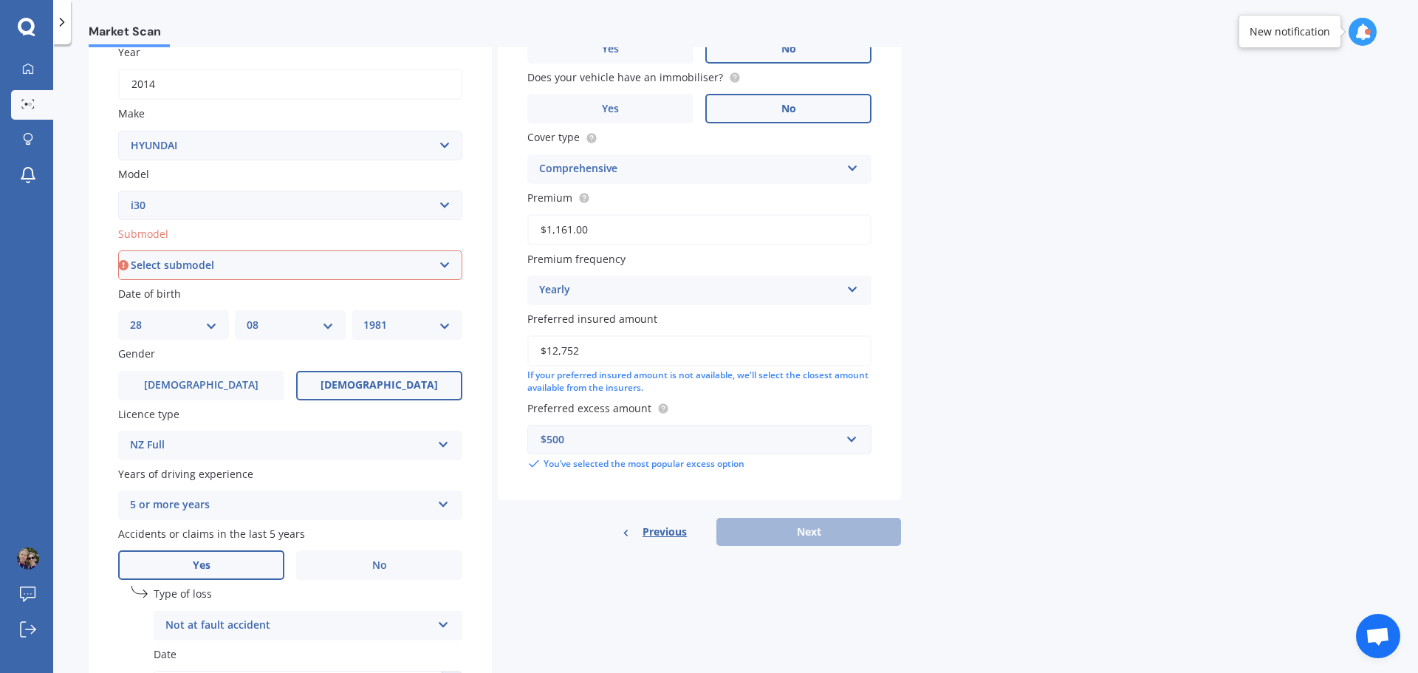
click at [445, 265] on select "Select submodel Diesel Turbo Hatchback Petrol Turbo Station Wagon 1.6A4" at bounding box center [290, 265] width 344 height 30
select select "HATCHBACK"
click at [118, 250] on select "Select submodel Diesel Turbo Hatchback Petrol Turbo Station Wagon 1.6A4" at bounding box center [290, 265] width 344 height 30
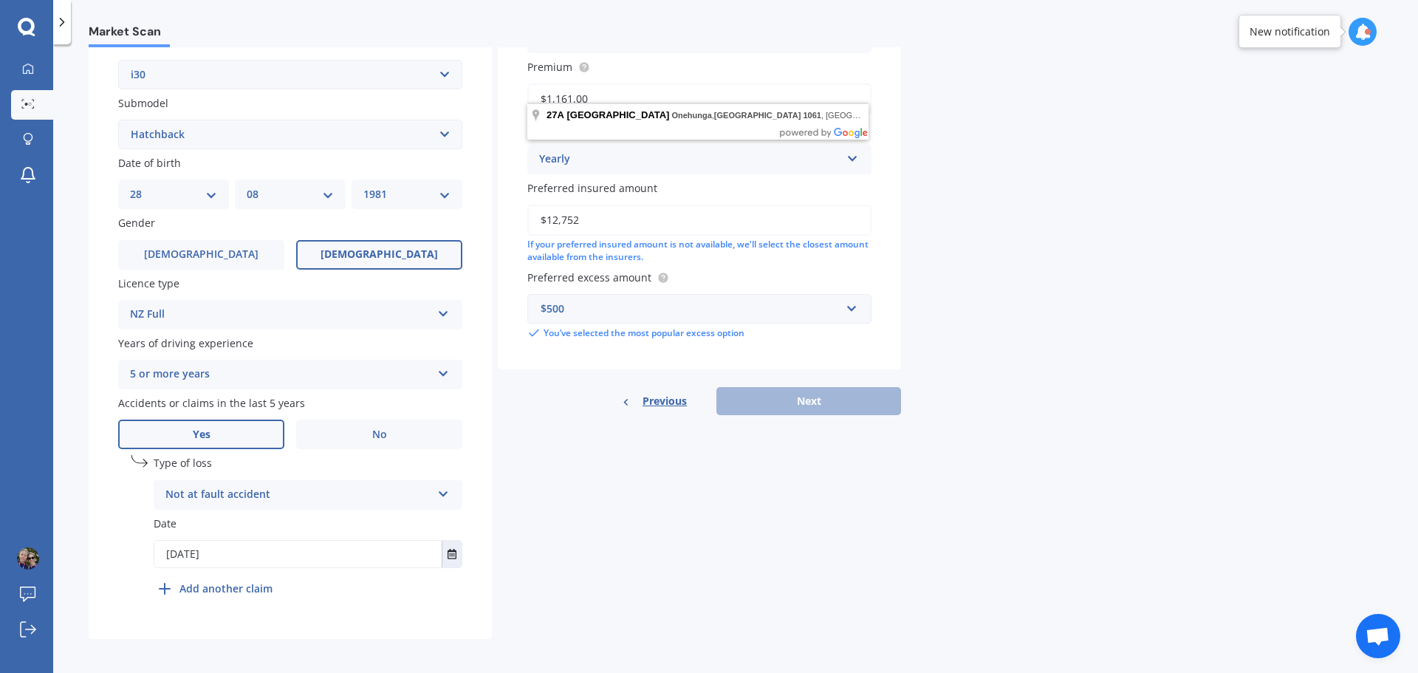
scroll to position [357, 0]
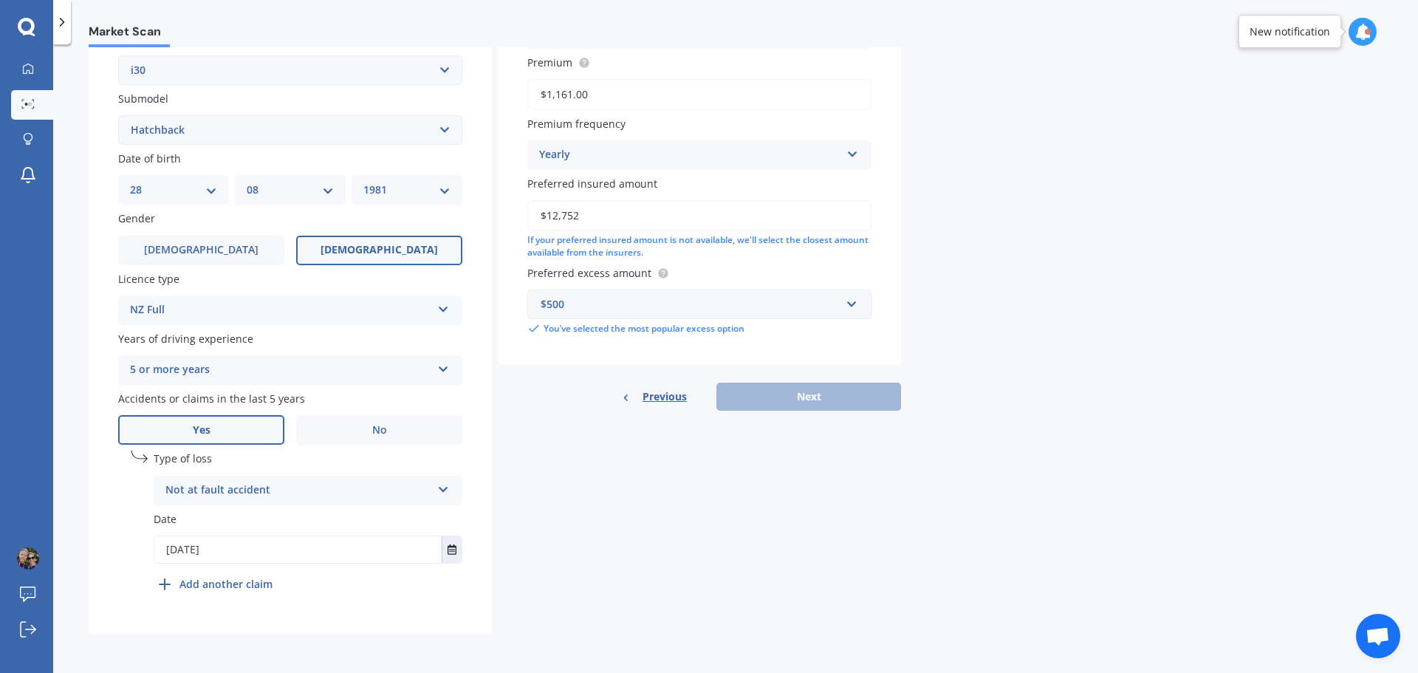
type input "27A Tawa Road, Onehunga, Auckland 1061"
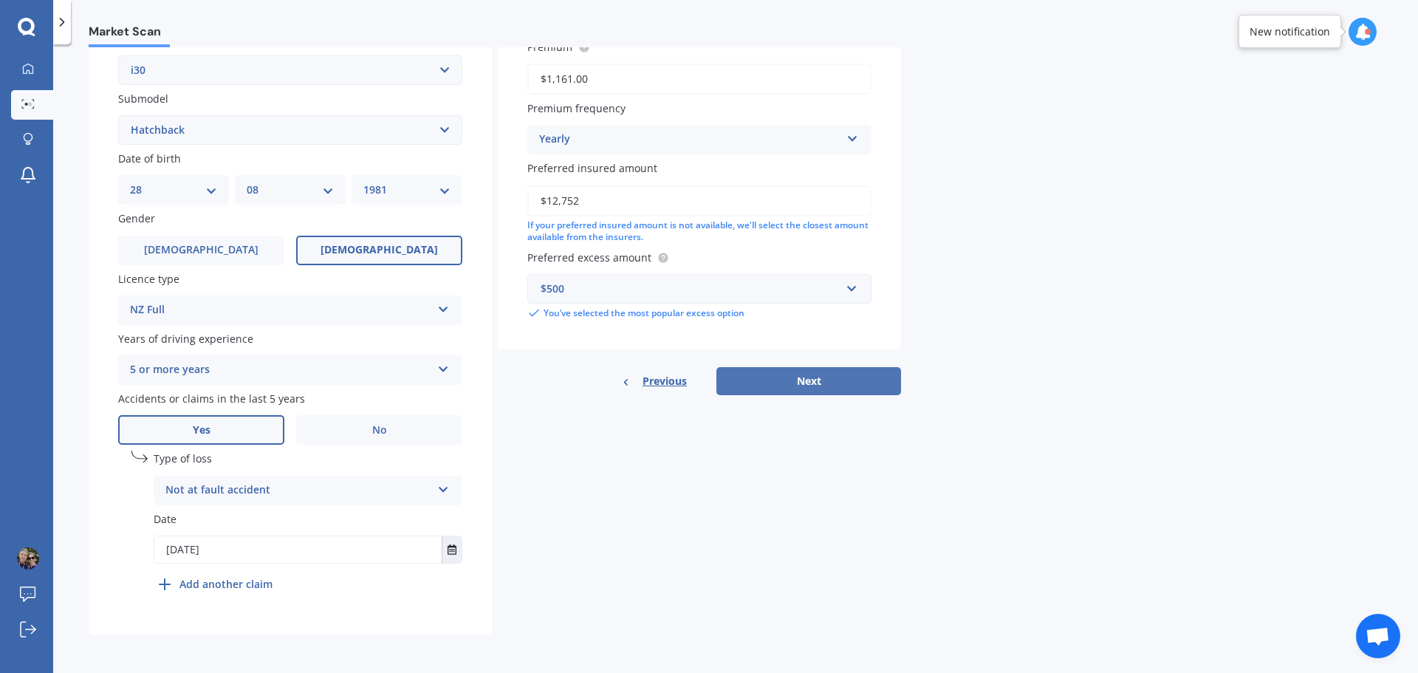
click at [794, 381] on button "Next" at bounding box center [808, 381] width 185 height 28
select select "28"
select select "08"
select select "1981"
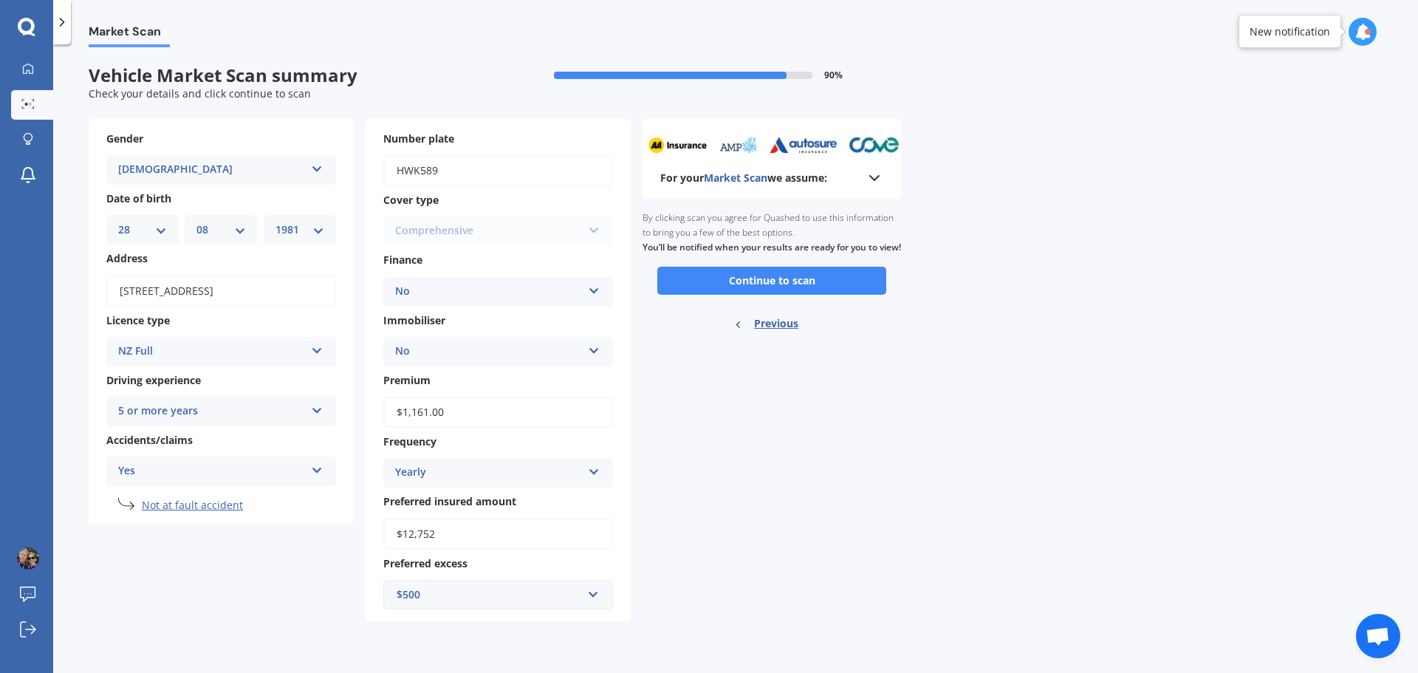
scroll to position [0, 0]
click at [780, 295] on button "Continue to scan" at bounding box center [771, 281] width 229 height 28
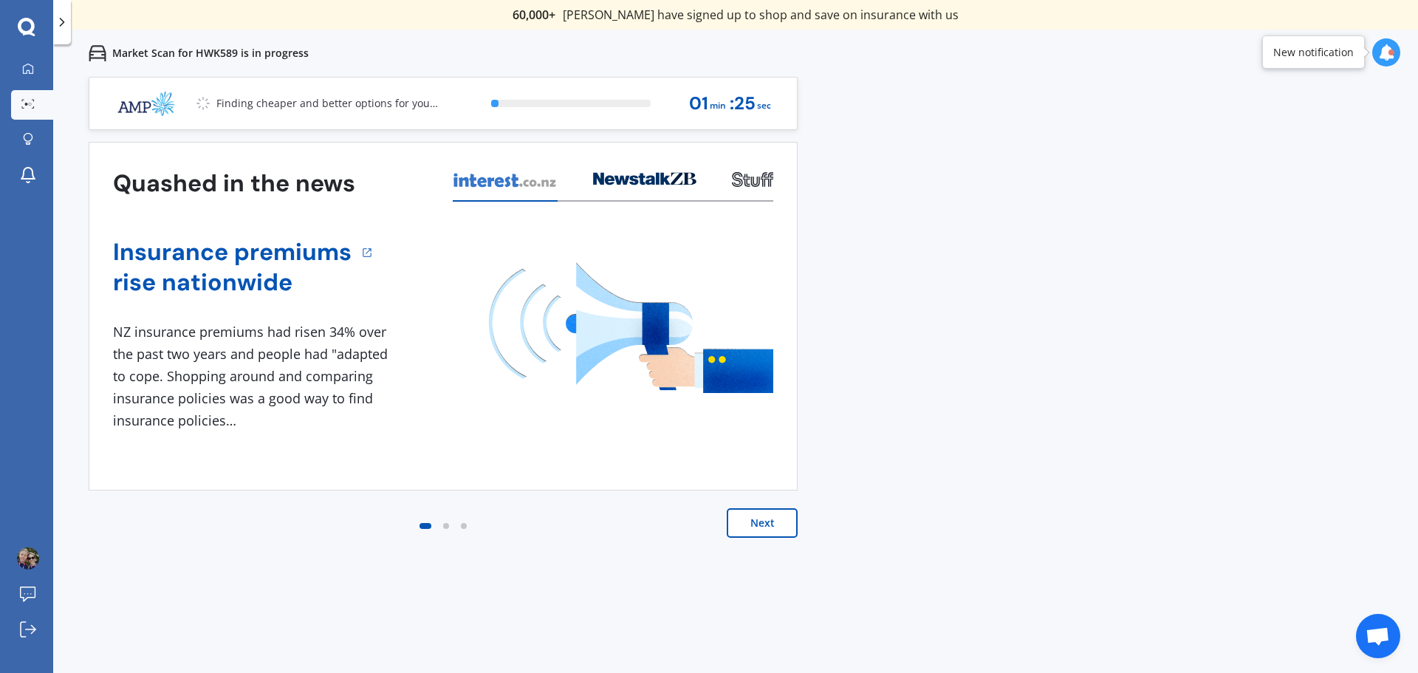
click at [762, 523] on button "Next" at bounding box center [761, 523] width 71 height 30
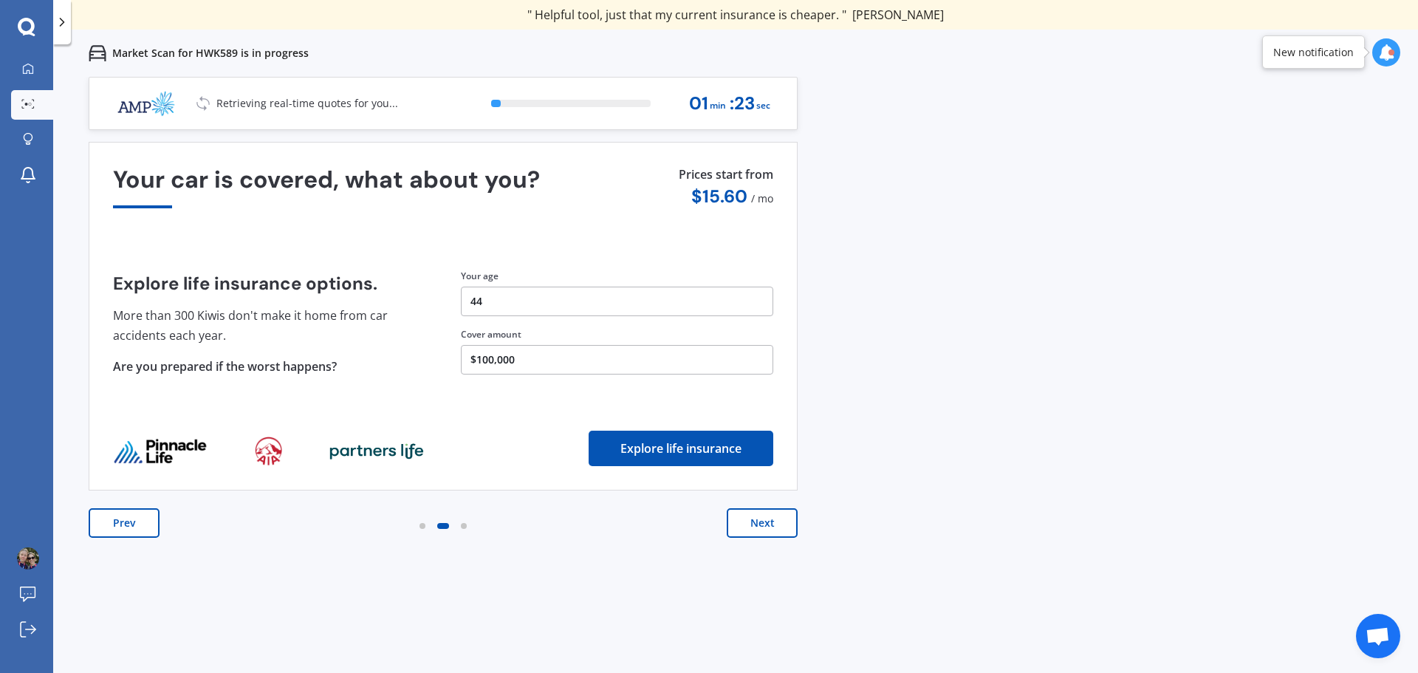
click at [762, 523] on button "Next" at bounding box center [761, 523] width 71 height 30
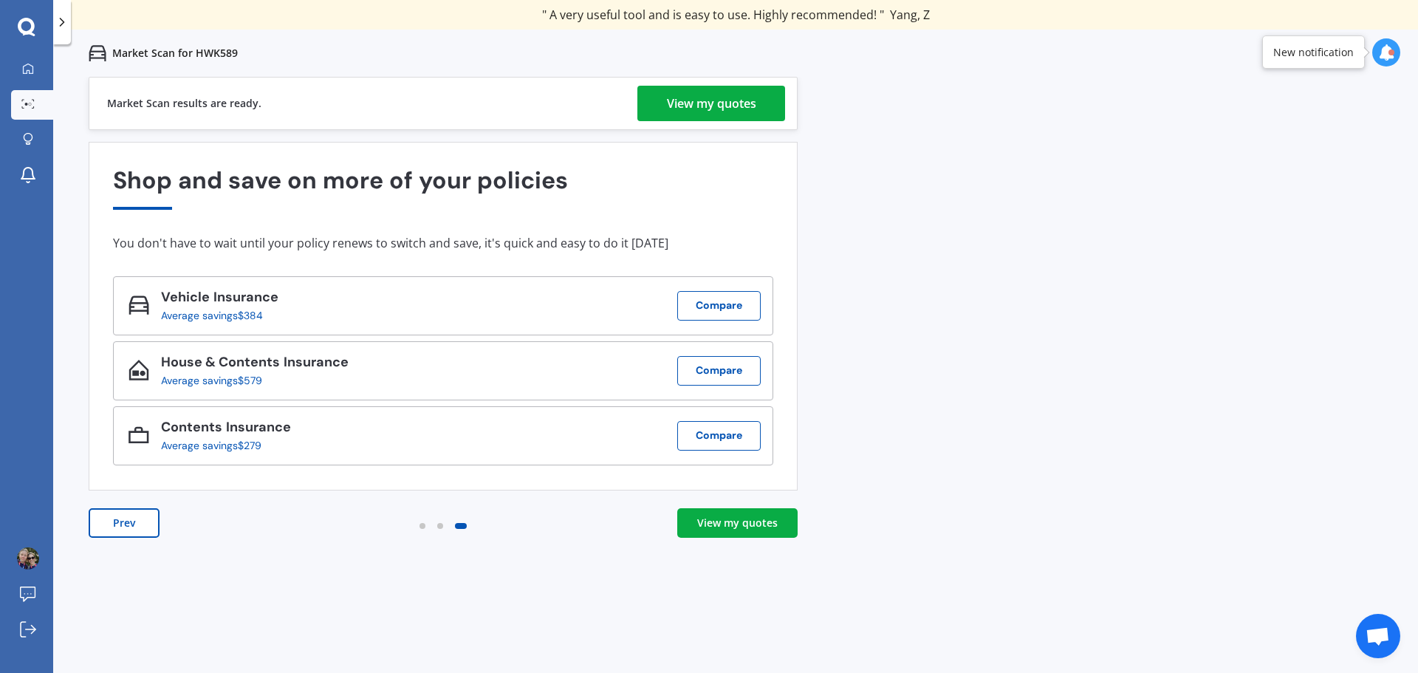
click at [744, 106] on div "View my quotes" at bounding box center [711, 103] width 89 height 35
